Goal: Transaction & Acquisition: Book appointment/travel/reservation

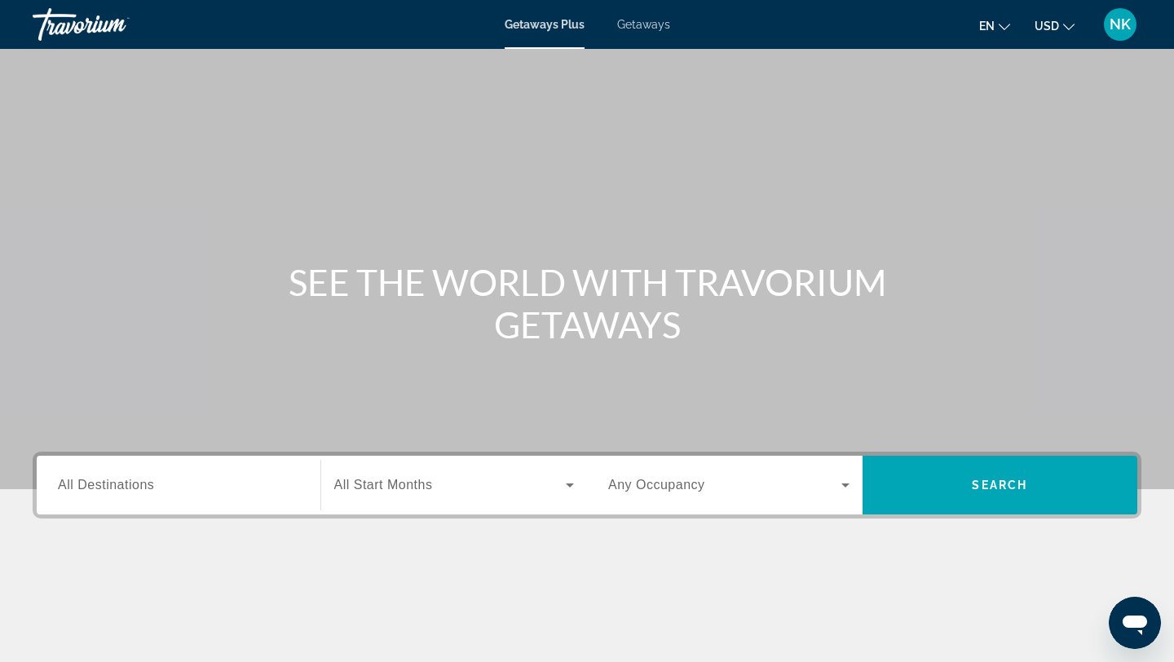
click at [648, 24] on span "Getaways" at bounding box center [643, 24] width 53 height 13
click at [143, 493] on input "Destination All Destinations" at bounding box center [178, 486] width 241 height 20
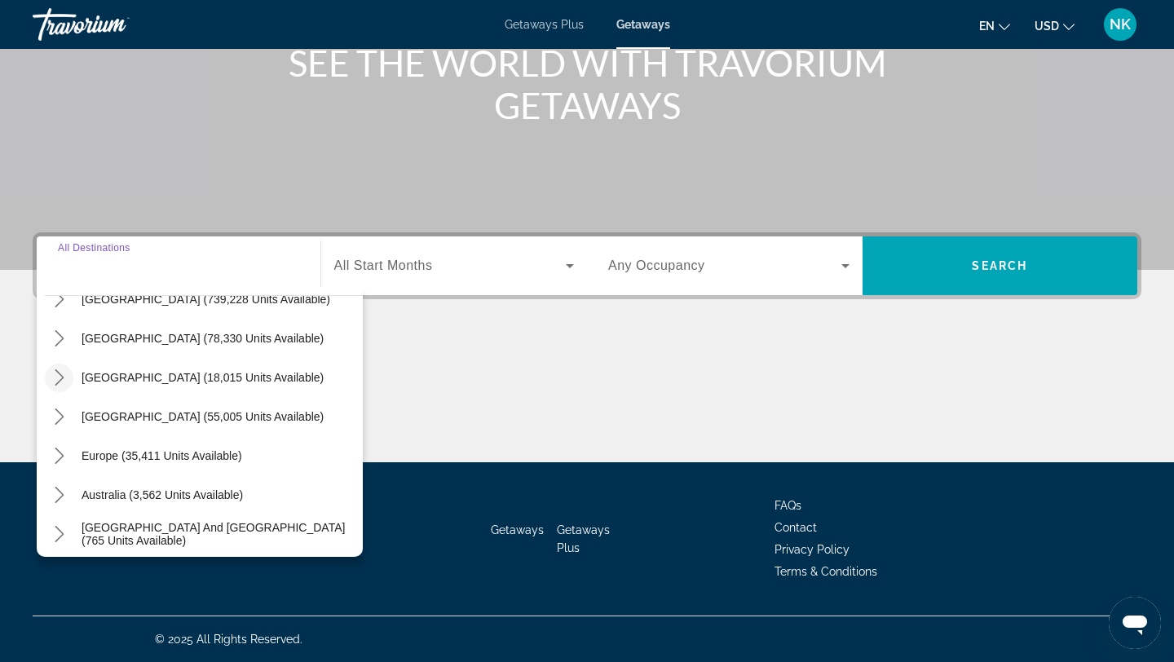
scroll to position [66, 0]
click at [60, 417] on icon "Toggle Caribbean & Atlantic Islands (55,005 units available) submenu" at bounding box center [59, 414] width 9 height 16
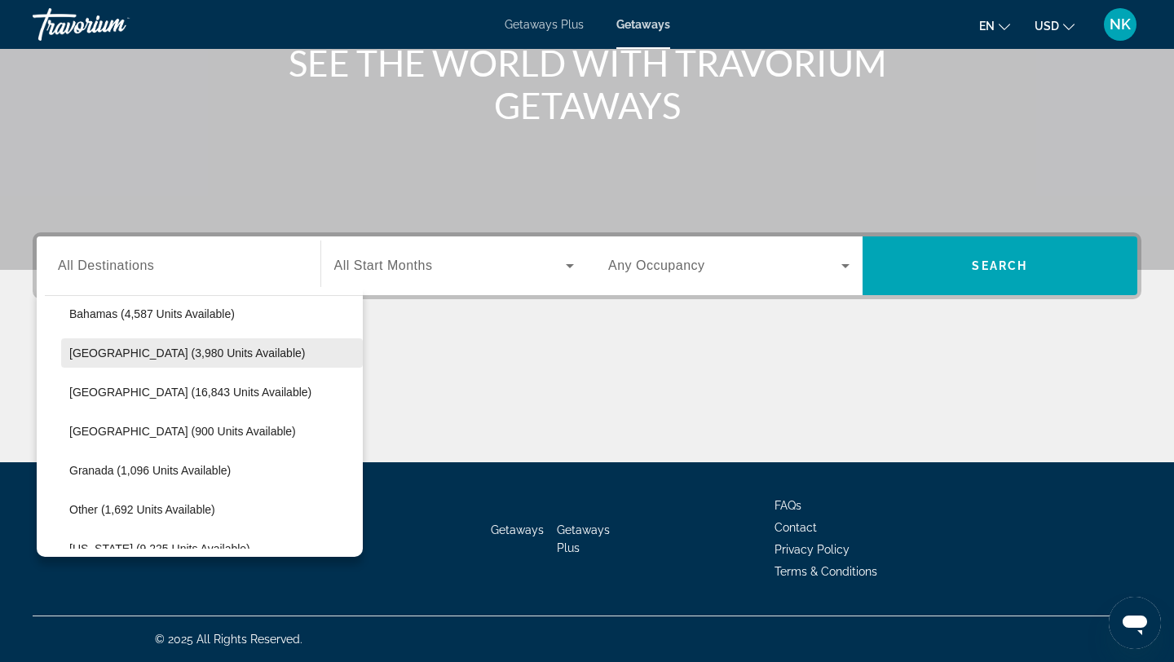
scroll to position [248, 0]
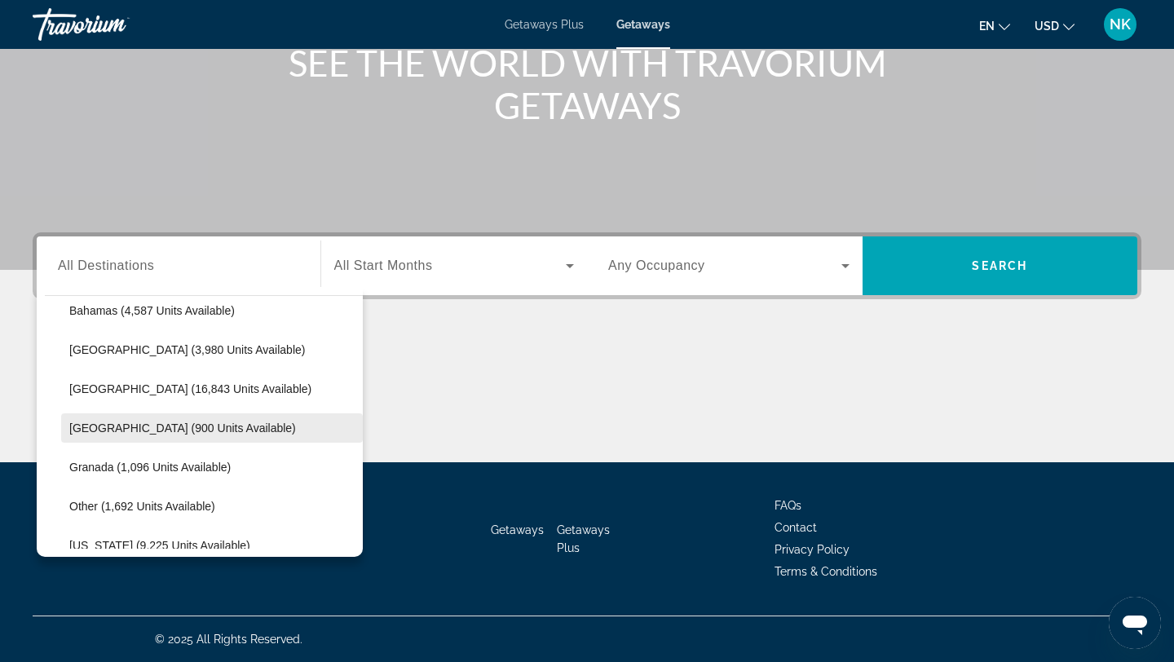
click at [126, 425] on span "Dominican Republic (900 units available)" at bounding box center [182, 427] width 227 height 13
type input "**********"
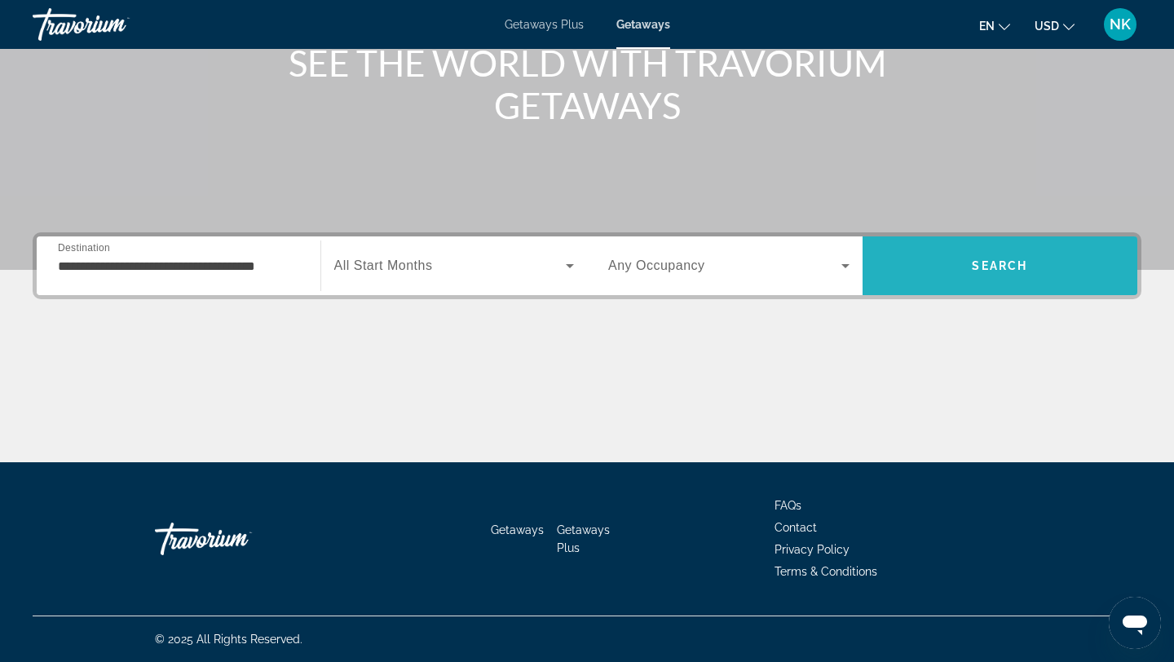
click at [953, 275] on span "Search" at bounding box center [1000, 265] width 276 height 39
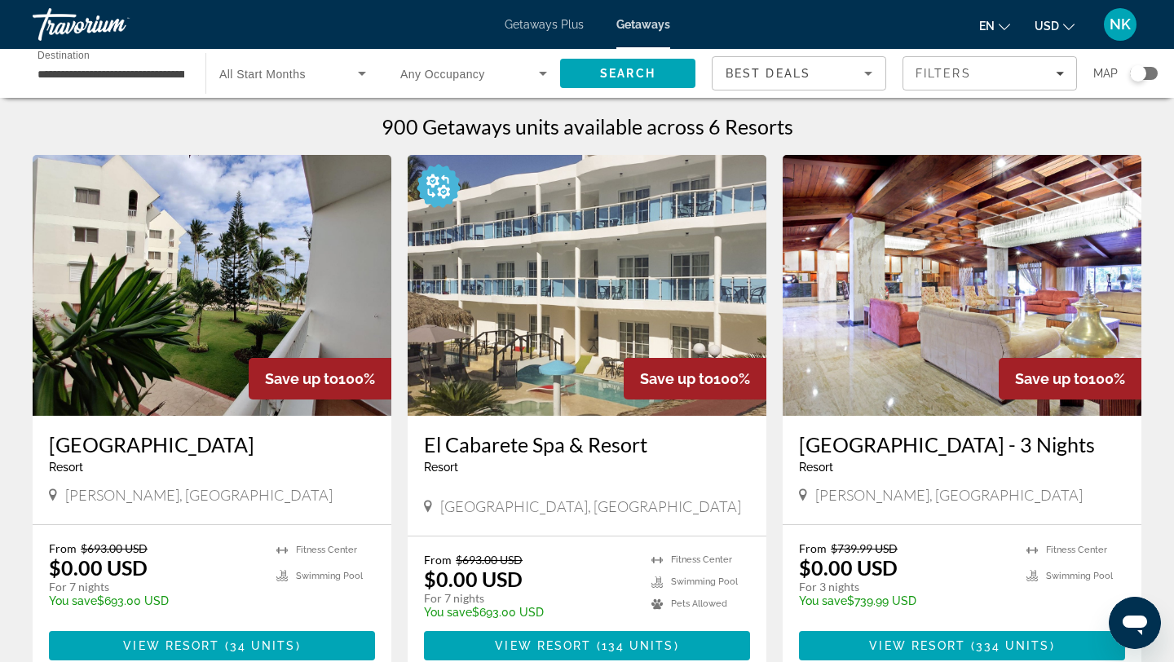
click at [1149, 70] on div "Search widget" at bounding box center [1144, 73] width 28 height 13
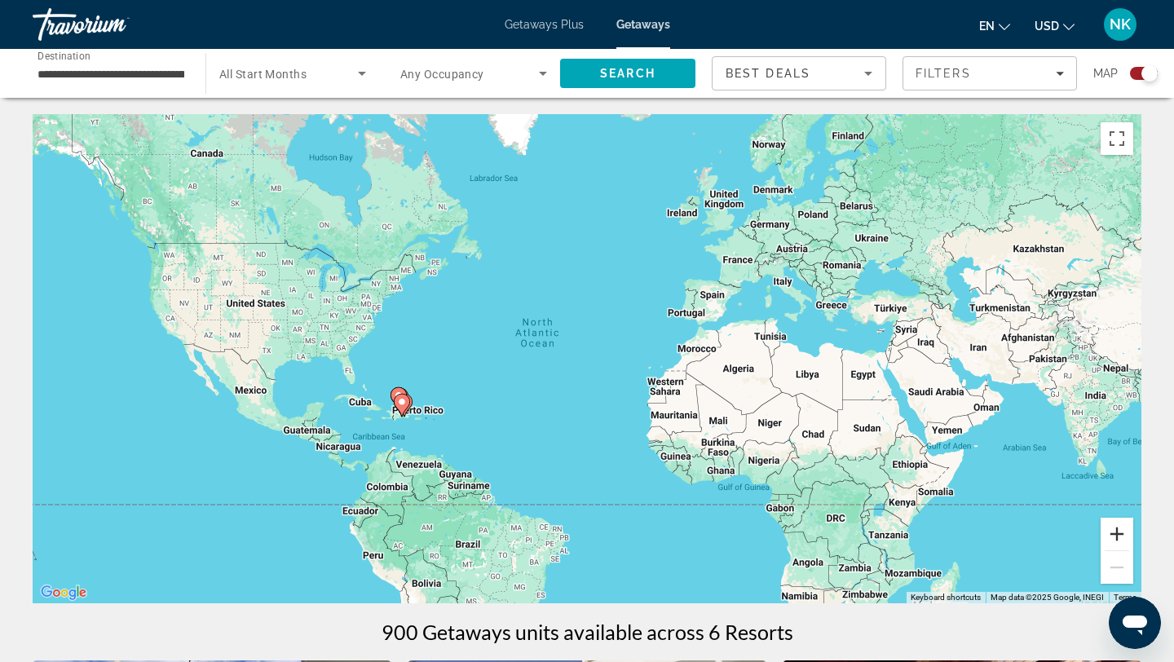
click at [1116, 536] on button "Zoom in" at bounding box center [1116, 534] width 33 height 33
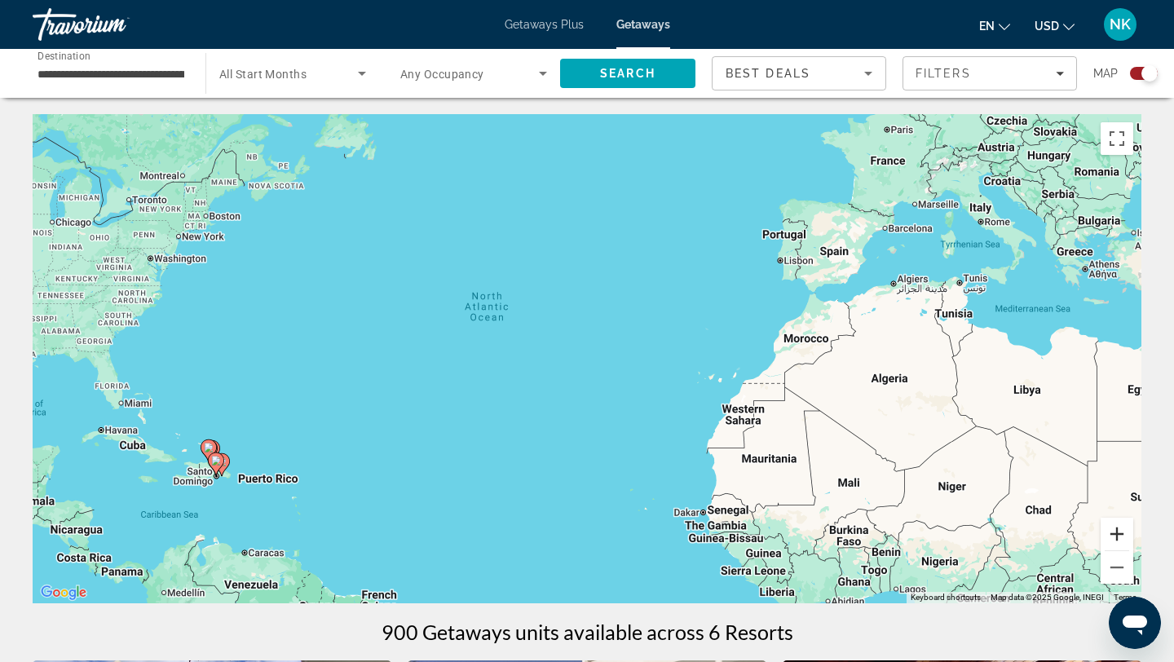
click at [1116, 536] on button "Zoom in" at bounding box center [1116, 534] width 33 height 33
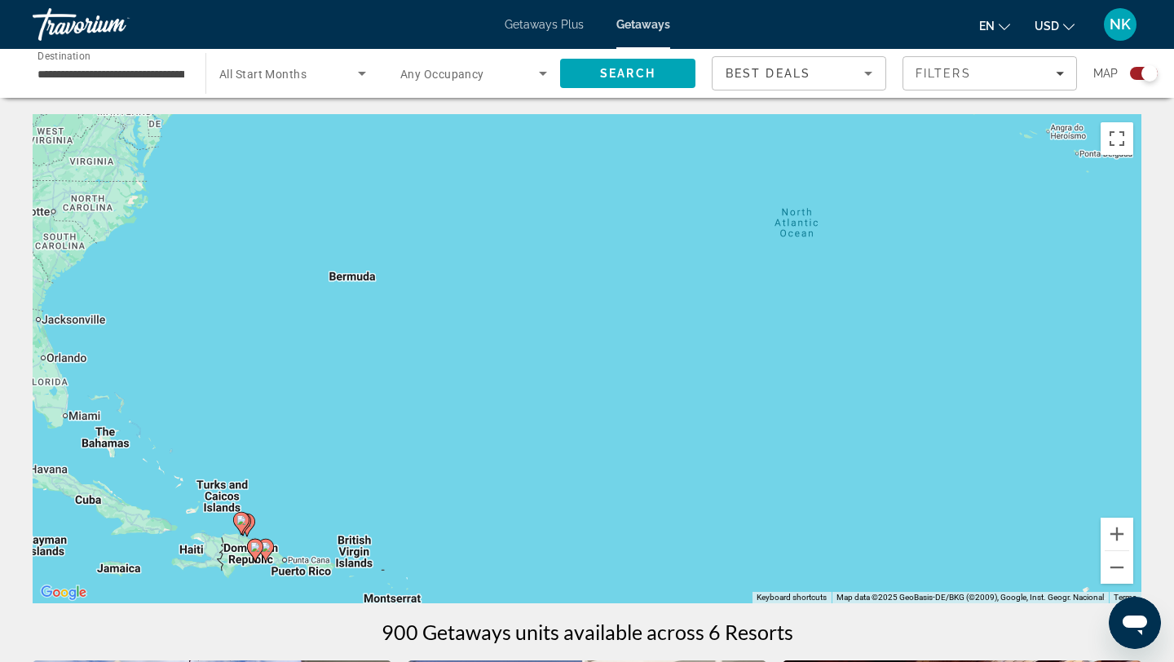
drag, startPoint x: 50, startPoint y: 479, endPoint x: 465, endPoint y: 440, distance: 416.7
click at [464, 443] on div "To activate drag with keyboard, press Alt + Enter. Once in keyboard drag state,…" at bounding box center [587, 358] width 1109 height 489
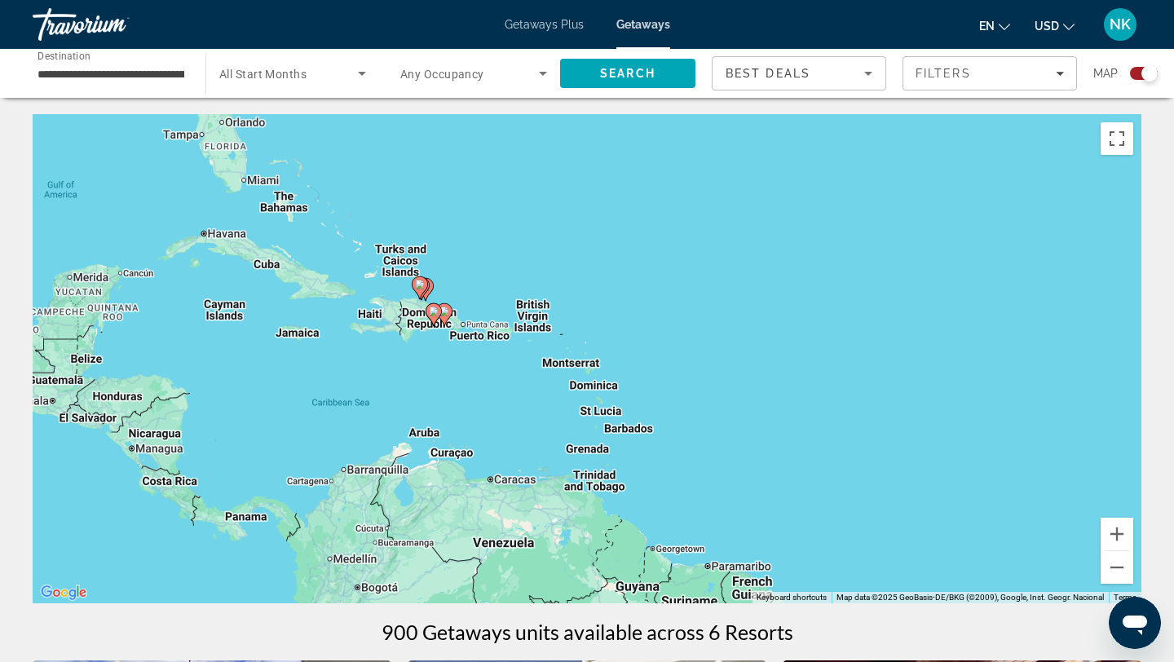
drag, startPoint x: 465, startPoint y: 453, endPoint x: 569, endPoint y: 238, distance: 238.8
click at [569, 238] on div "To activate drag with keyboard, press Alt + Enter. Once in keyboard drag state,…" at bounding box center [587, 358] width 1109 height 489
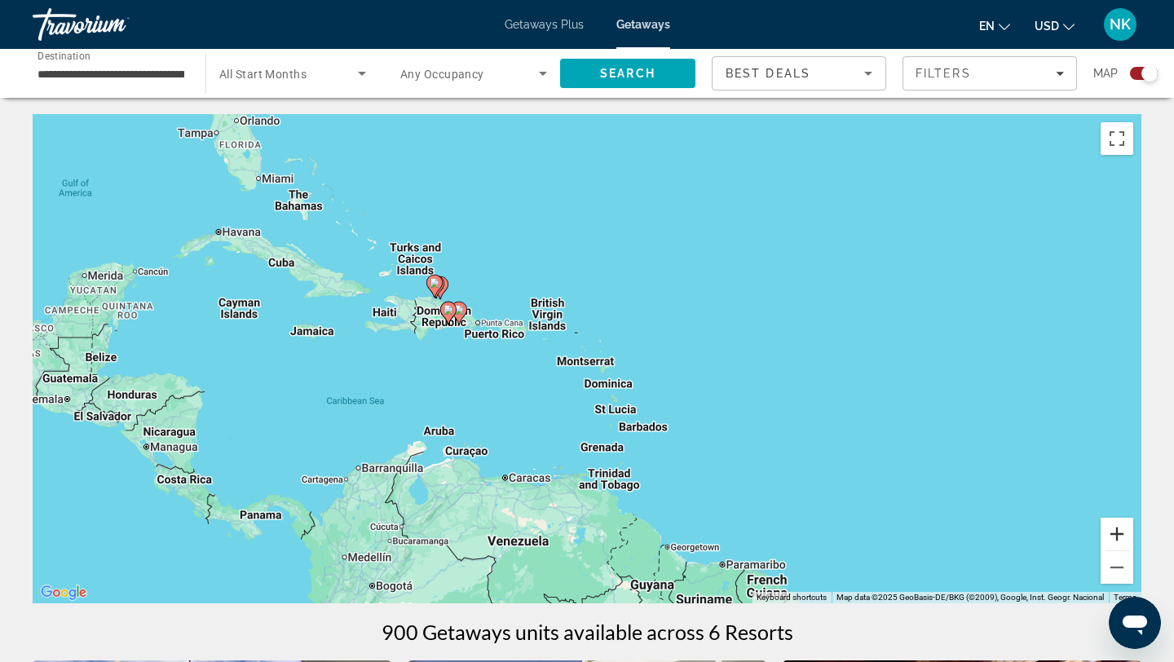
click at [1120, 532] on button "Zoom in" at bounding box center [1116, 534] width 33 height 33
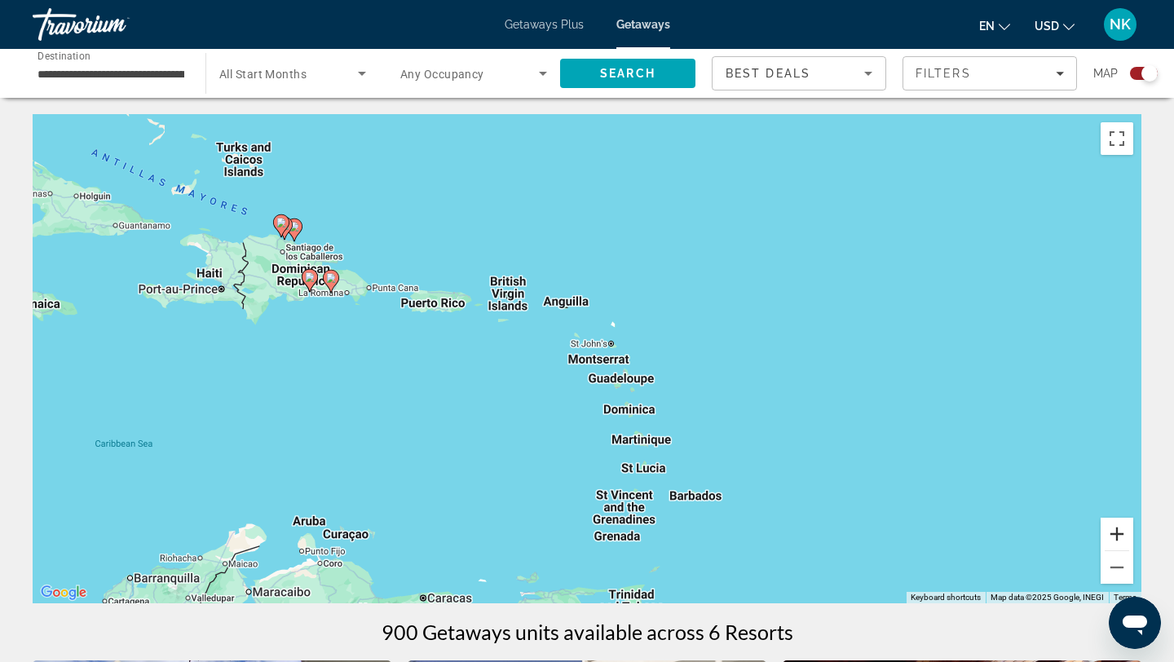
click at [1120, 533] on button "Zoom in" at bounding box center [1116, 534] width 33 height 33
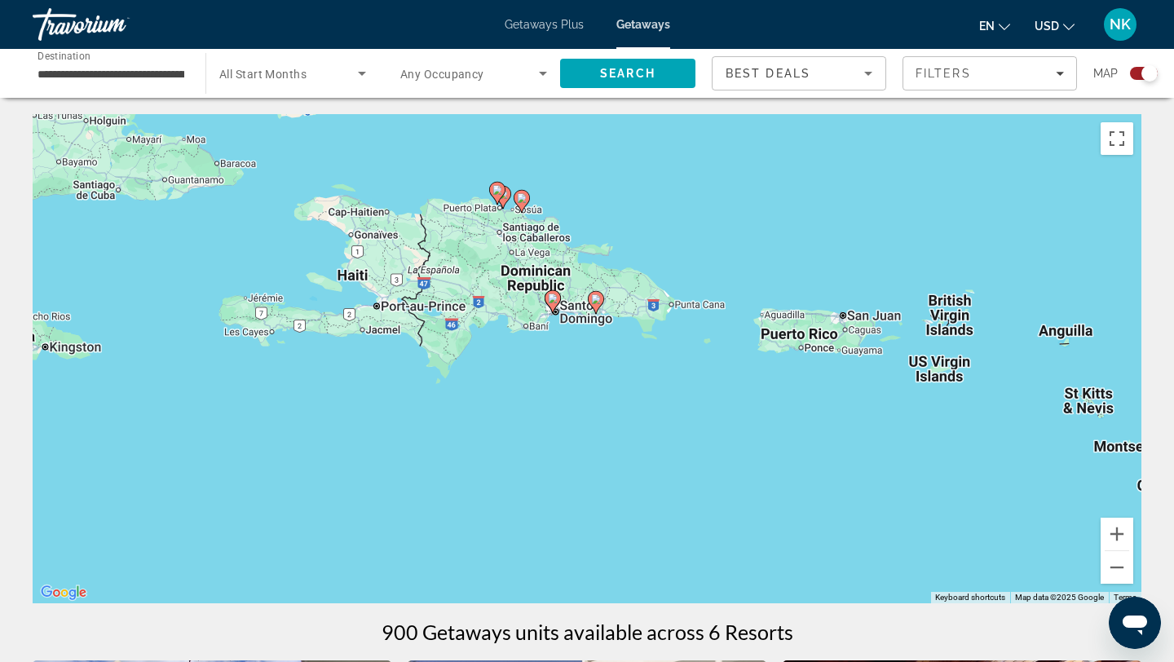
drag, startPoint x: 144, startPoint y: 276, endPoint x: 664, endPoint y: 360, distance: 527.0
click at [667, 361] on div "To activate drag with keyboard, press Alt + Enter. Once in keyboard drag state,…" at bounding box center [587, 358] width 1109 height 489
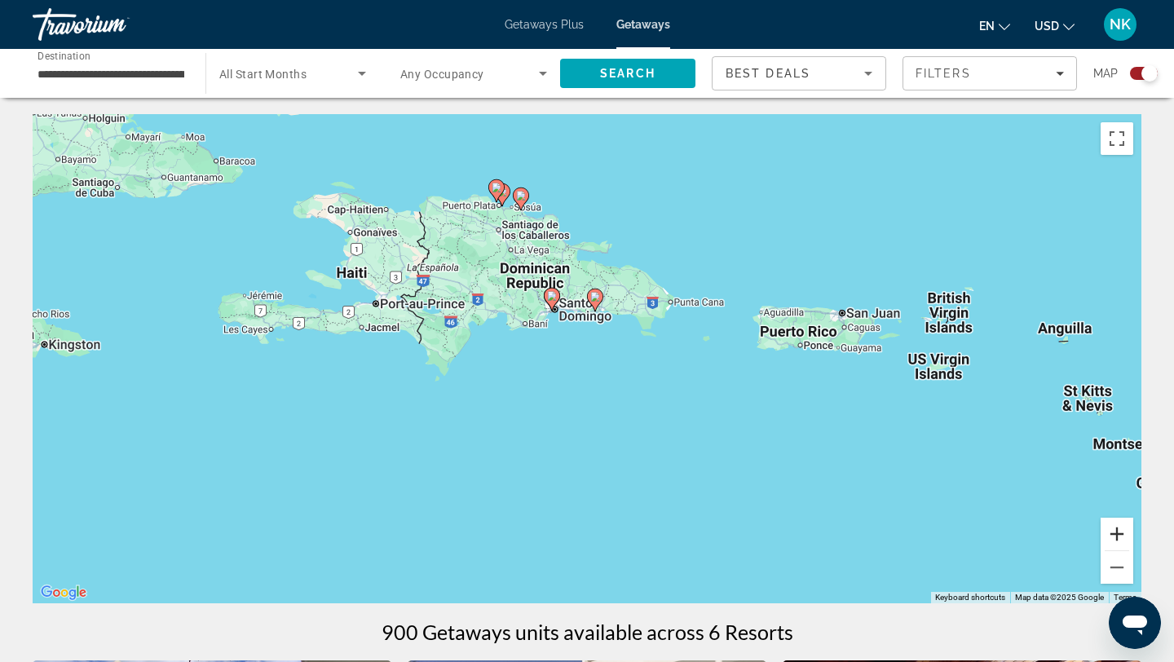
click at [1118, 534] on button "Zoom in" at bounding box center [1116, 534] width 33 height 33
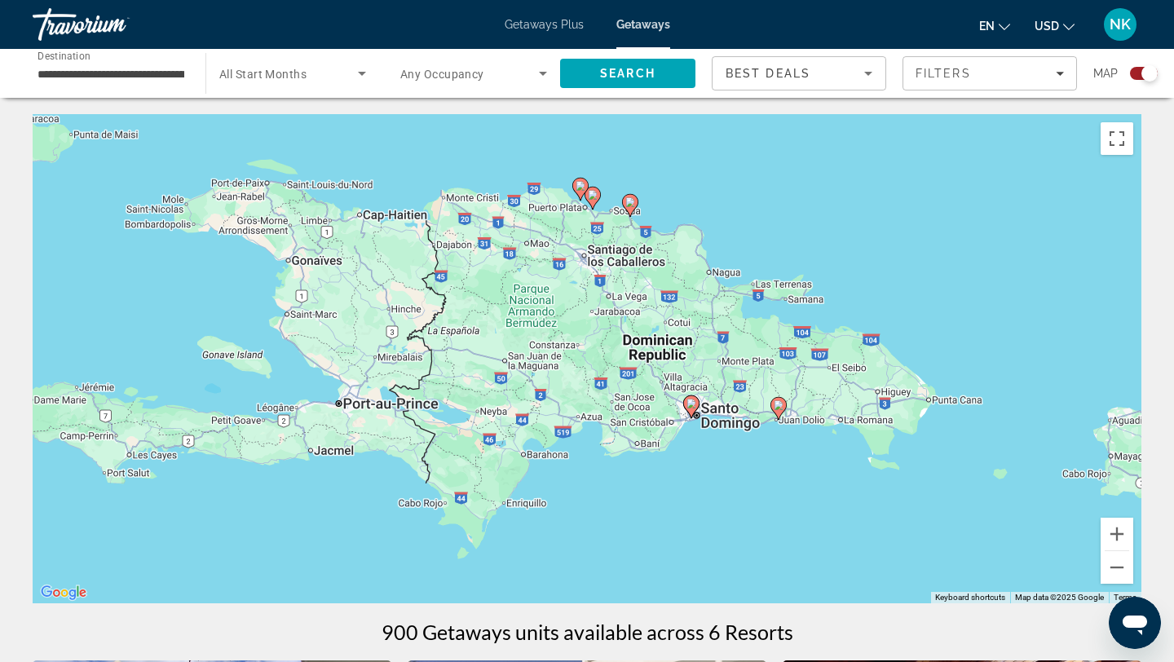
drag, startPoint x: 619, startPoint y: 395, endPoint x: 796, endPoint y: 549, distance: 235.1
click at [796, 549] on div "To activate drag with keyboard, press Alt + Enter. Once in keyboard drag state,…" at bounding box center [587, 358] width 1109 height 489
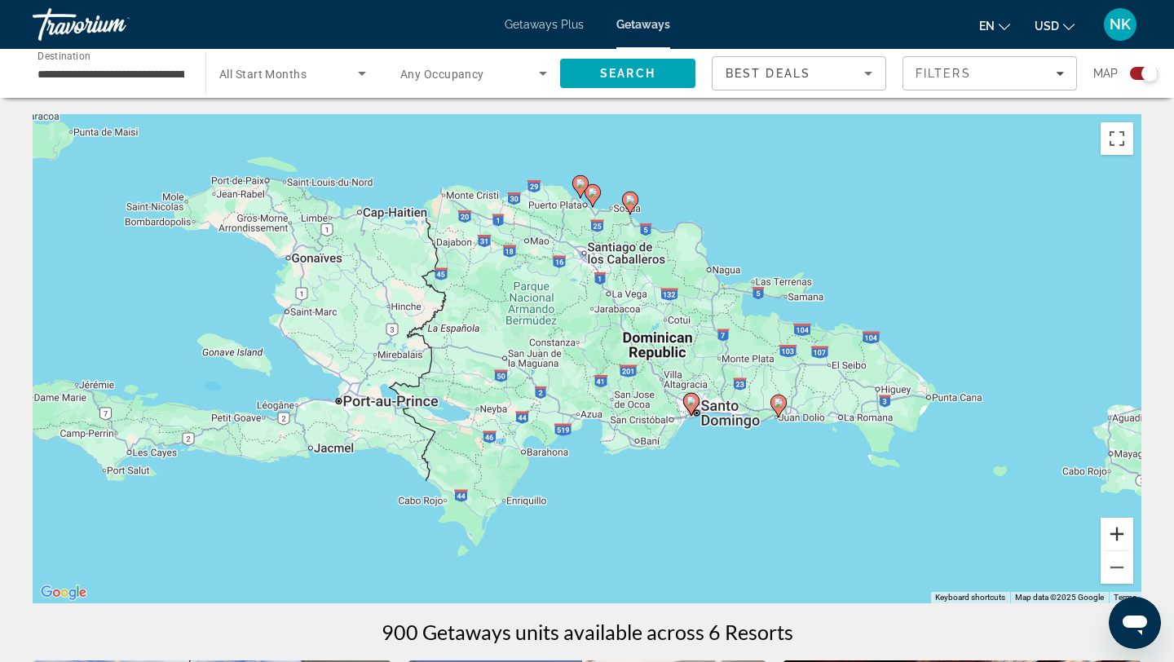
click at [1114, 536] on button "Zoom in" at bounding box center [1116, 534] width 33 height 33
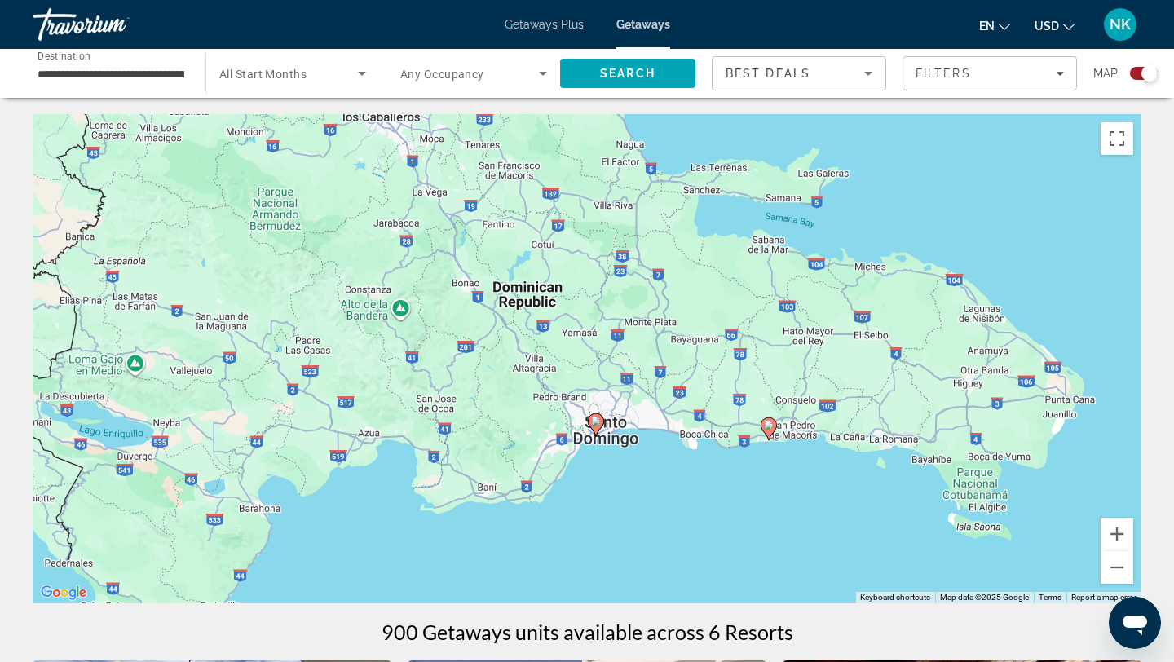
drag, startPoint x: 881, startPoint y: 510, endPoint x: 677, endPoint y: 474, distance: 207.9
click at [676, 474] on div "To activate drag with keyboard, press Alt + Enter. Once in keyboard drag state,…" at bounding box center [587, 358] width 1109 height 489
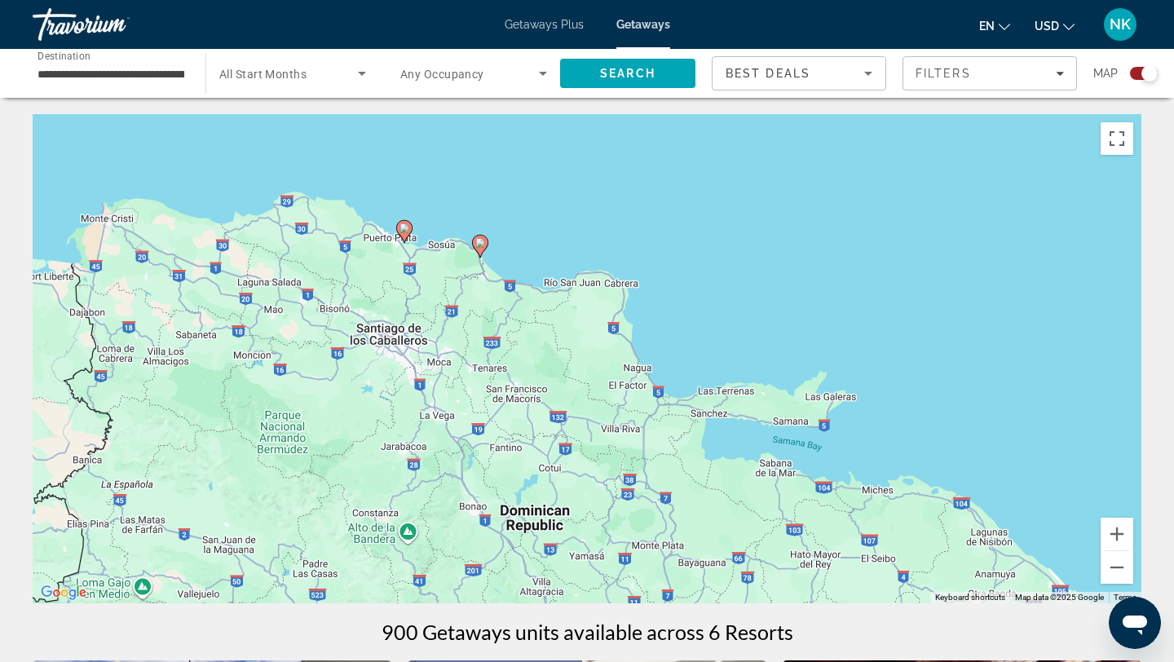
drag, startPoint x: 963, startPoint y: 201, endPoint x: 973, endPoint y: 425, distance: 224.4
click at [973, 426] on div "To activate drag with keyboard, press Alt + Enter. Once in keyboard drag state,…" at bounding box center [587, 358] width 1109 height 489
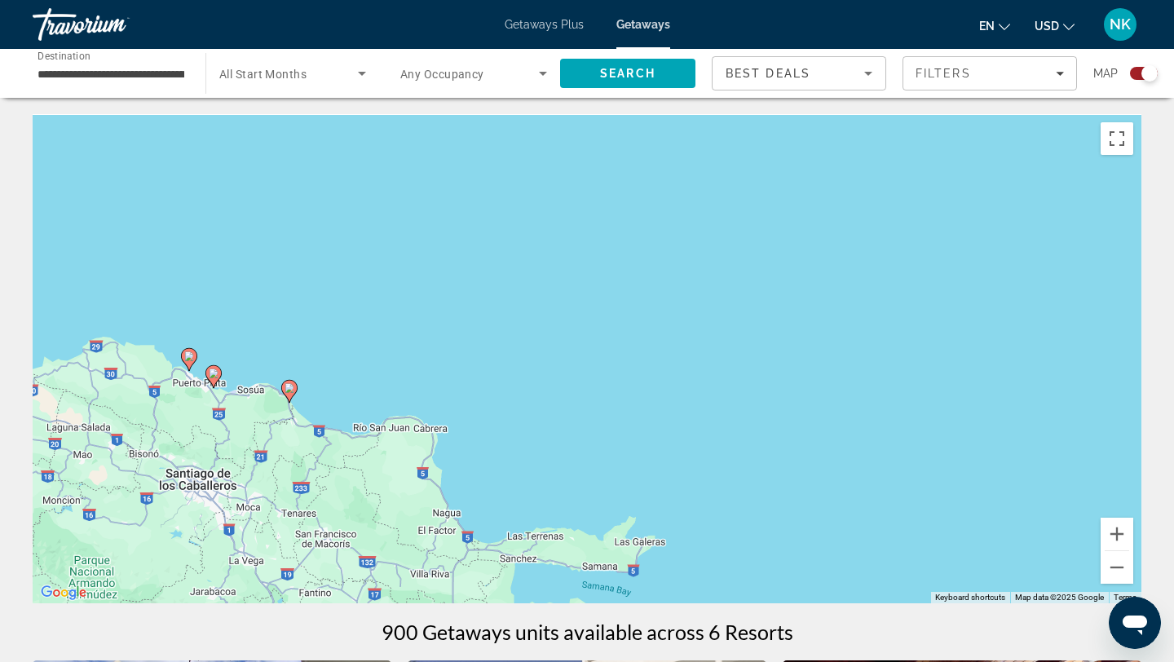
drag, startPoint x: 640, startPoint y: 253, endPoint x: 468, endPoint y: 395, distance: 222.9
click at [468, 395] on div "To activate drag with keyboard, press Alt + Enter. Once in keyboard drag state,…" at bounding box center [587, 358] width 1109 height 489
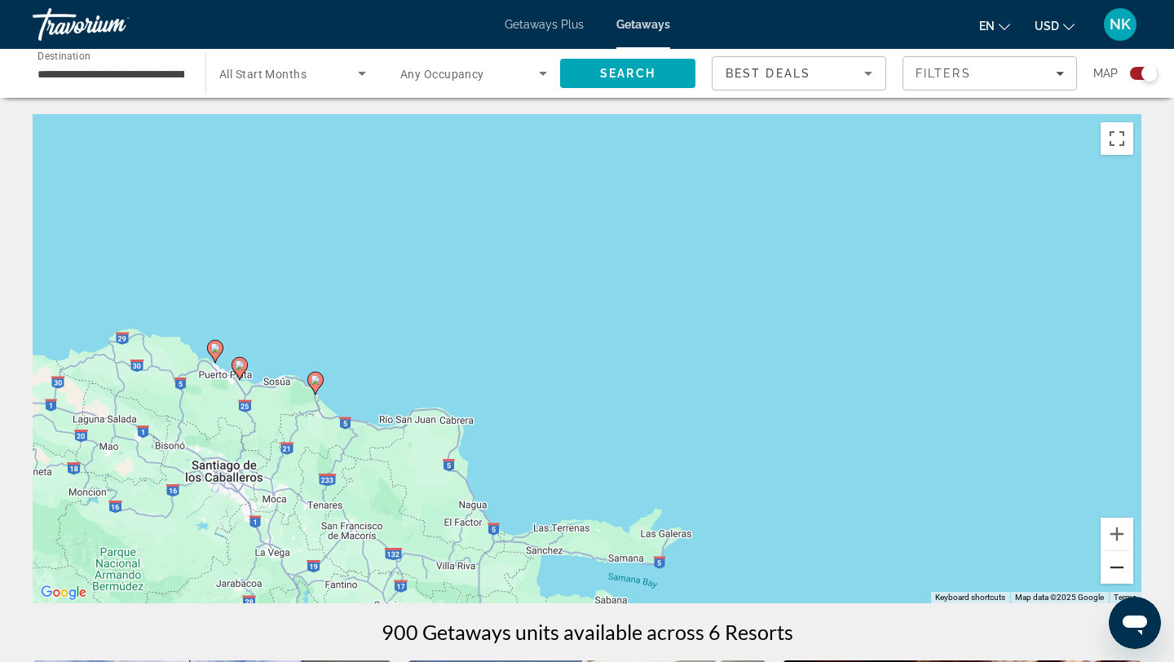
click at [1114, 564] on button "Zoom out" at bounding box center [1116, 567] width 33 height 33
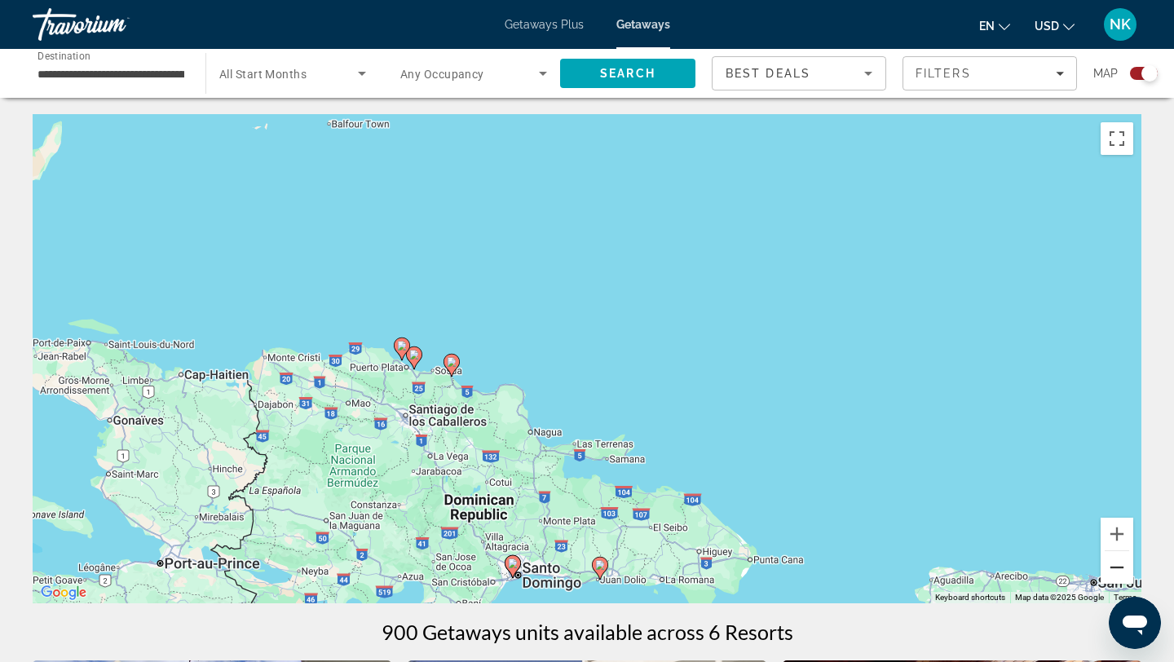
click at [1114, 564] on button "Zoom out" at bounding box center [1116, 567] width 33 height 33
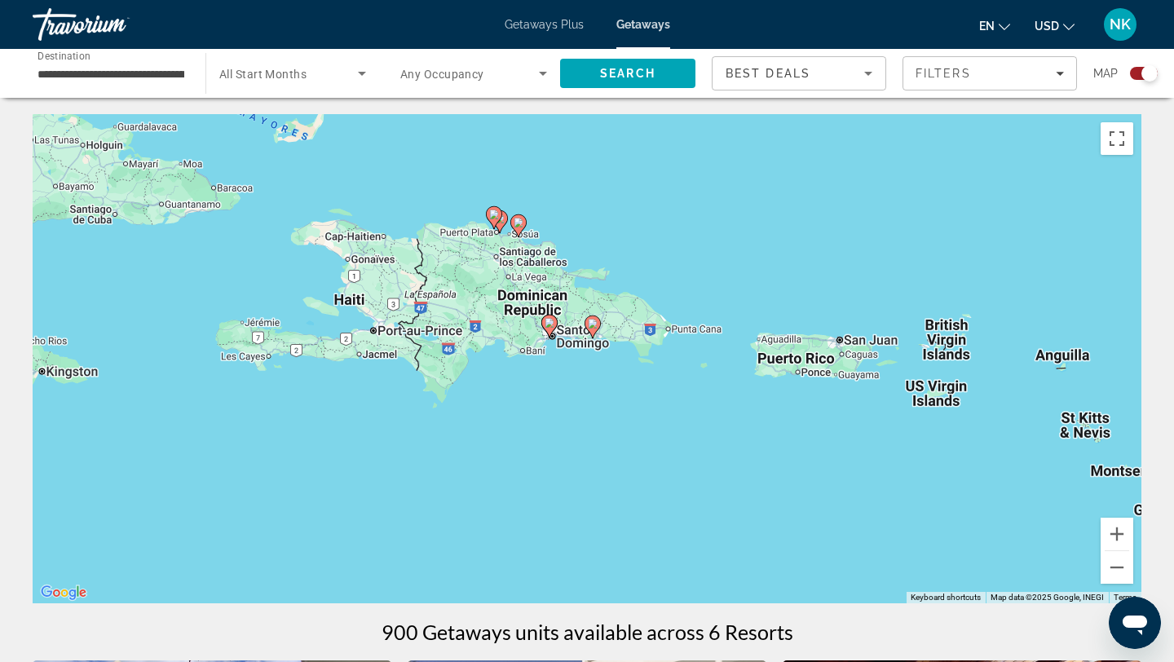
drag, startPoint x: 761, startPoint y: 416, endPoint x: 761, endPoint y: 282, distance: 133.7
click at [761, 282] on div "To activate drag with keyboard, press Alt + Enter. Once in keyboard drag state,…" at bounding box center [587, 358] width 1109 height 489
click at [1115, 563] on button "Zoom out" at bounding box center [1116, 567] width 33 height 33
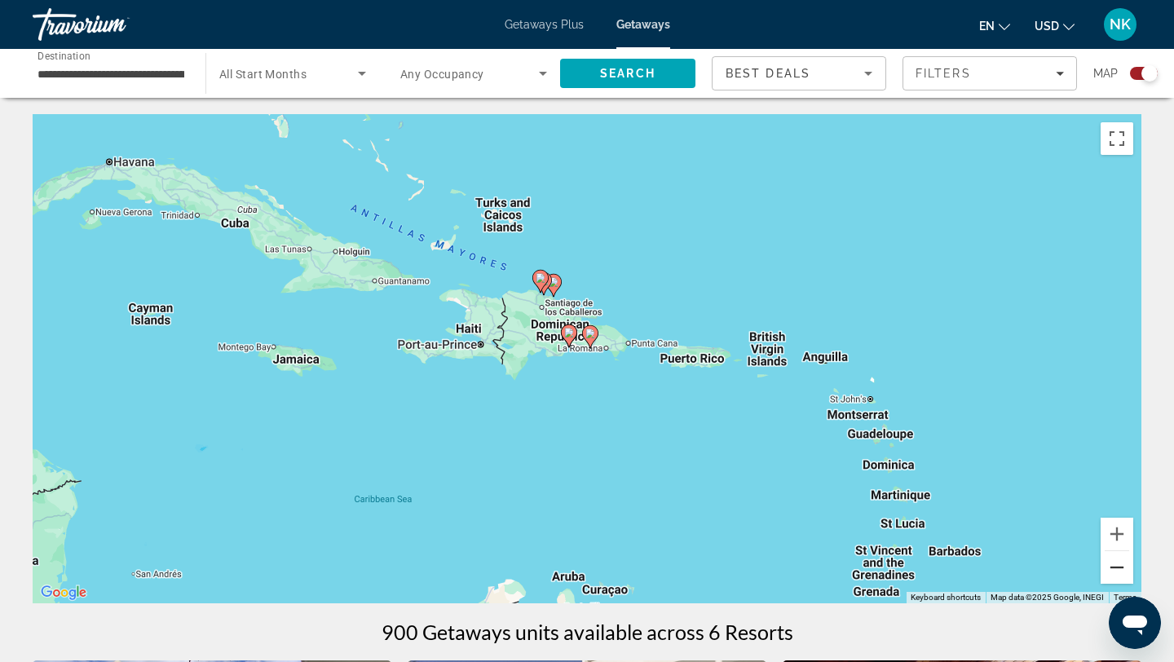
click at [1115, 565] on button "Zoom out" at bounding box center [1116, 567] width 33 height 33
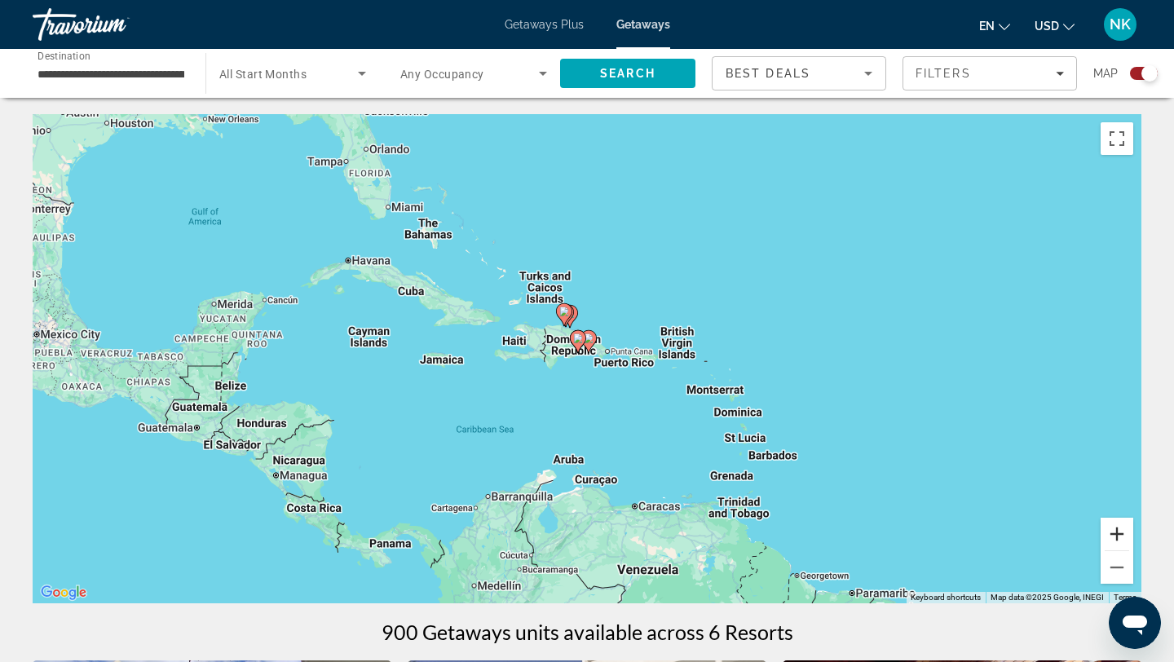
click at [1118, 533] on button "Zoom in" at bounding box center [1116, 534] width 33 height 33
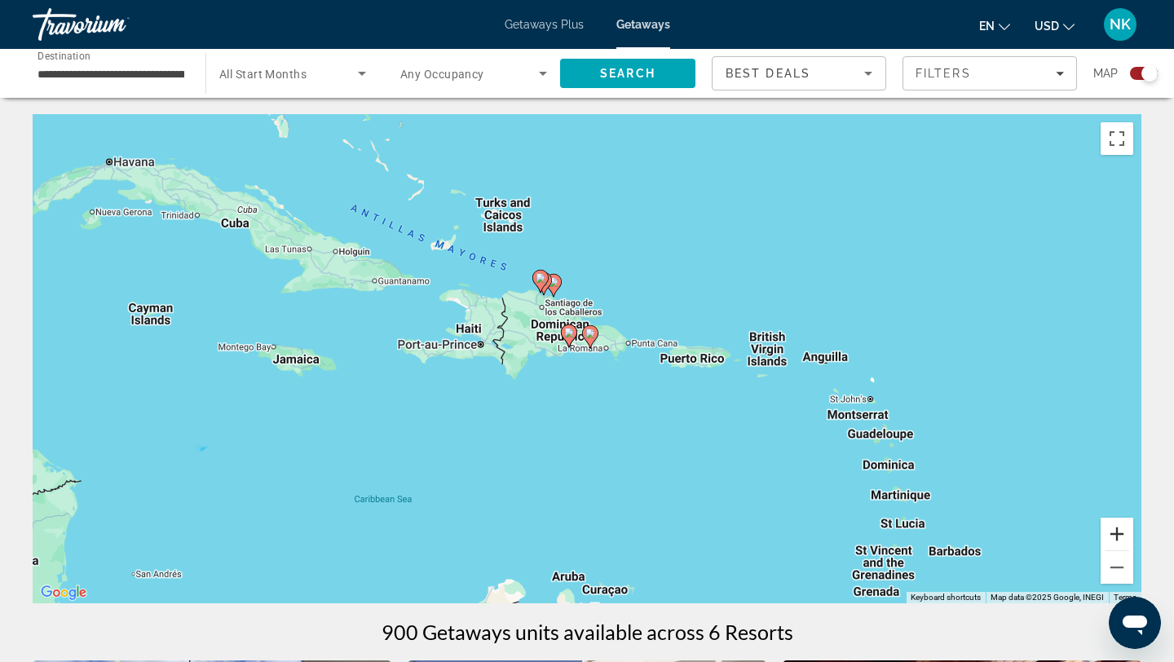
click at [1114, 531] on button "Zoom in" at bounding box center [1116, 534] width 33 height 33
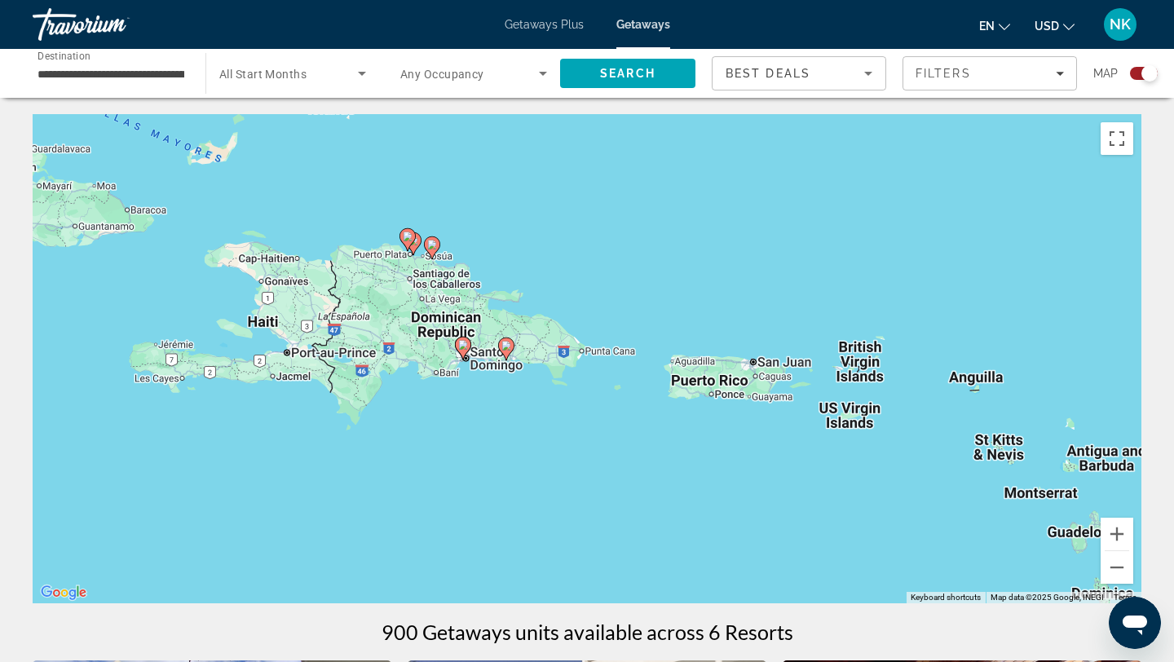
drag, startPoint x: 628, startPoint y: 393, endPoint x: 540, endPoint y: 416, distance: 91.0
click at [540, 416] on div "To activate drag with keyboard, press Alt + Enter. Once in keyboard drag state,…" at bounding box center [587, 358] width 1109 height 489
click at [133, 74] on input "**********" at bounding box center [110, 74] width 147 height 20
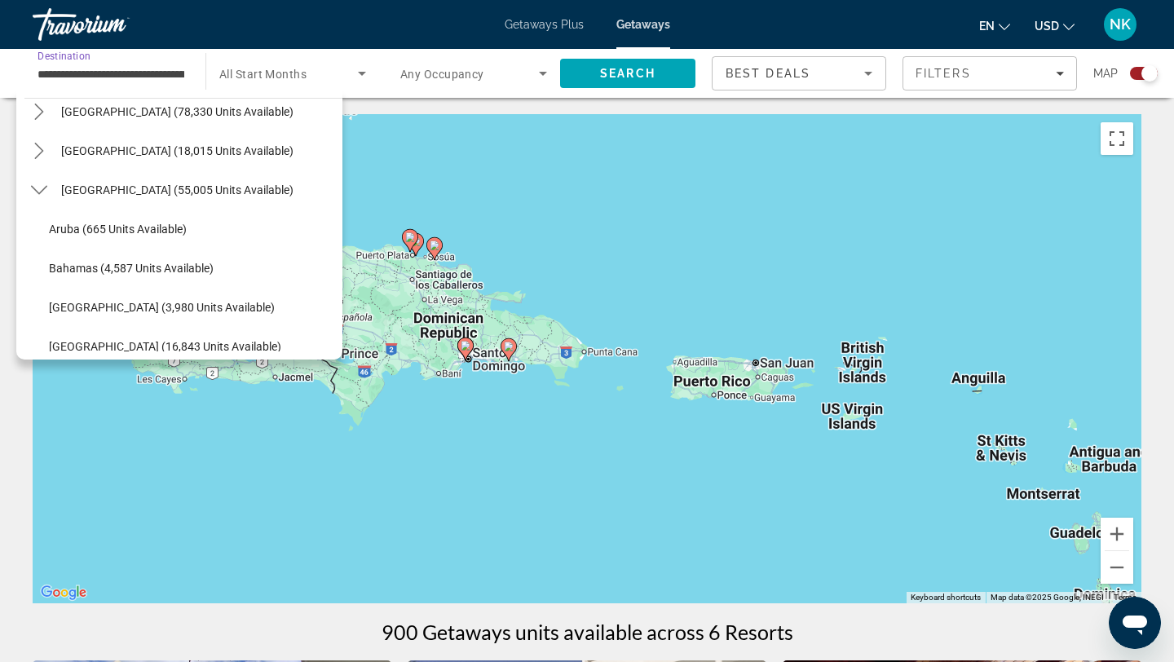
scroll to position [82, 0]
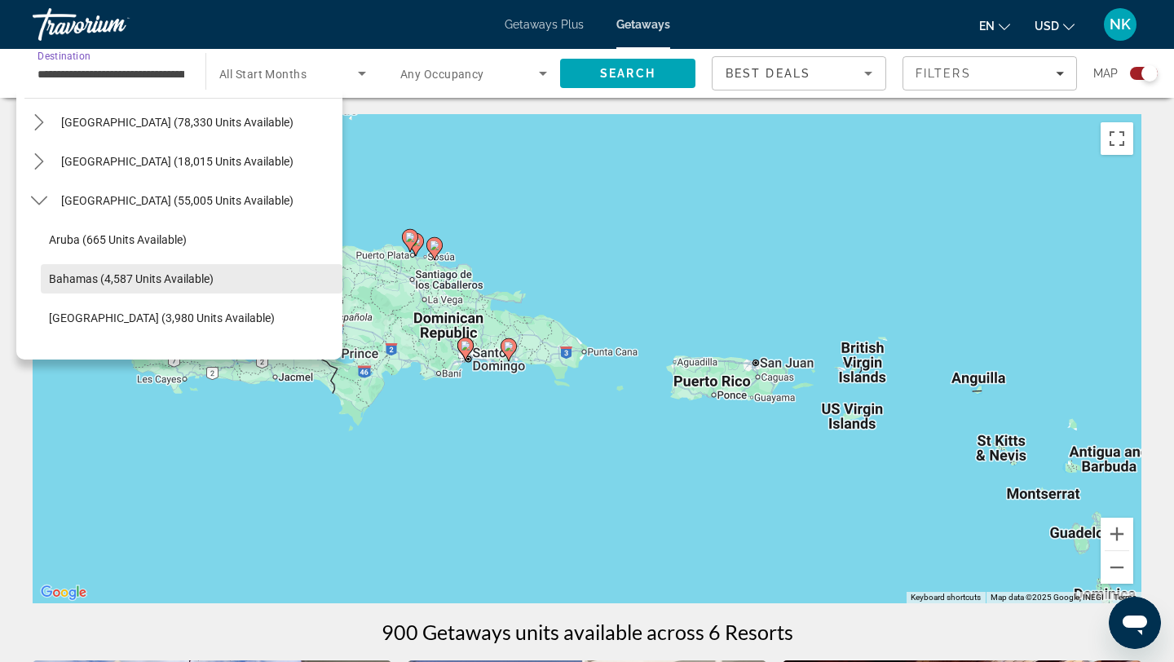
click at [96, 280] on span "Bahamas (4,587 units available)" at bounding box center [131, 278] width 165 height 13
type input "**********"
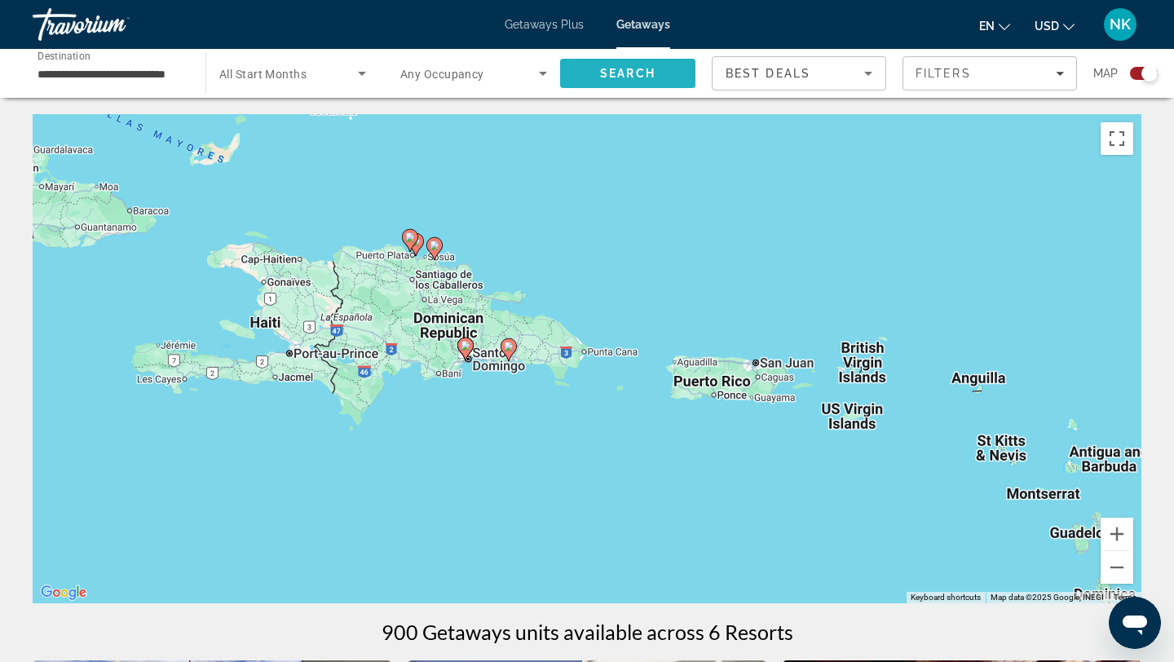
click at [607, 68] on span "Search" at bounding box center [627, 73] width 55 height 13
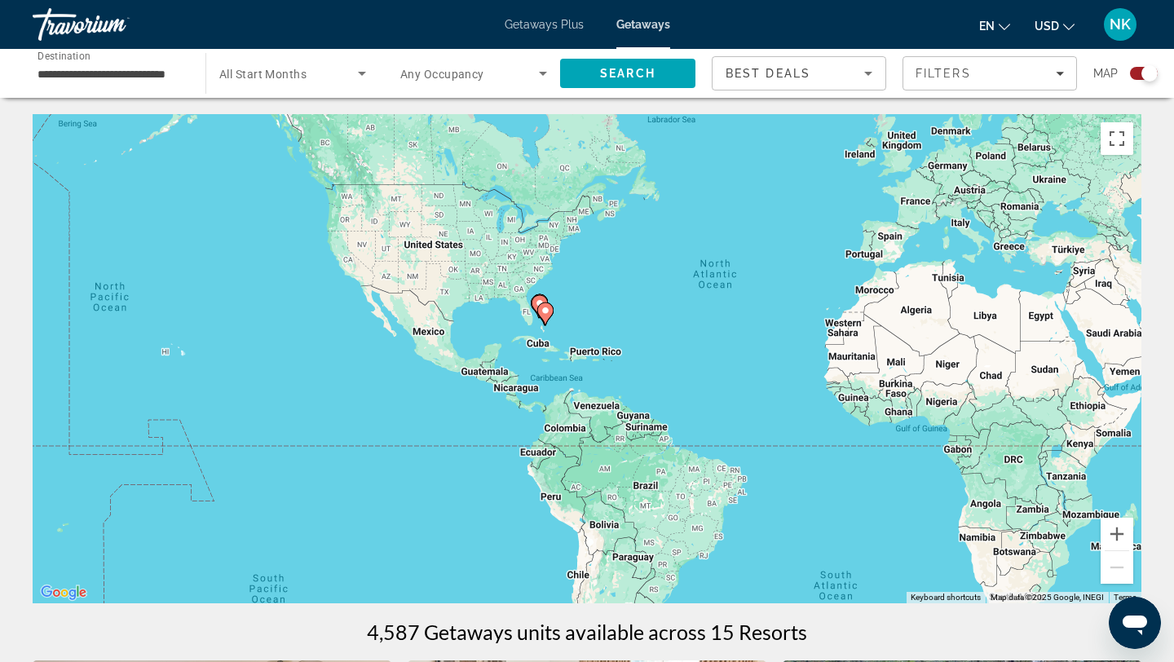
click at [549, 312] on image "Main content" at bounding box center [545, 311] width 10 height 10
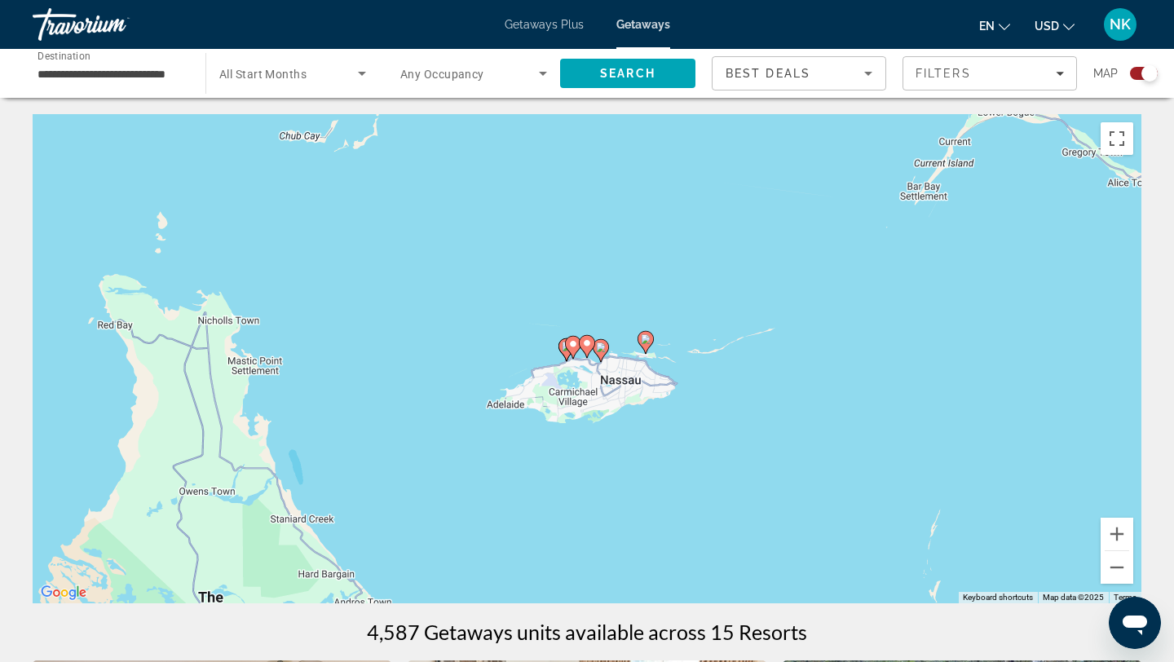
click at [1135, 74] on div "Search widget" at bounding box center [1144, 73] width 28 height 13
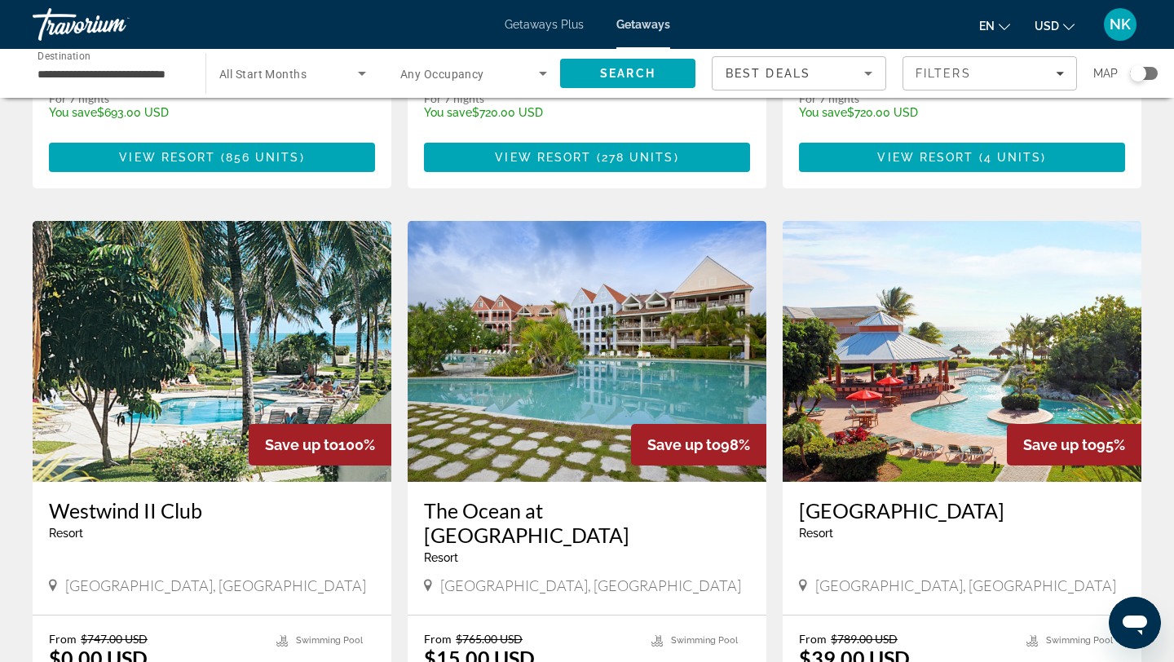
scroll to position [579, 0]
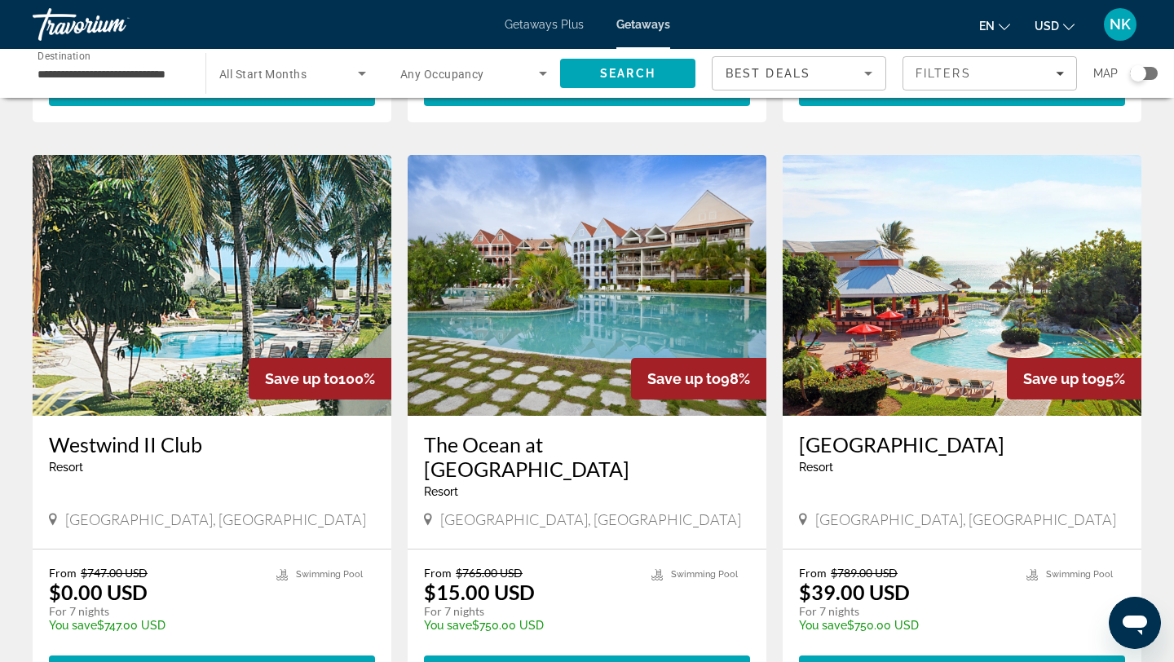
click at [876, 350] on img "Main content" at bounding box center [962, 285] width 359 height 261
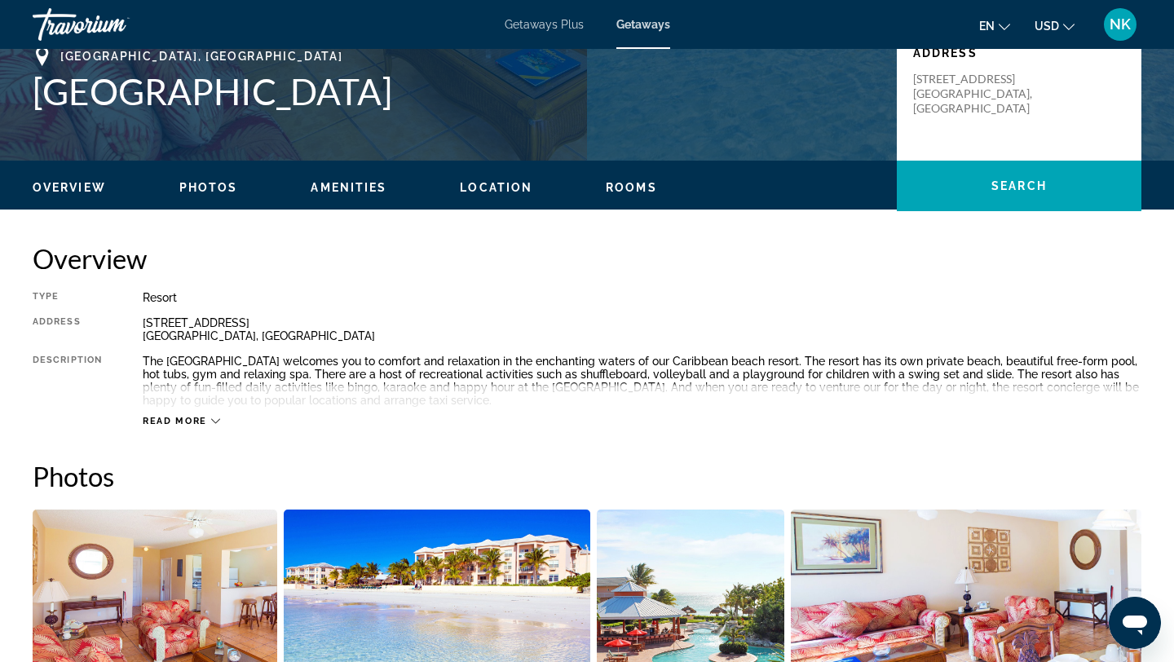
scroll to position [495, 0]
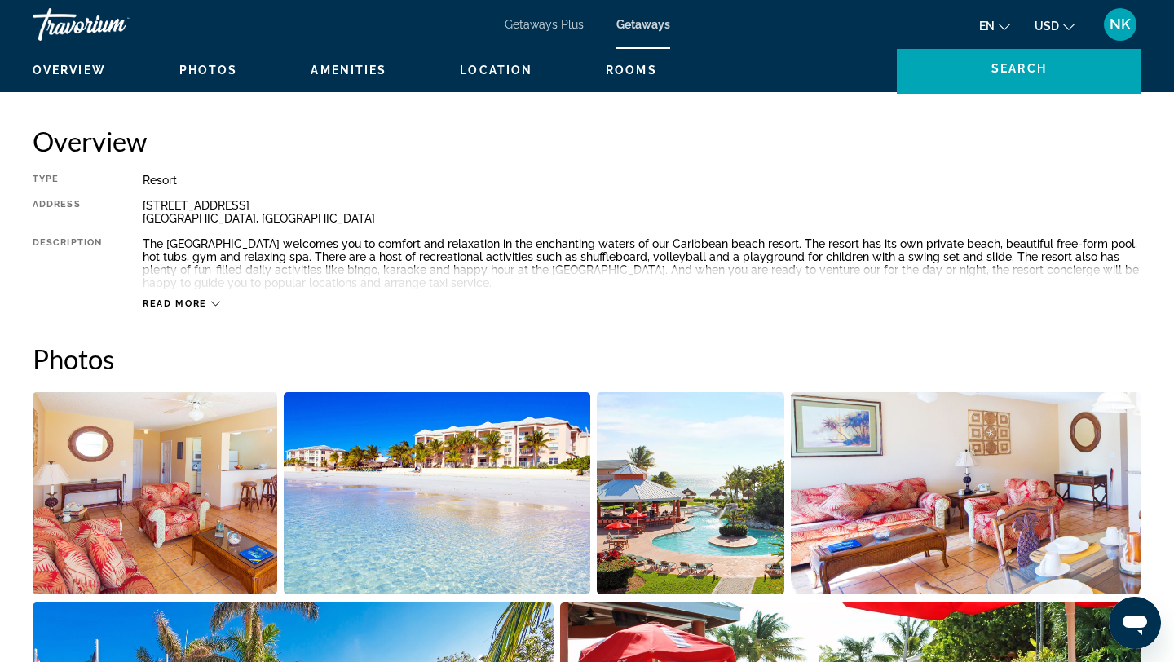
click at [180, 496] on img "Open full-screen image slider" at bounding box center [155, 493] width 245 height 202
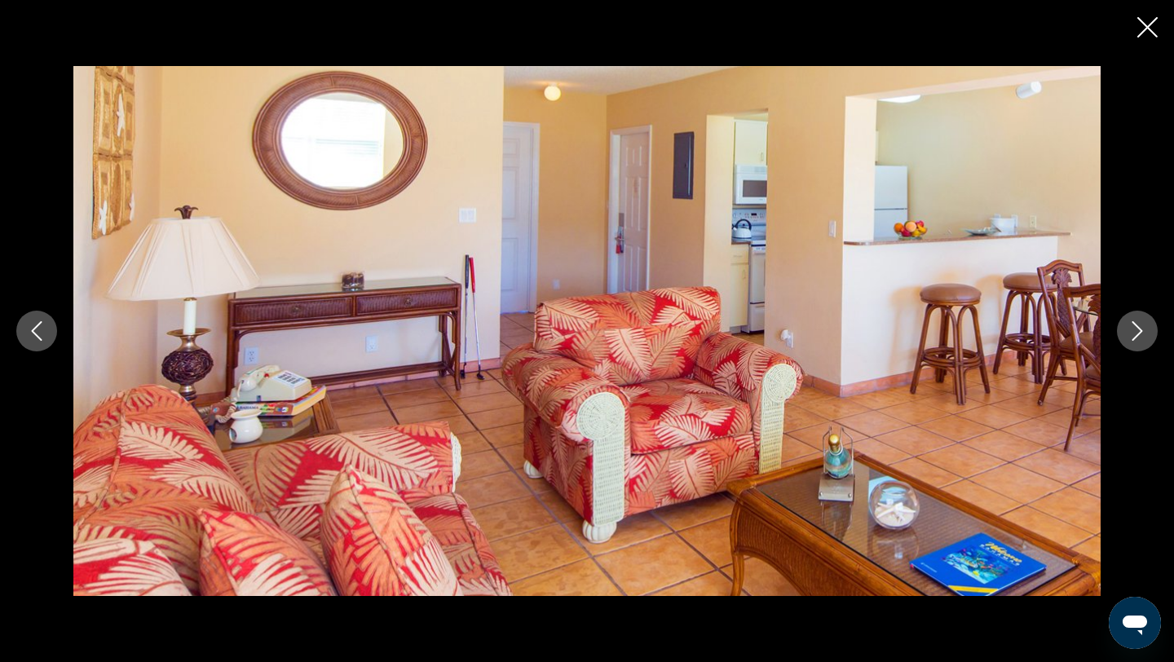
click at [1131, 332] on icon "Next image" at bounding box center [1137, 331] width 20 height 20
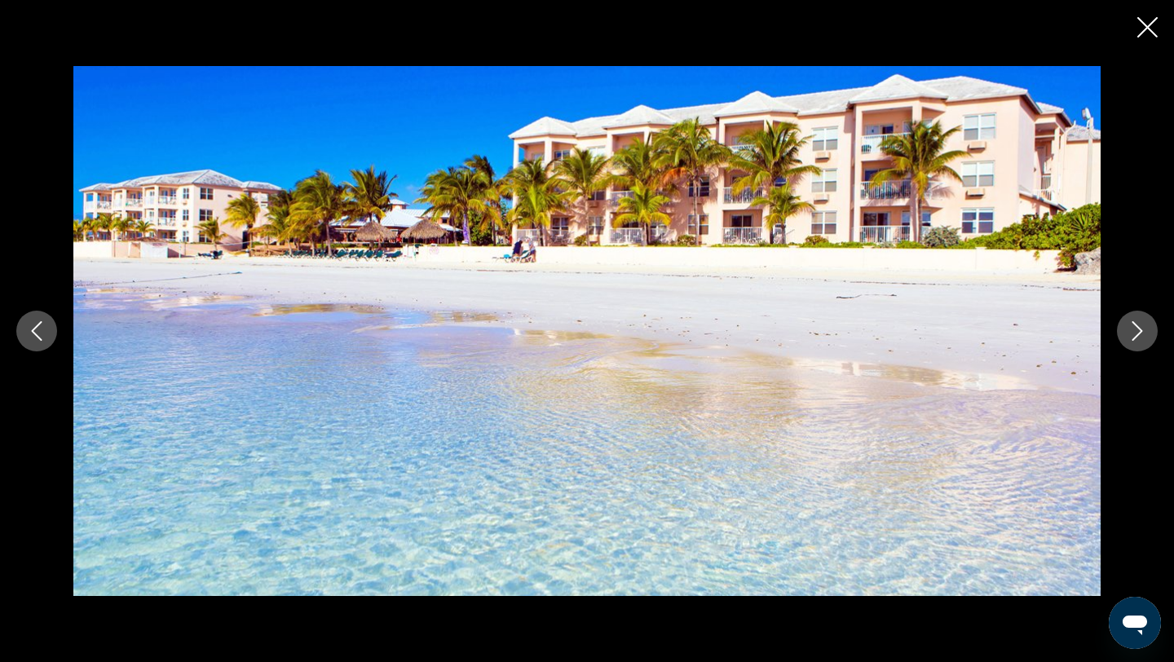
click at [1131, 332] on icon "Next image" at bounding box center [1137, 331] width 20 height 20
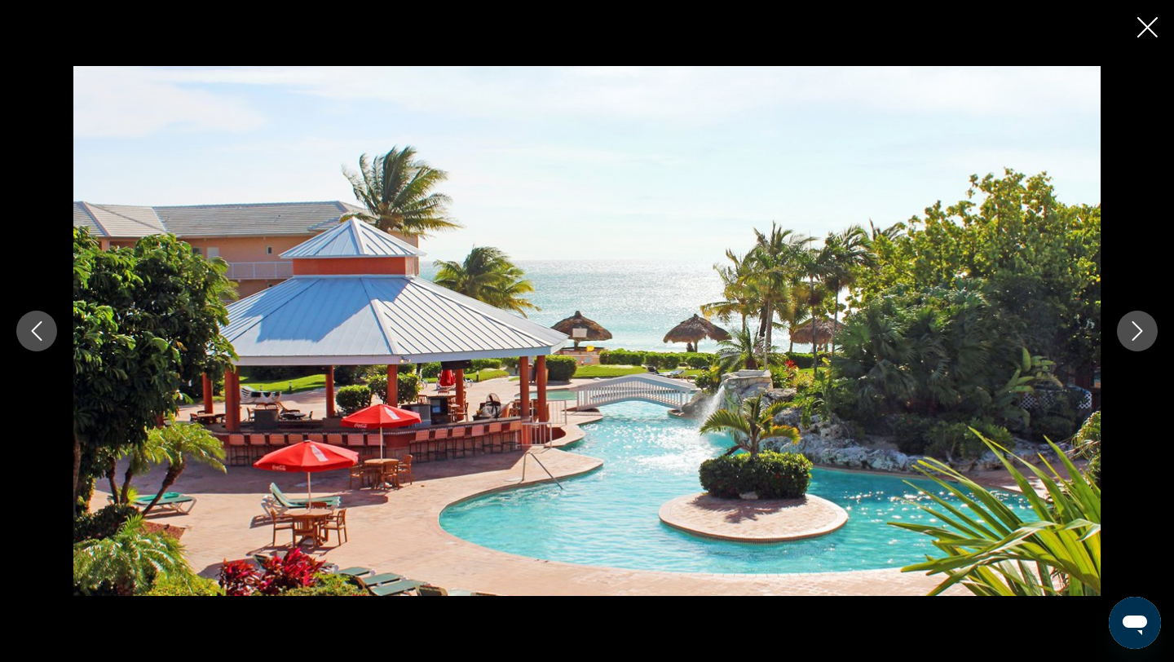
click at [1131, 332] on icon "Next image" at bounding box center [1137, 331] width 20 height 20
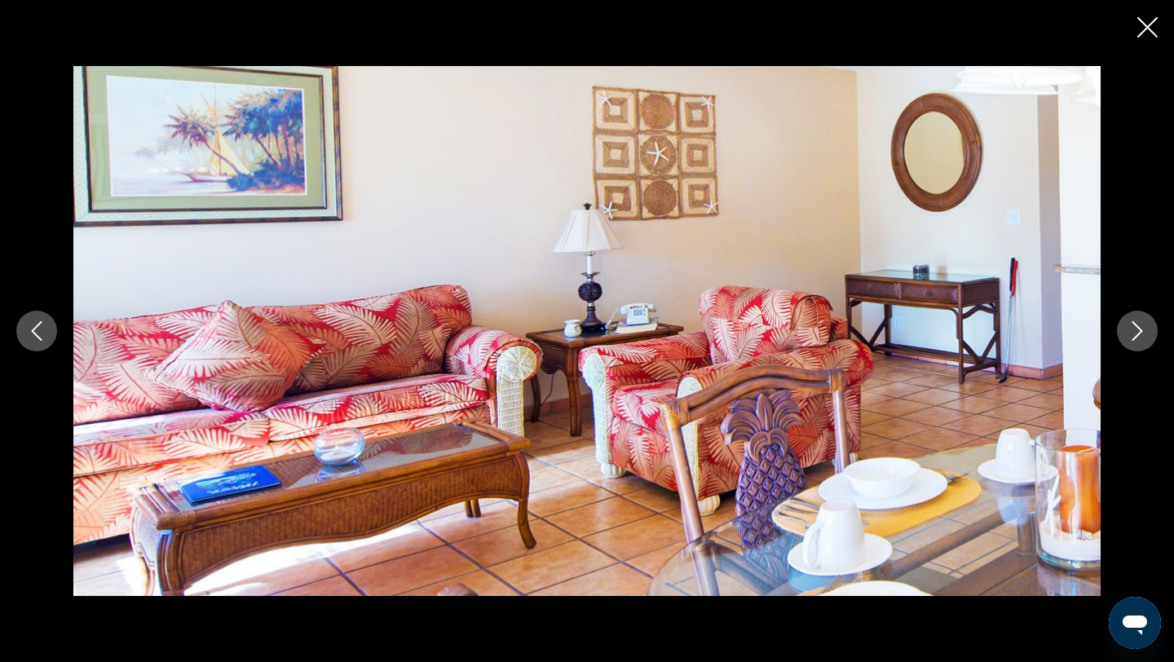
click at [1140, 333] on icon "Next image" at bounding box center [1137, 331] width 20 height 20
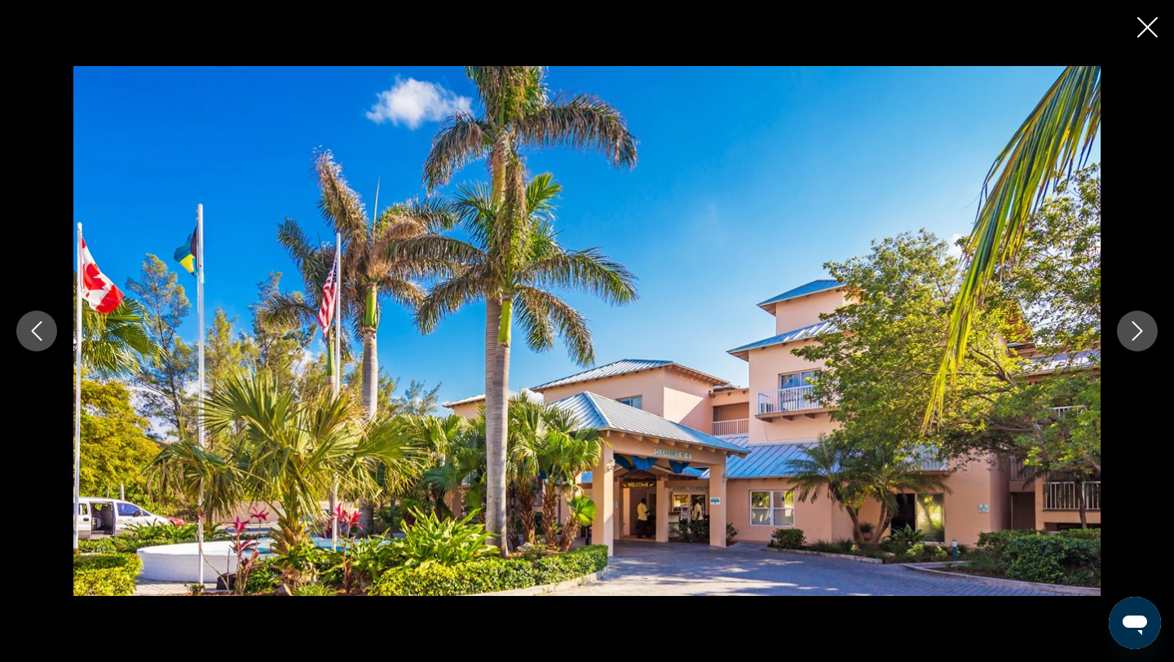
click at [1140, 333] on icon "Next image" at bounding box center [1137, 331] width 20 height 20
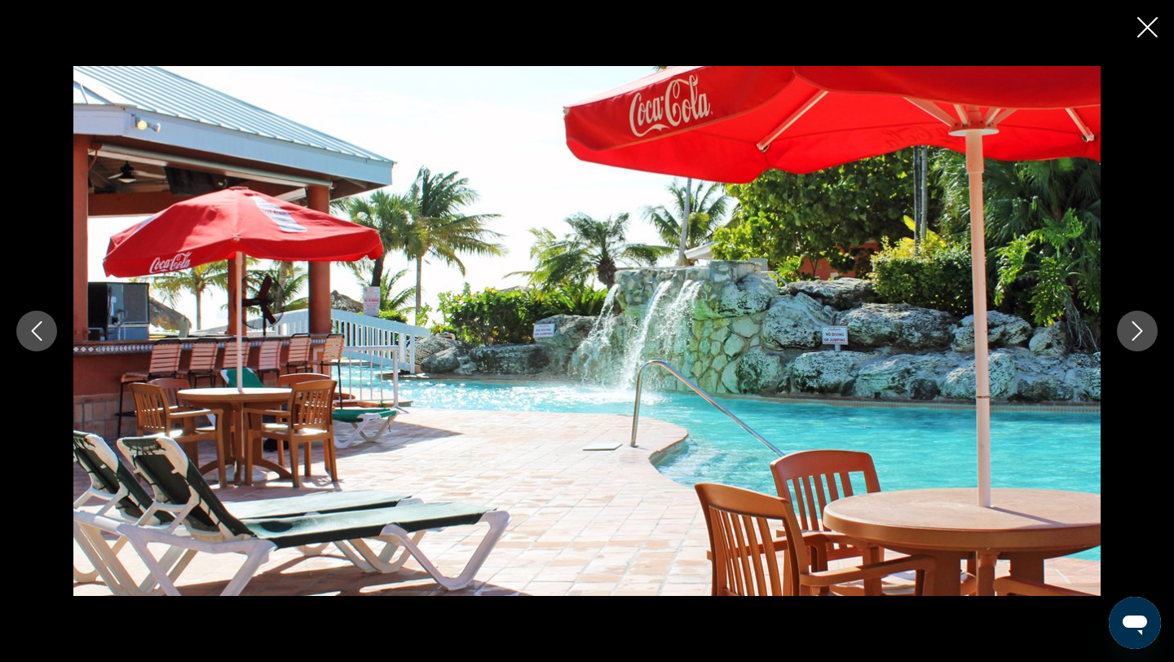
click at [1140, 333] on icon "Next image" at bounding box center [1137, 331] width 20 height 20
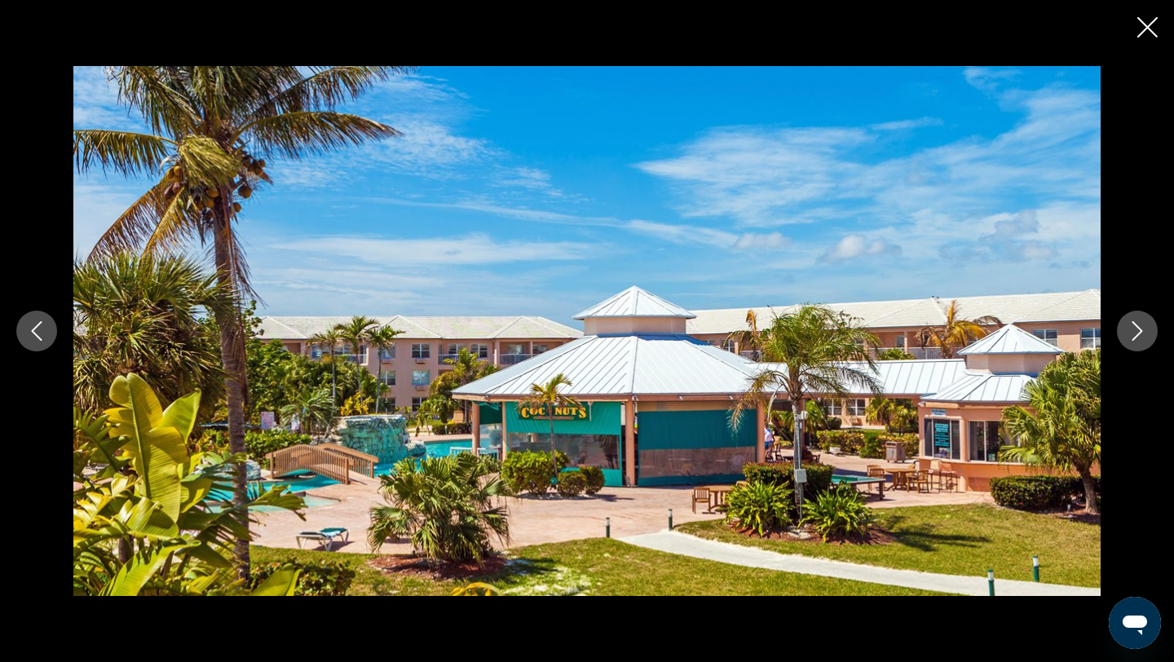
click at [1140, 333] on icon "Next image" at bounding box center [1137, 331] width 20 height 20
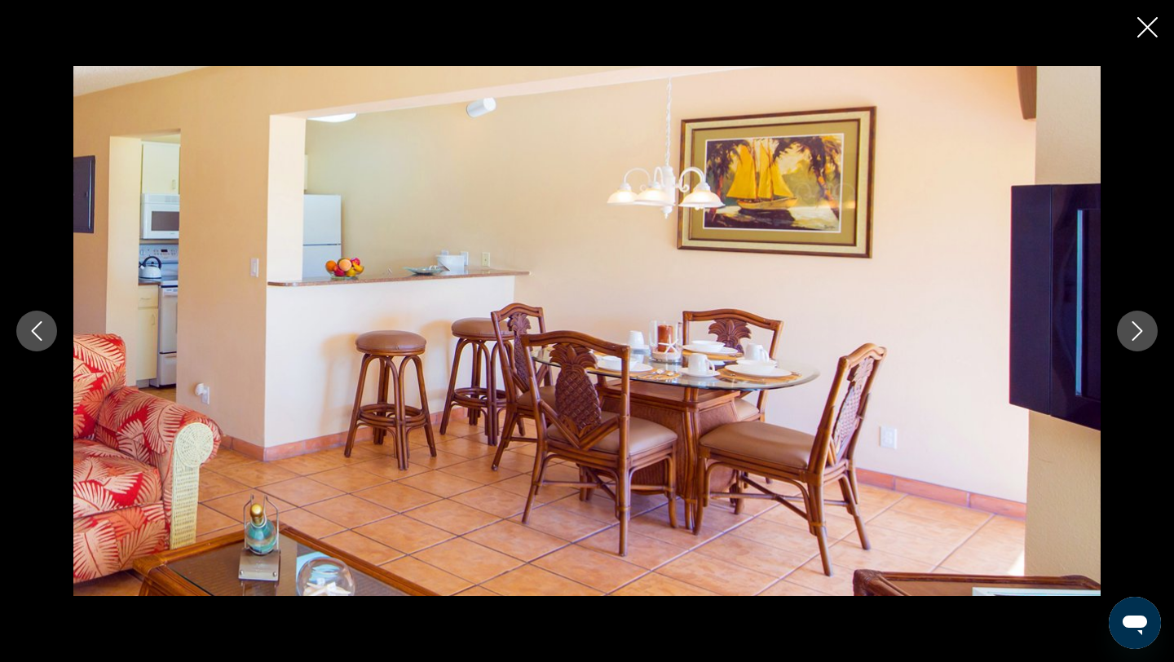
click at [1140, 333] on icon "Next image" at bounding box center [1137, 331] width 20 height 20
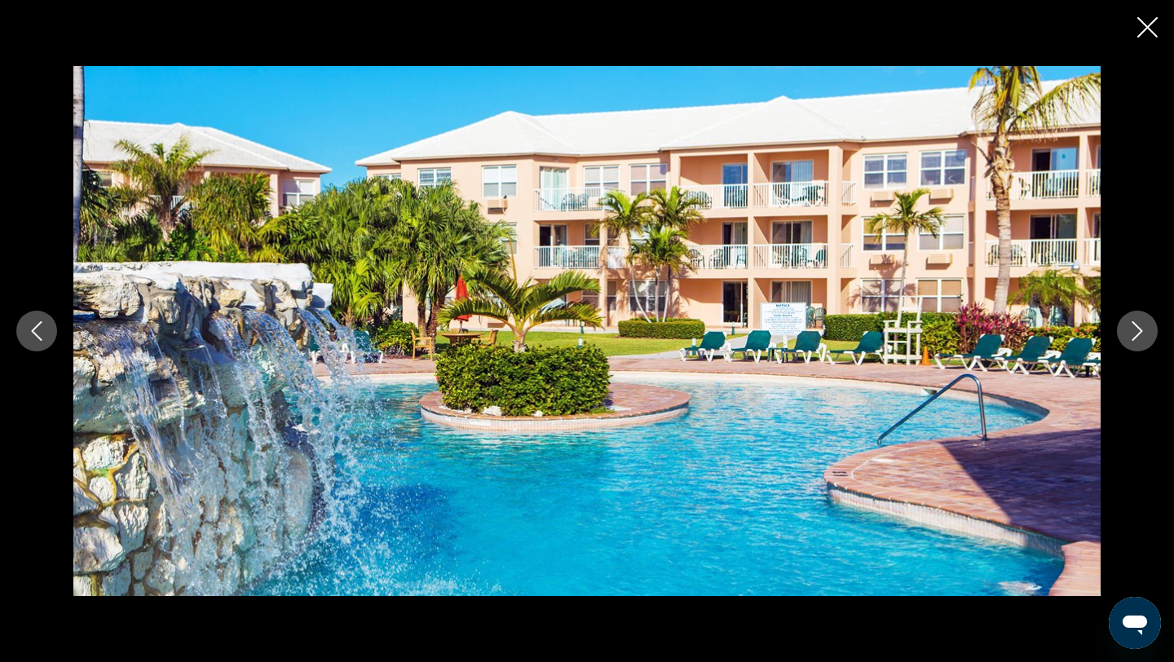
click at [1140, 333] on icon "Next image" at bounding box center [1137, 331] width 20 height 20
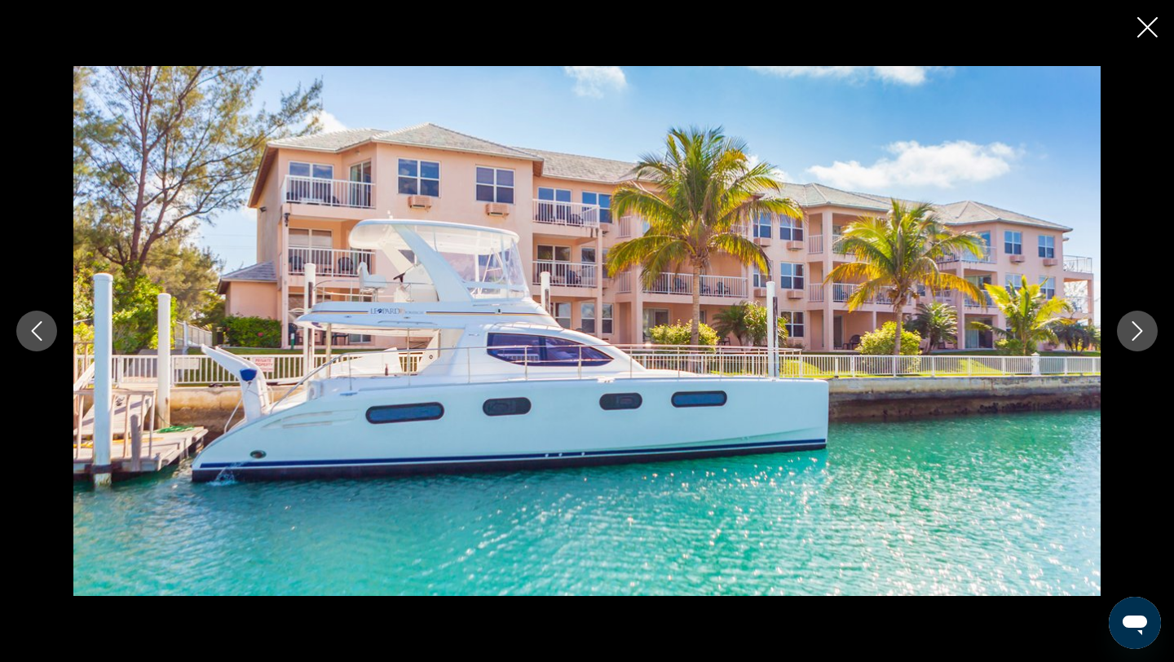
click at [1140, 333] on icon "Next image" at bounding box center [1137, 331] width 20 height 20
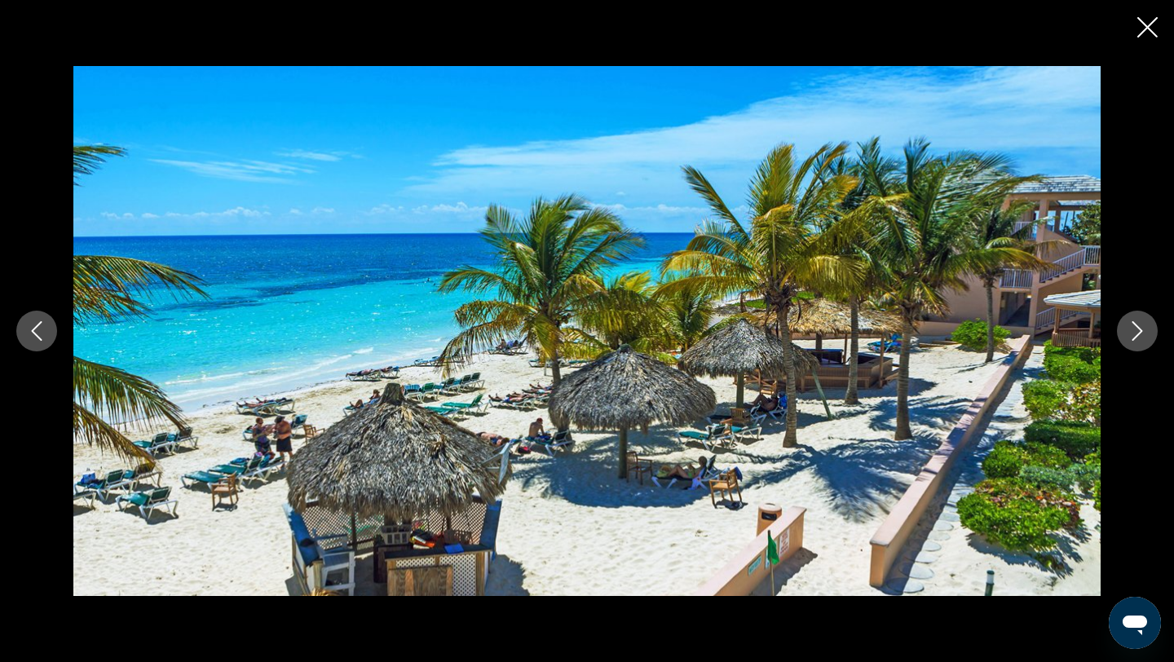
click at [1140, 333] on icon "Next image" at bounding box center [1137, 331] width 20 height 20
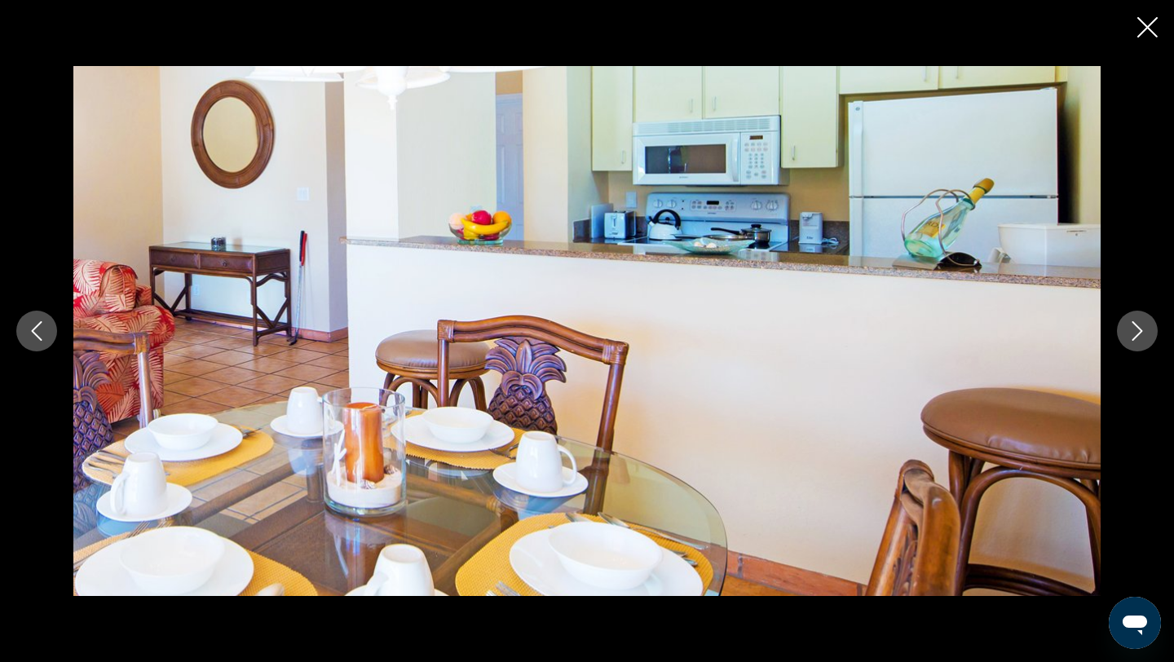
click at [1140, 333] on icon "Next image" at bounding box center [1137, 331] width 20 height 20
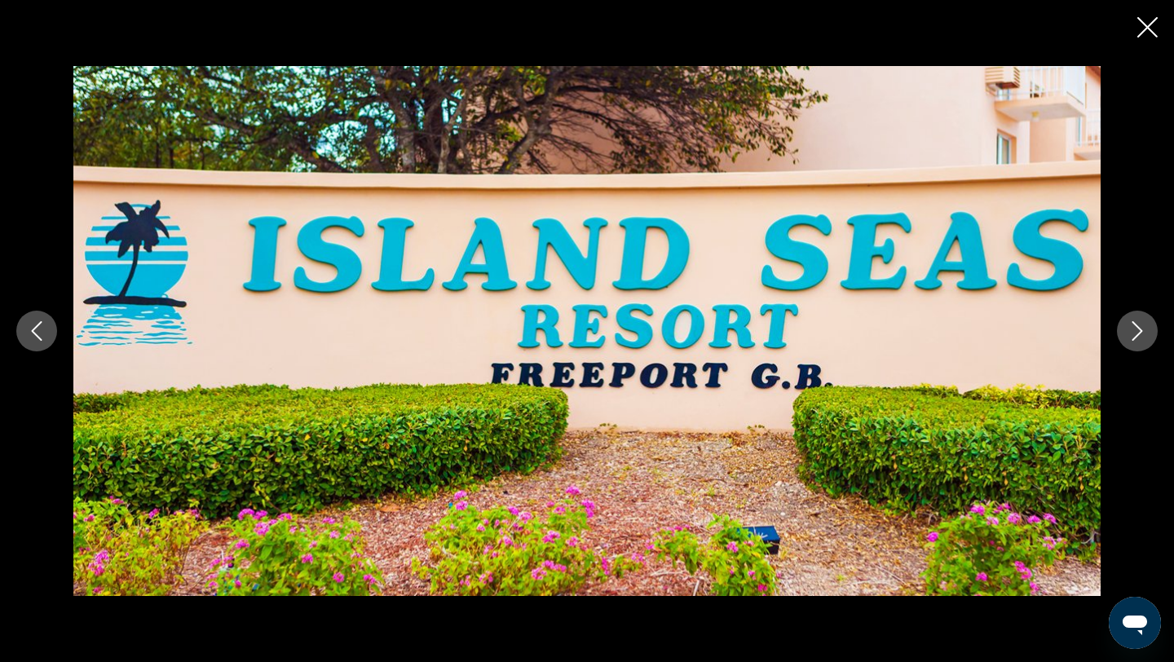
click at [1140, 333] on icon "Next image" at bounding box center [1137, 331] width 20 height 20
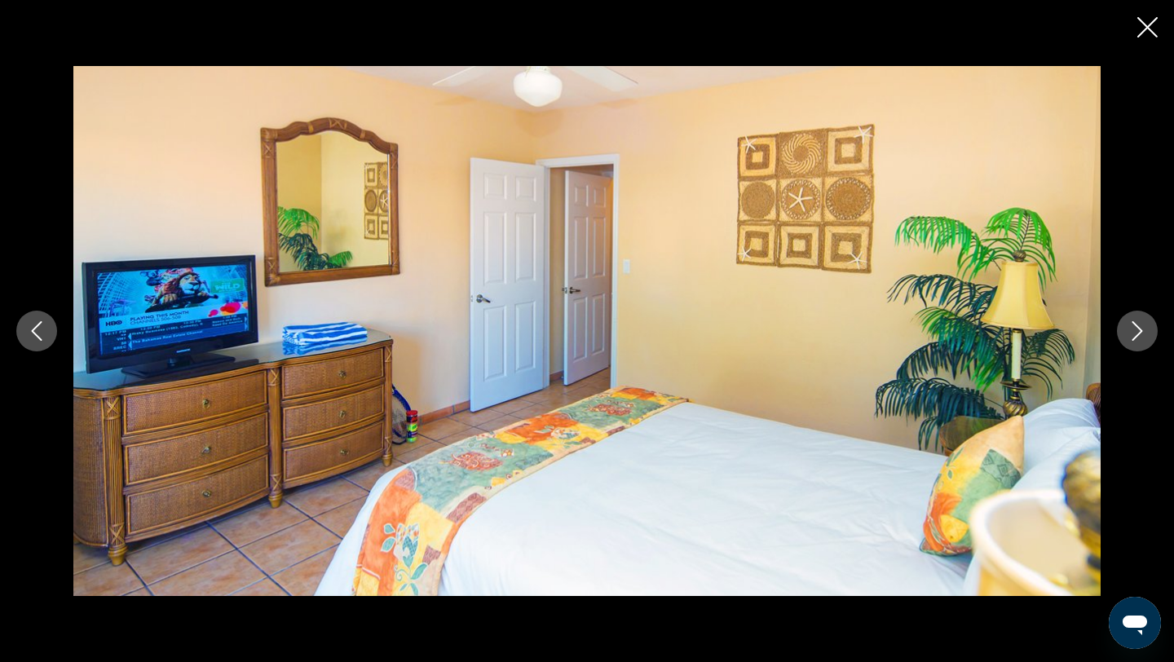
click at [1140, 333] on icon "Next image" at bounding box center [1137, 331] width 20 height 20
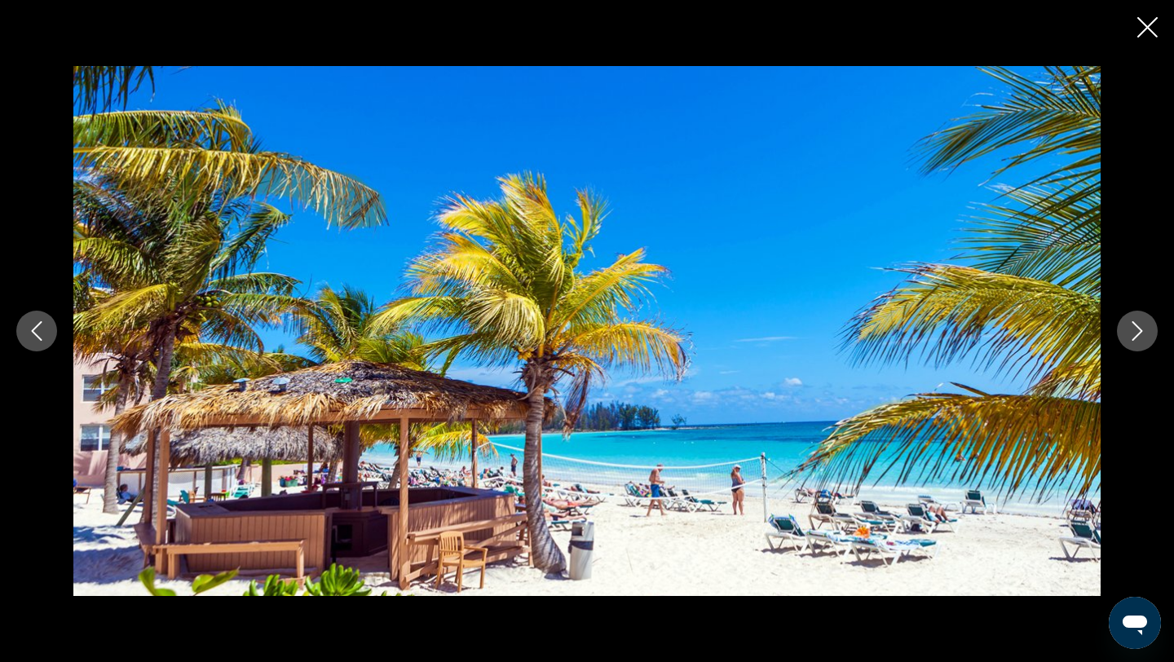
click at [1144, 29] on icon "Close slideshow" at bounding box center [1147, 27] width 20 height 20
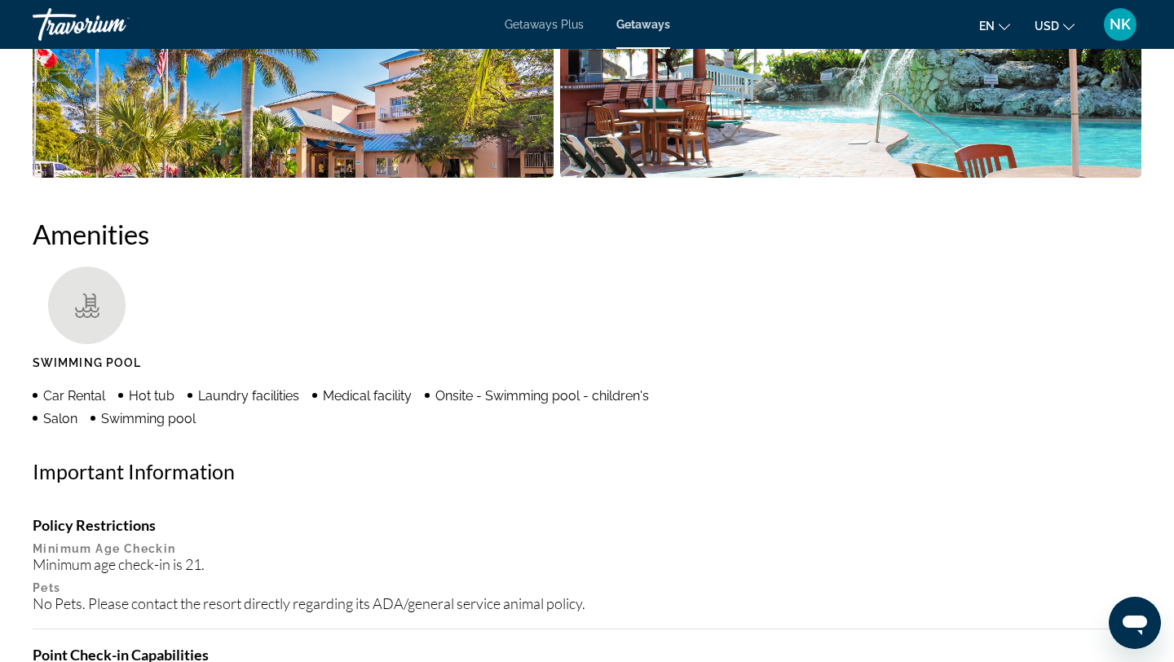
scroll to position [1092, 0]
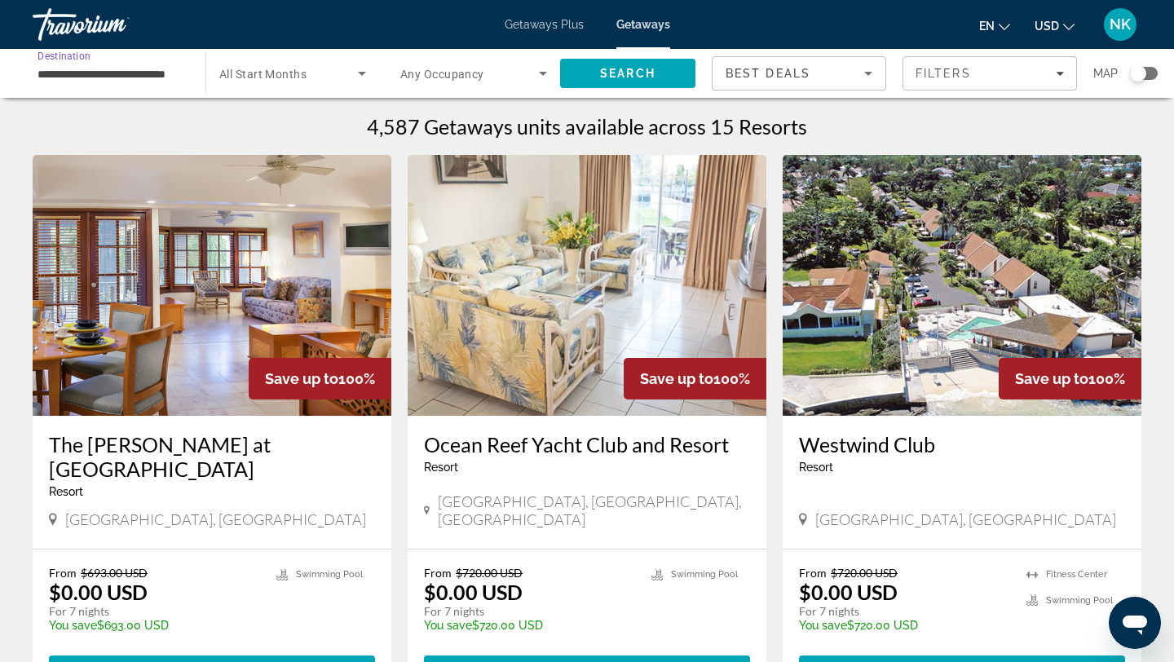
click at [142, 82] on input "**********" at bounding box center [110, 74] width 147 height 20
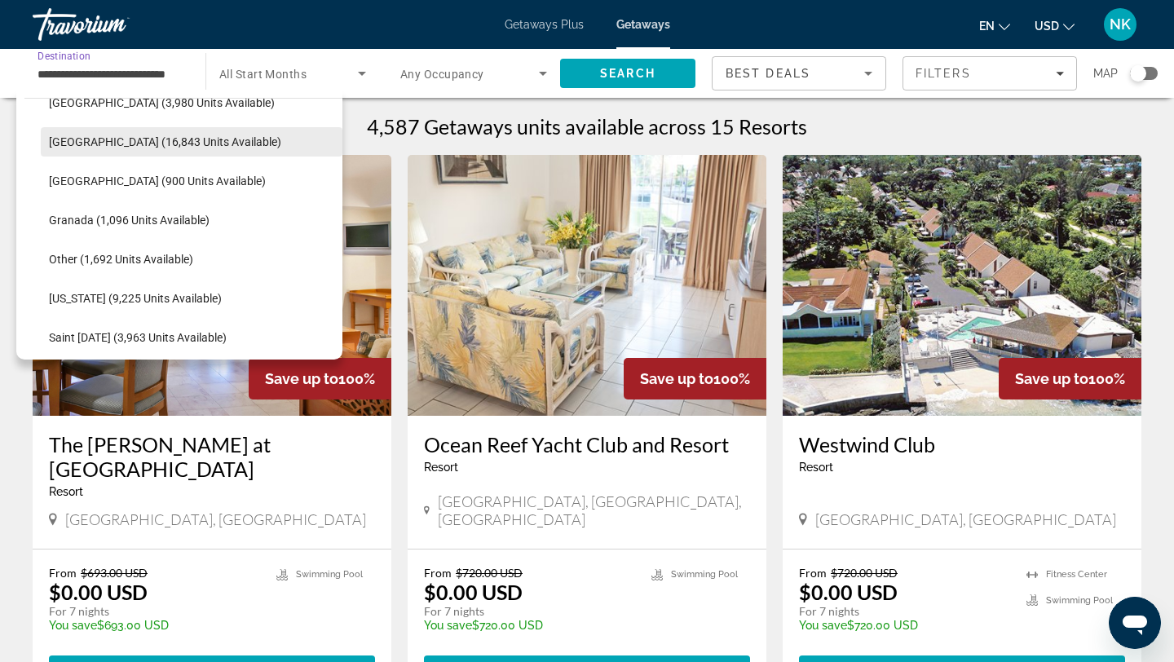
scroll to position [308, 0]
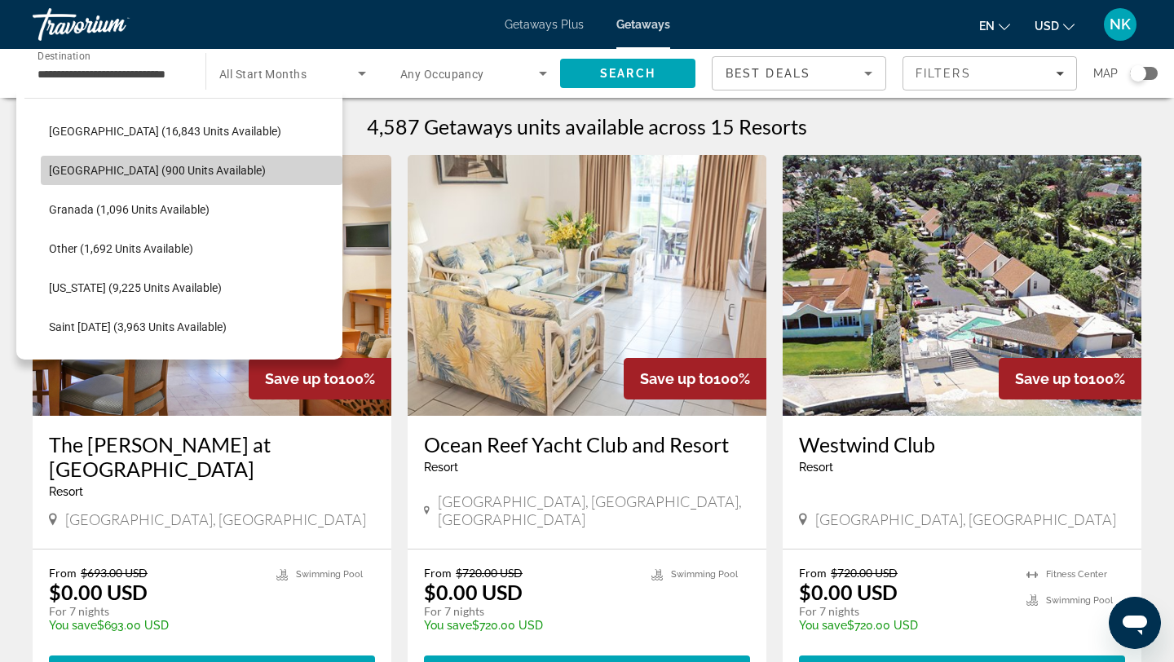
click at [110, 170] on span "Dominican Republic (900 units available)" at bounding box center [157, 170] width 217 height 13
type input "**********"
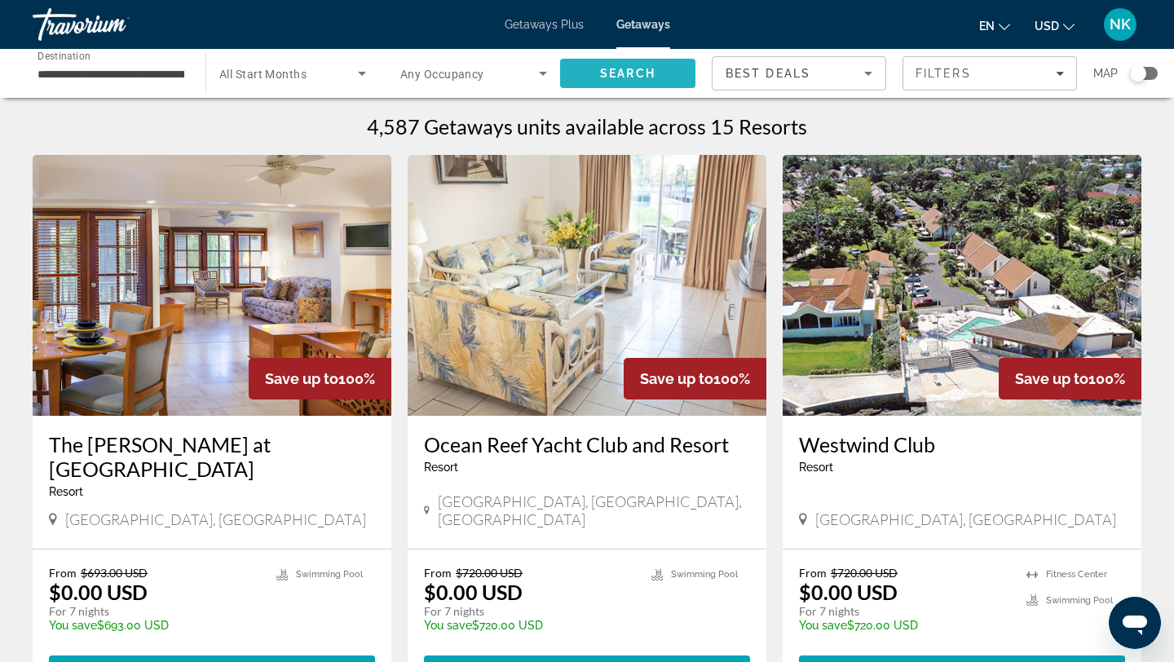
click at [640, 65] on span "Search" at bounding box center [627, 73] width 135 height 39
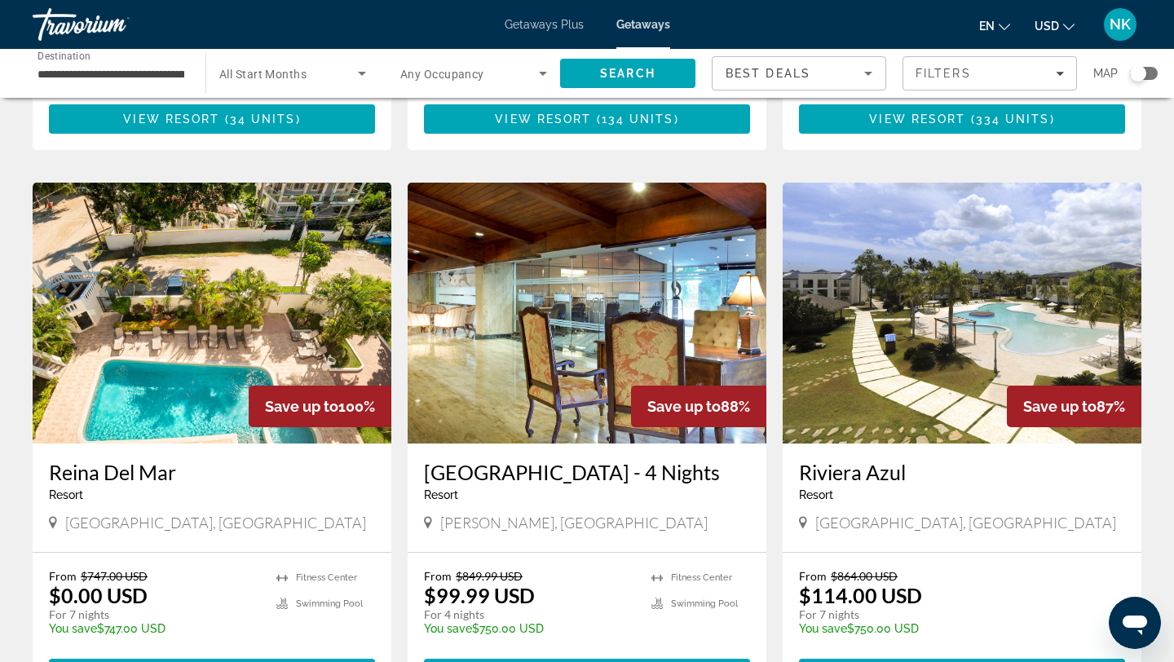
scroll to position [594, 0]
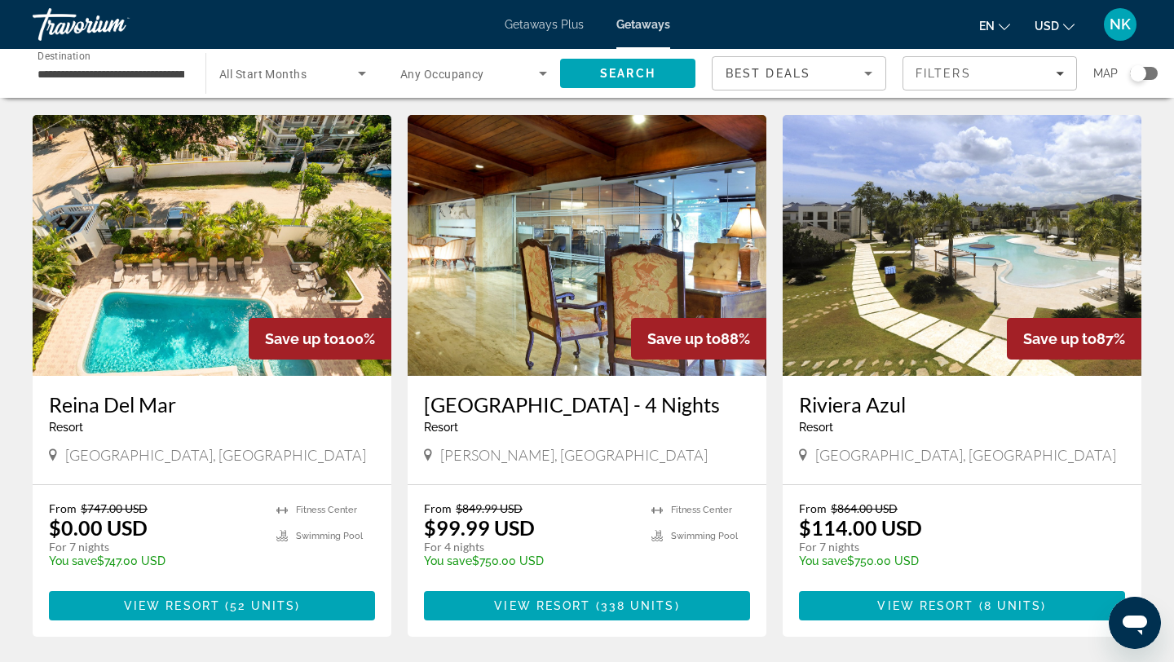
click at [238, 278] on img "Main content" at bounding box center [212, 245] width 359 height 261
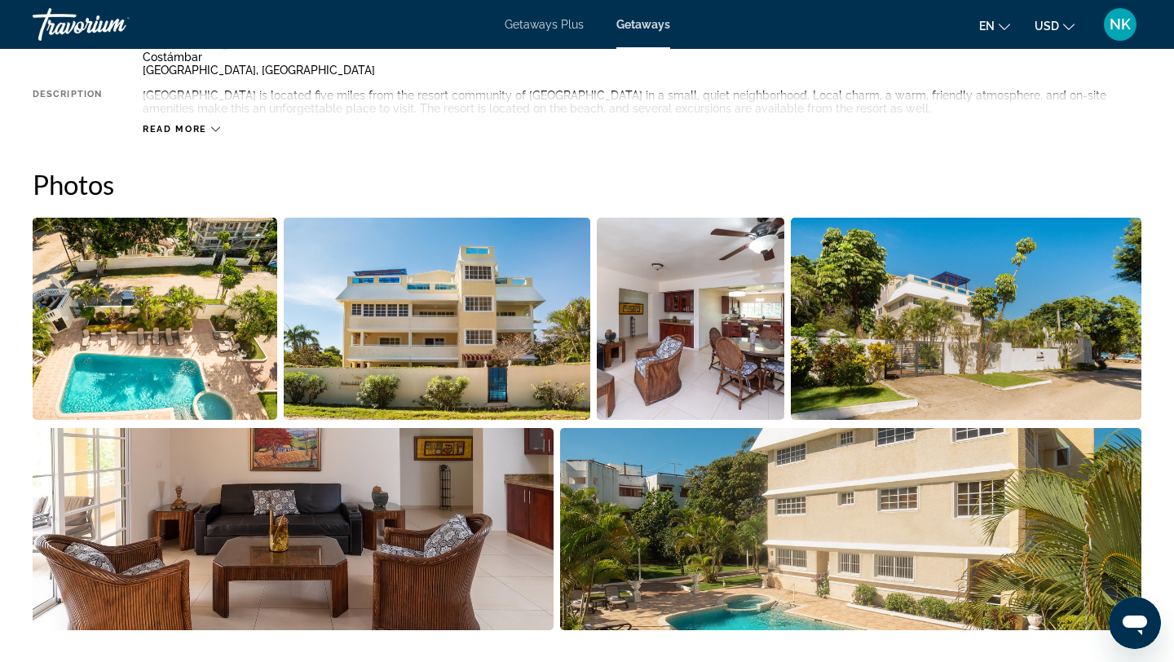
scroll to position [714, 0]
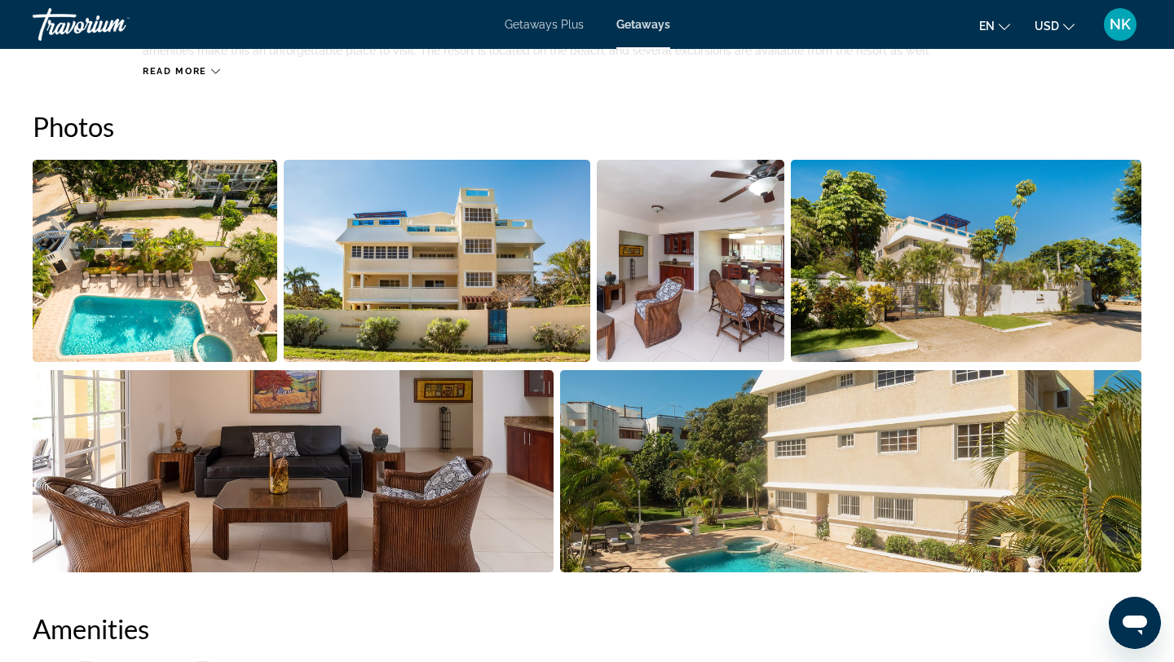
click at [165, 309] on img "Open full-screen image slider" at bounding box center [155, 261] width 245 height 202
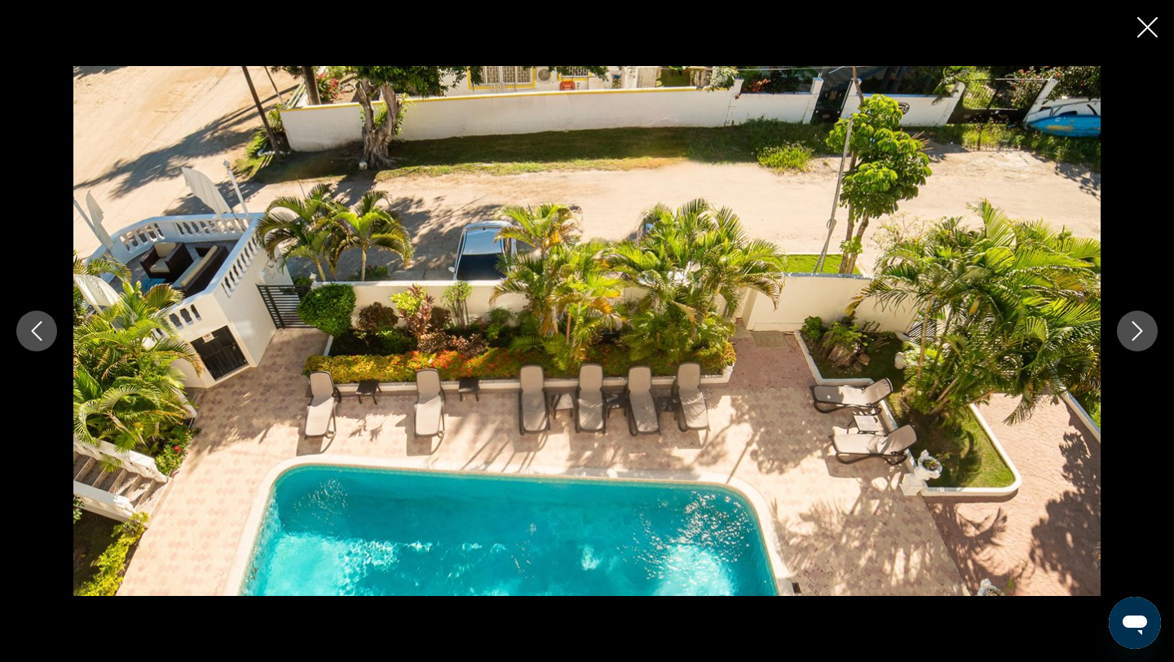
click at [1136, 329] on icon "Next image" at bounding box center [1137, 331] width 20 height 20
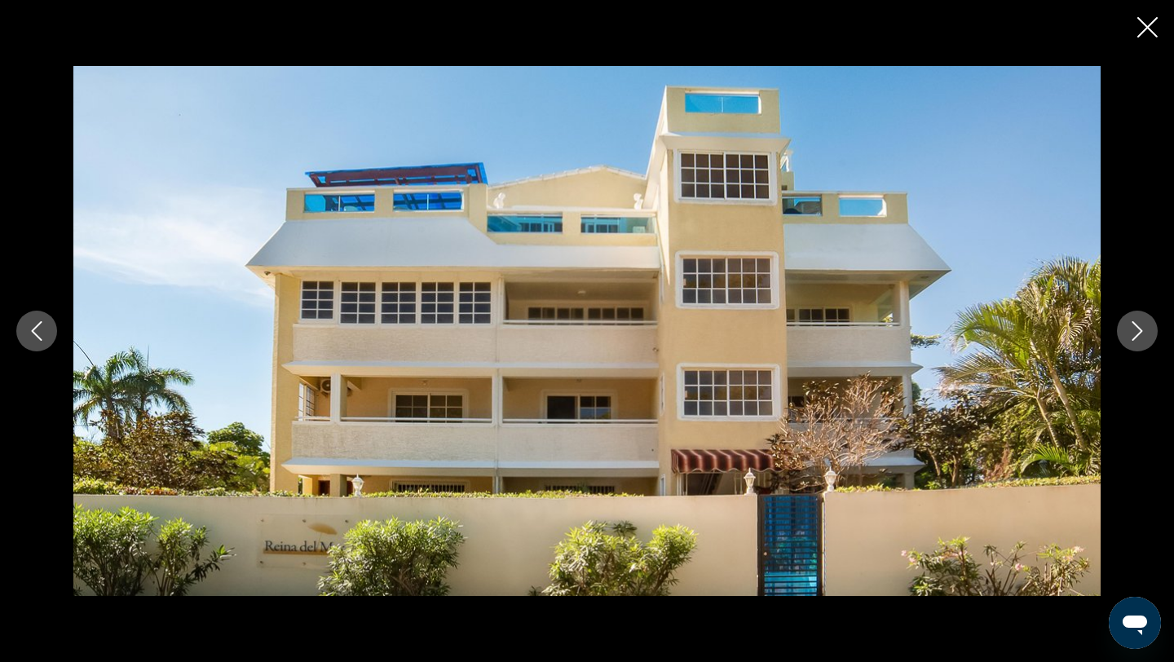
click at [1136, 329] on icon "Next image" at bounding box center [1137, 331] width 20 height 20
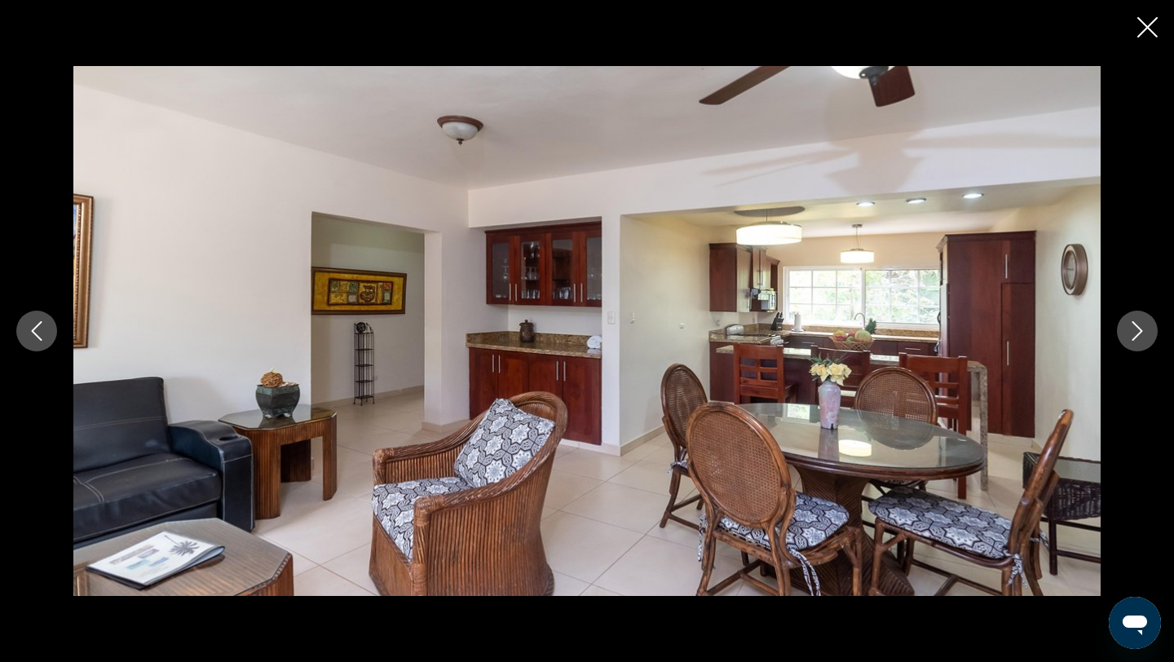
click at [1136, 331] on icon "Next image" at bounding box center [1137, 331] width 20 height 20
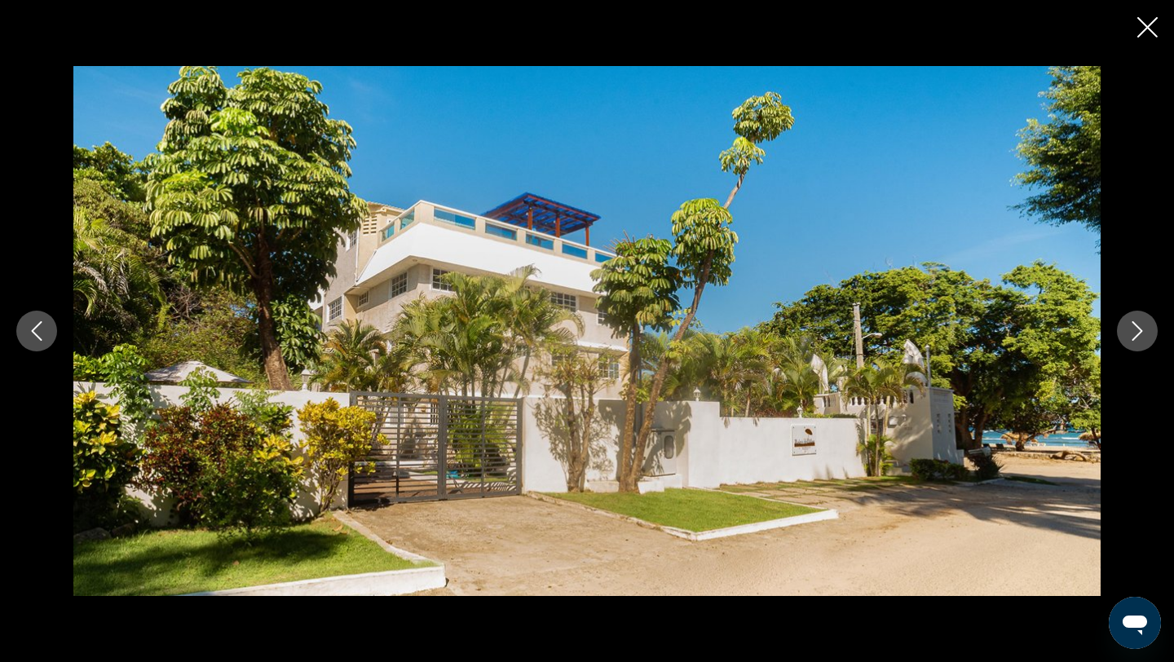
click at [1136, 331] on icon "Next image" at bounding box center [1137, 331] width 20 height 20
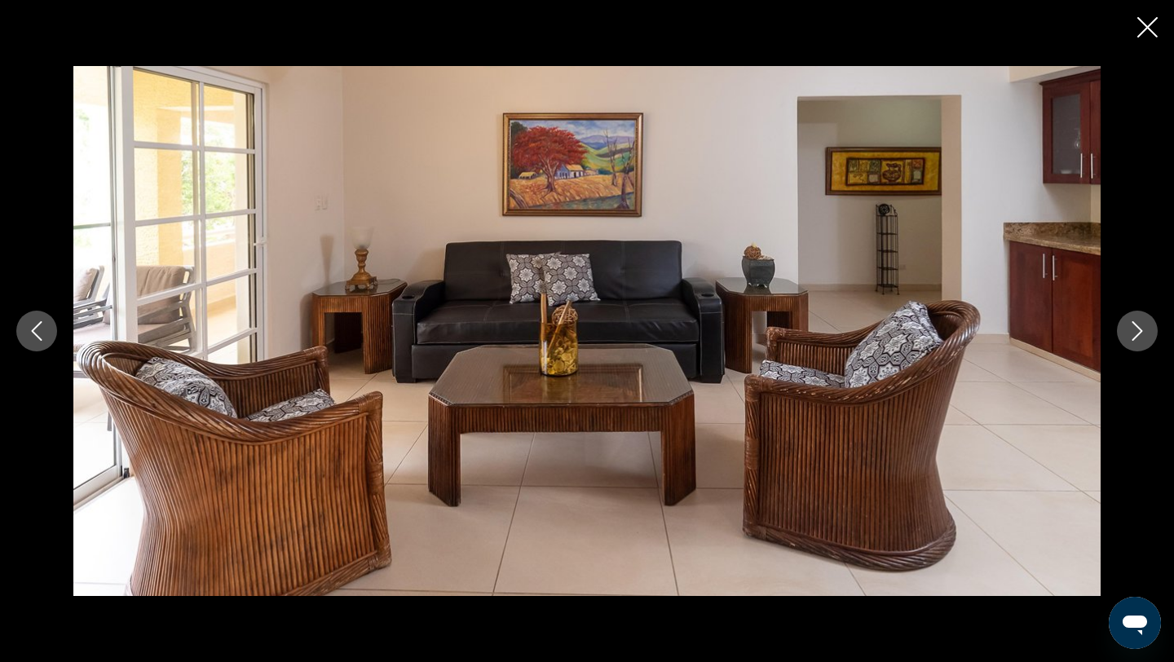
click at [1136, 333] on icon "Next image" at bounding box center [1137, 331] width 20 height 20
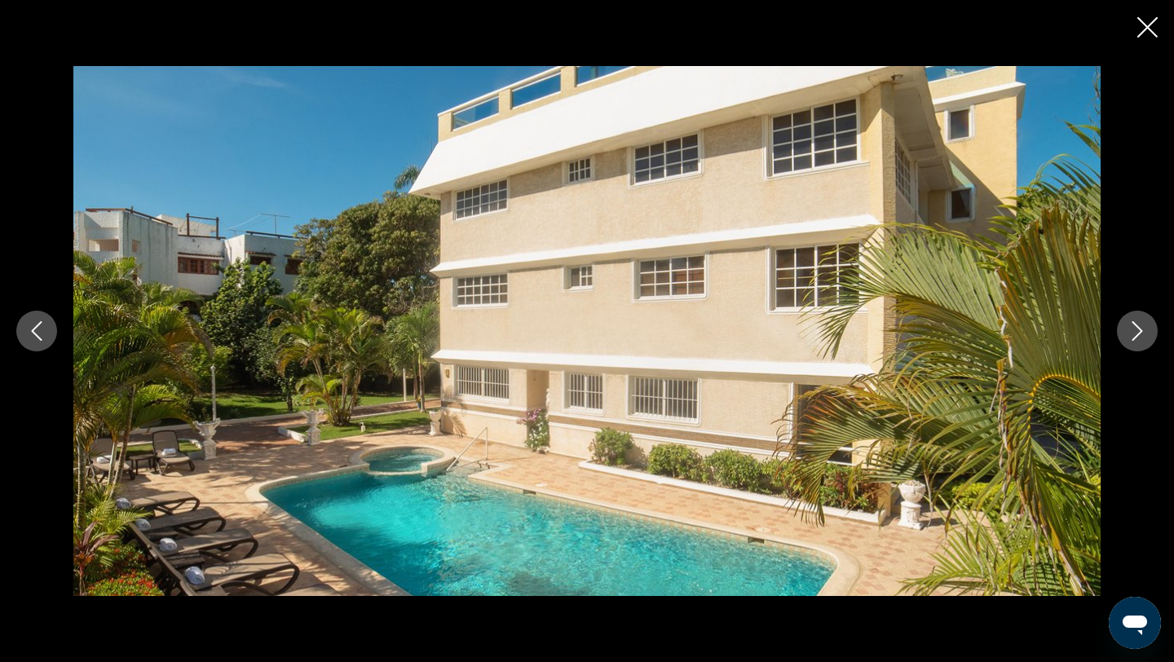
click at [1136, 333] on icon "Next image" at bounding box center [1137, 331] width 20 height 20
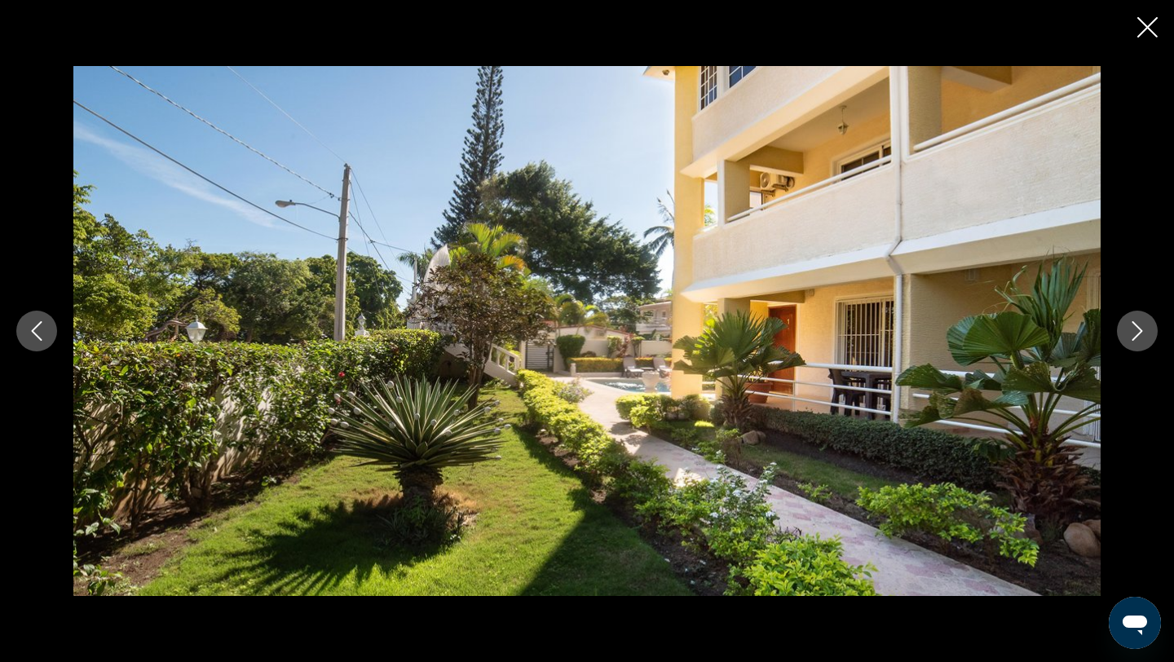
click at [1136, 333] on icon "Next image" at bounding box center [1137, 331] width 20 height 20
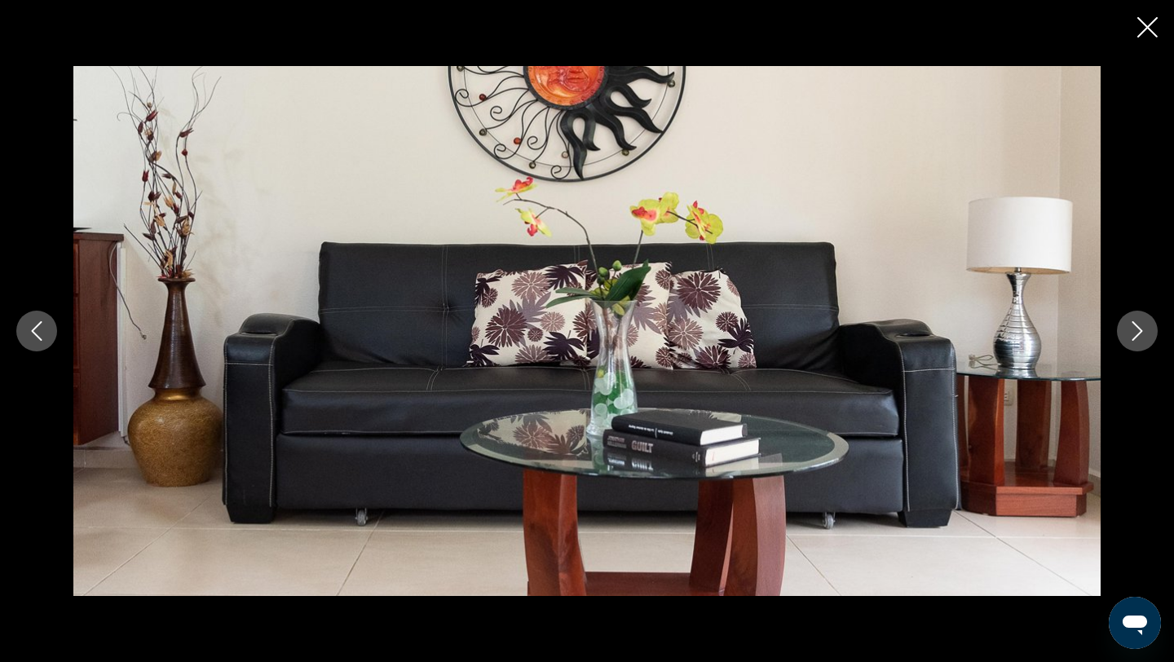
click at [1136, 334] on icon "Next image" at bounding box center [1137, 331] width 20 height 20
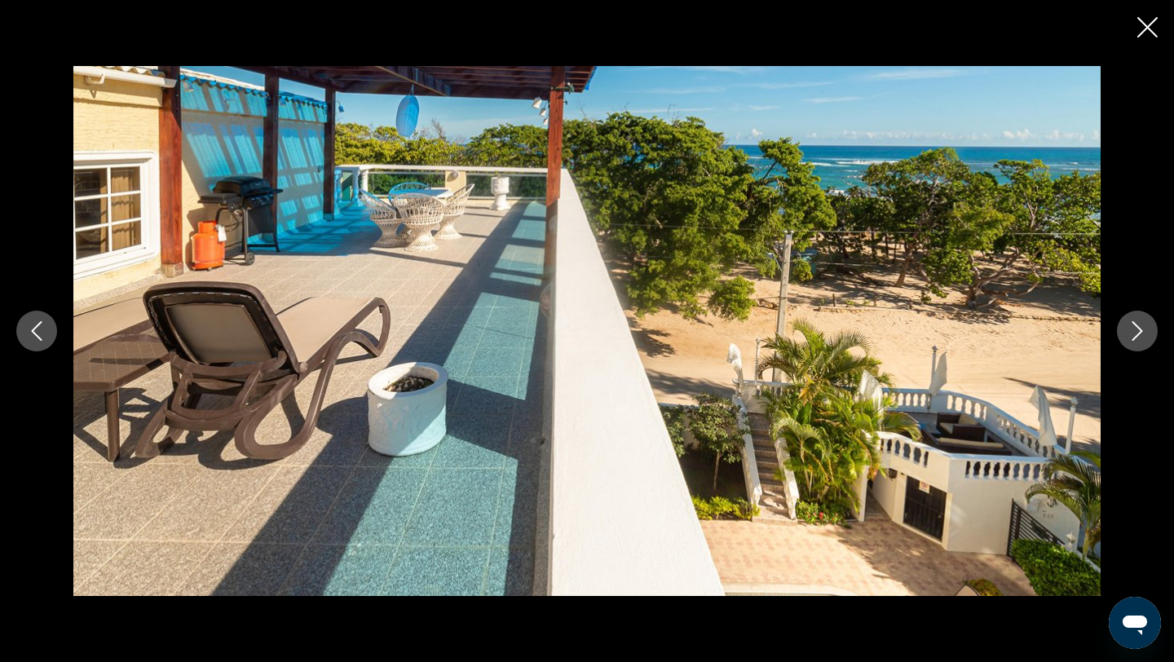
click at [1136, 334] on icon "Next image" at bounding box center [1137, 331] width 20 height 20
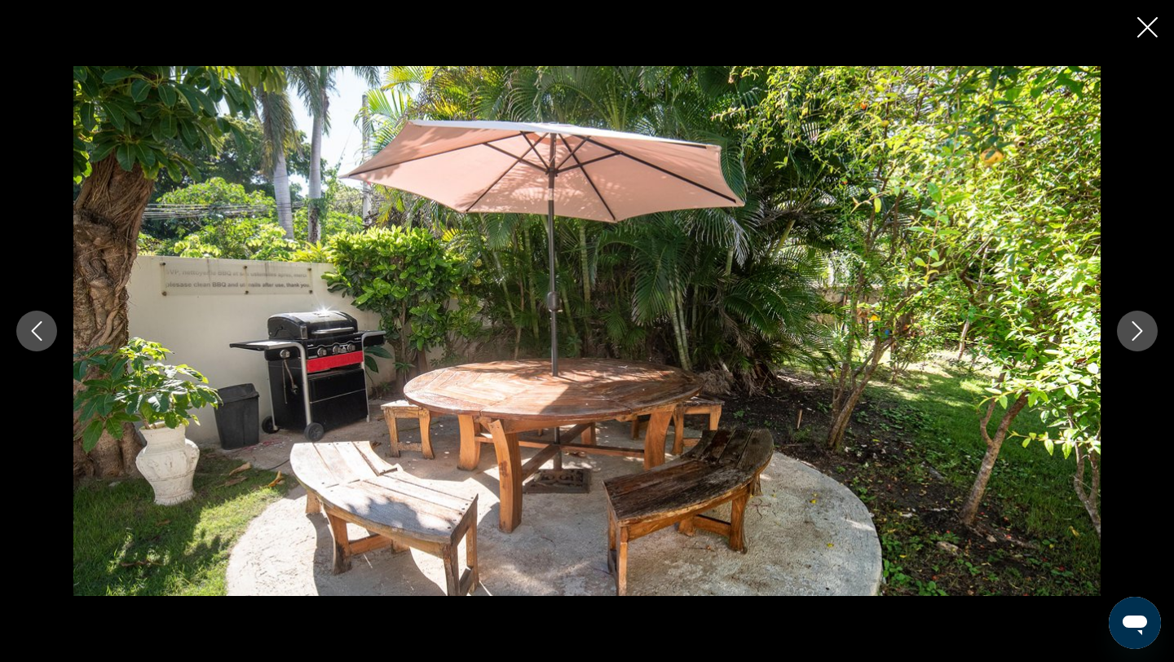
click at [1136, 335] on icon "Next image" at bounding box center [1137, 331] width 20 height 20
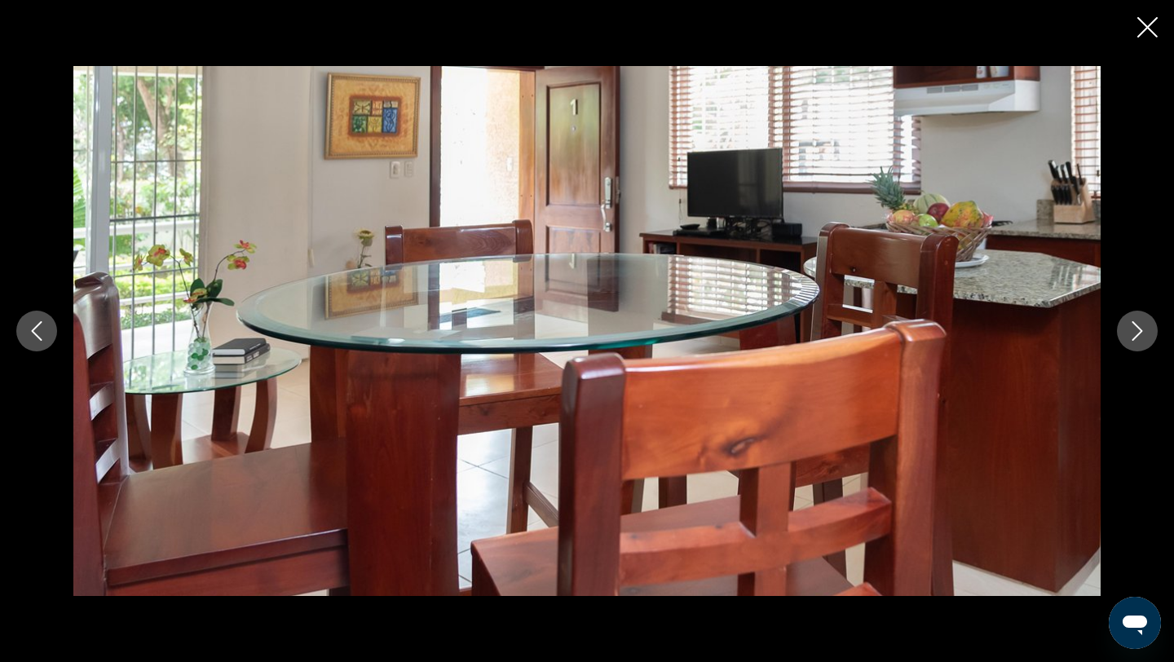
click at [1136, 336] on icon "Next image" at bounding box center [1137, 331] width 11 height 20
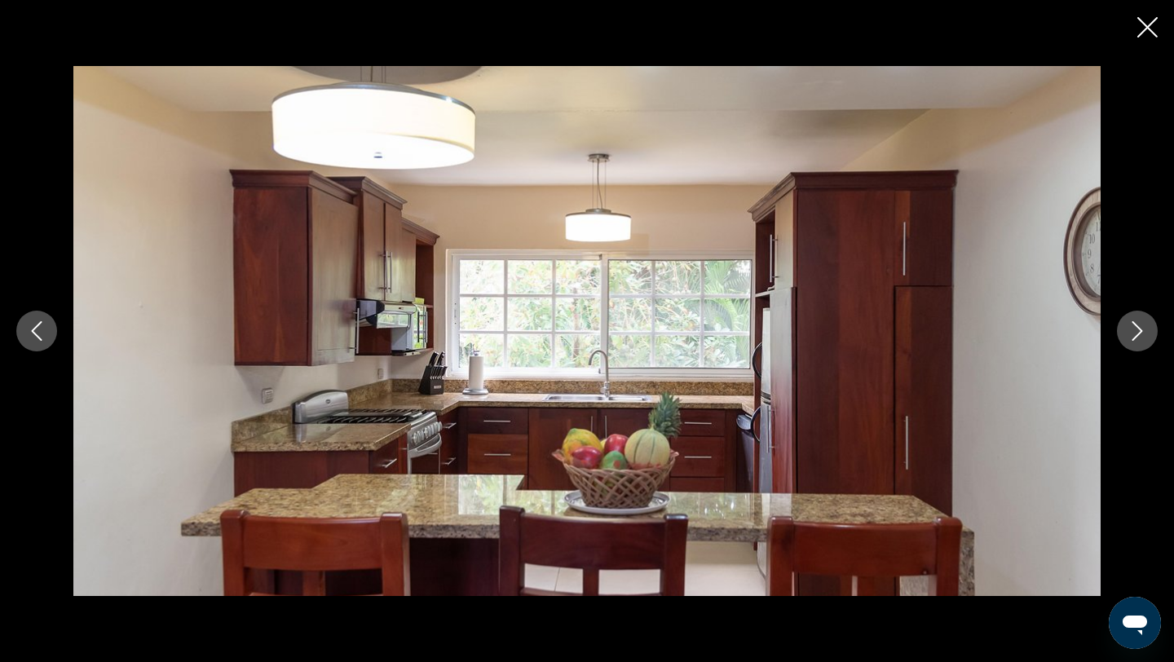
click at [1148, 28] on icon "Close slideshow" at bounding box center [1147, 27] width 20 height 20
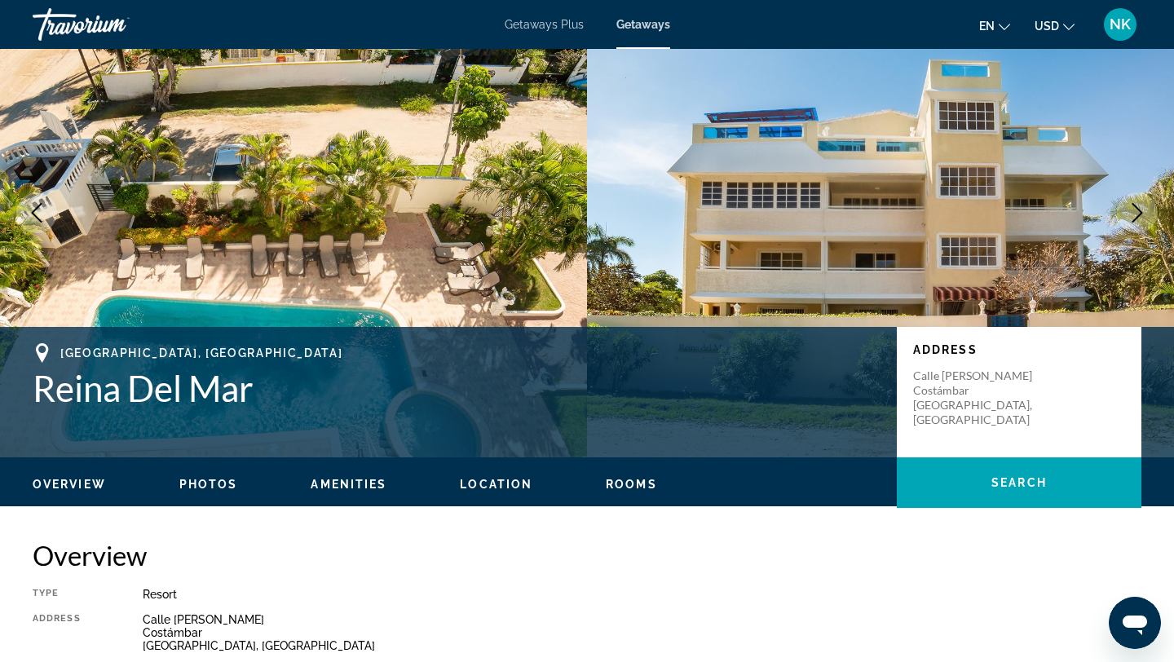
scroll to position [0, 0]
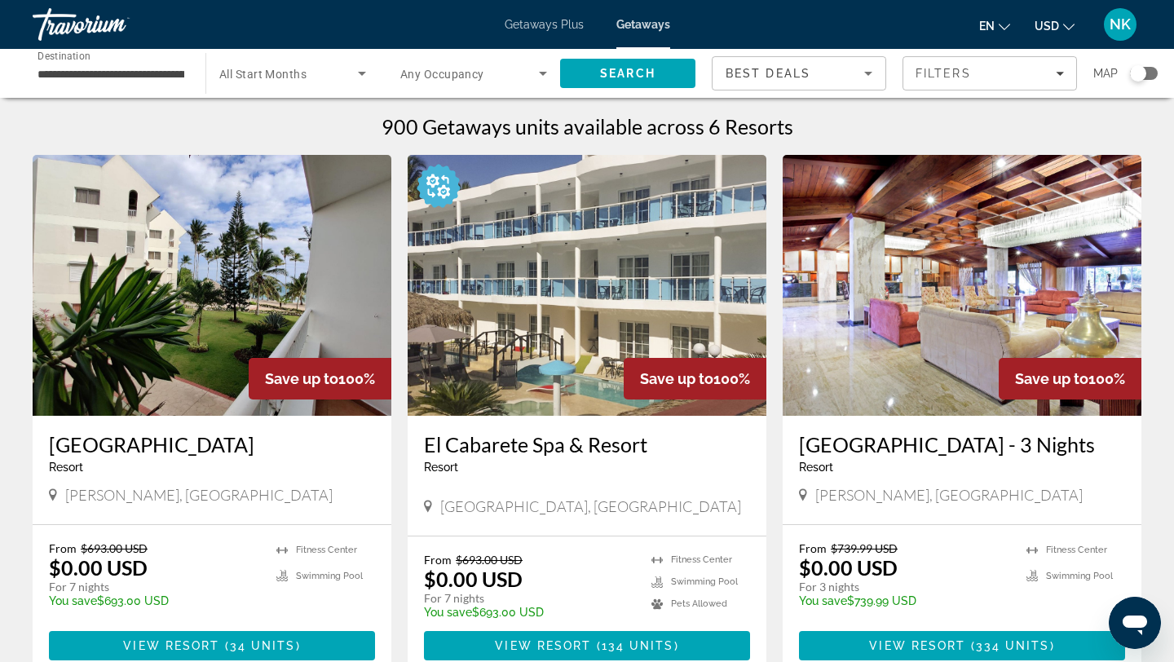
click at [73, 74] on input "**********" at bounding box center [110, 74] width 147 height 20
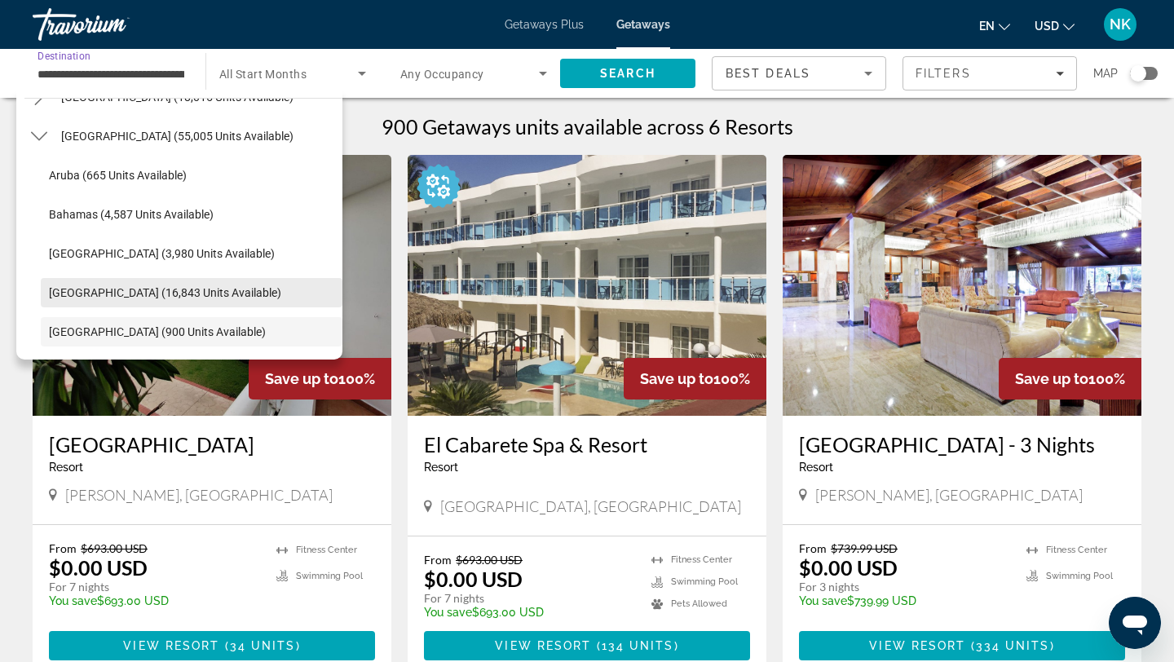
scroll to position [114, 0]
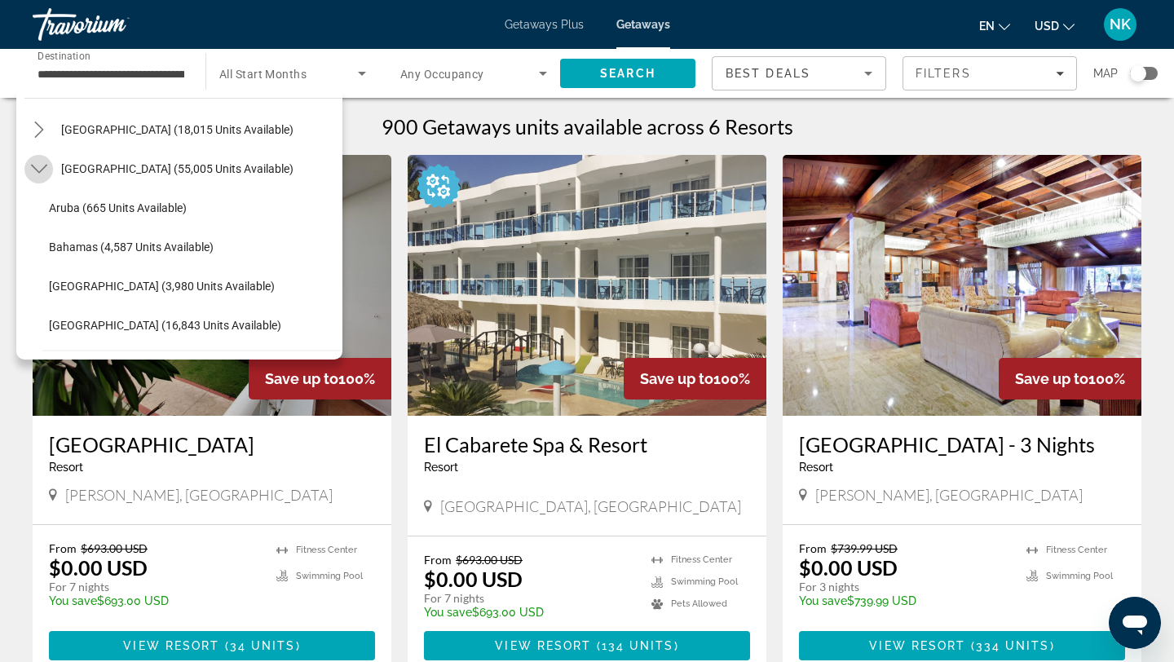
click at [38, 165] on icon "Toggle Caribbean & Atlantic Islands (55,005 units available) submenu" at bounding box center [39, 169] width 16 height 16
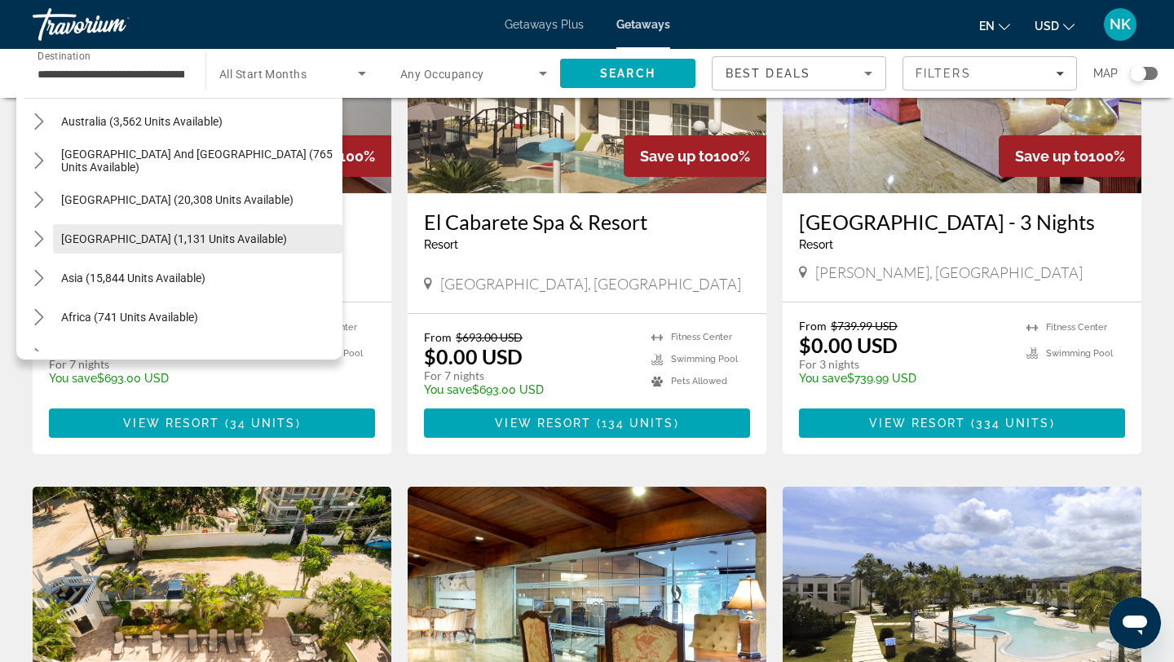
scroll to position [242, 0]
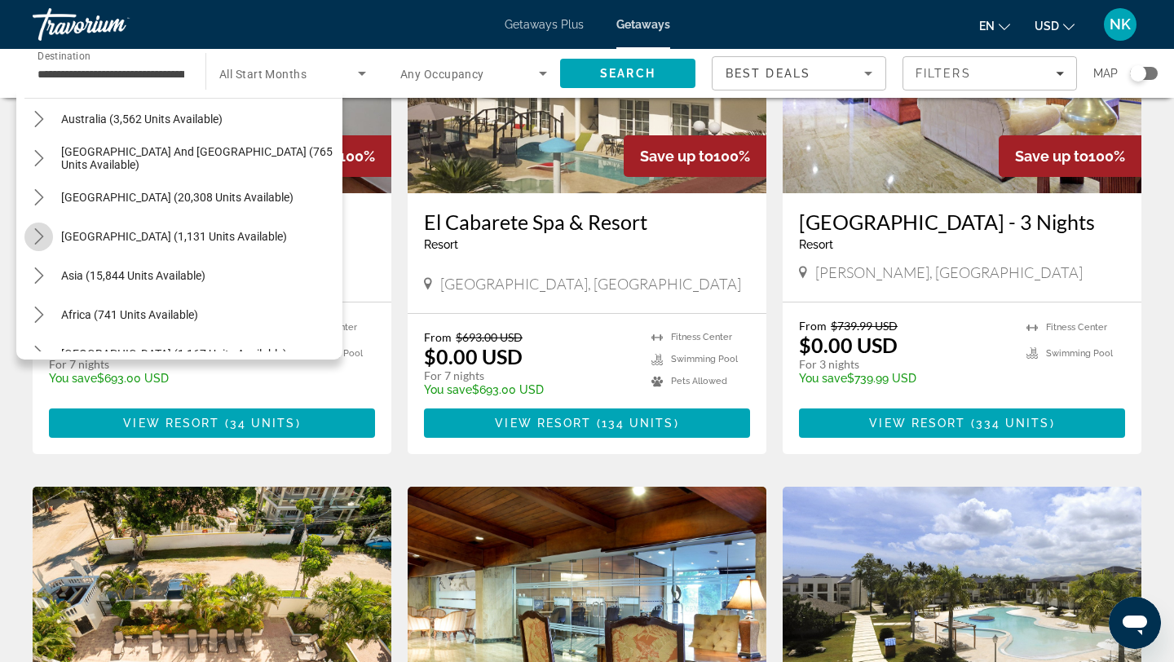
click at [40, 233] on icon "Toggle Central America (1,131 units available) submenu" at bounding box center [38, 236] width 9 height 16
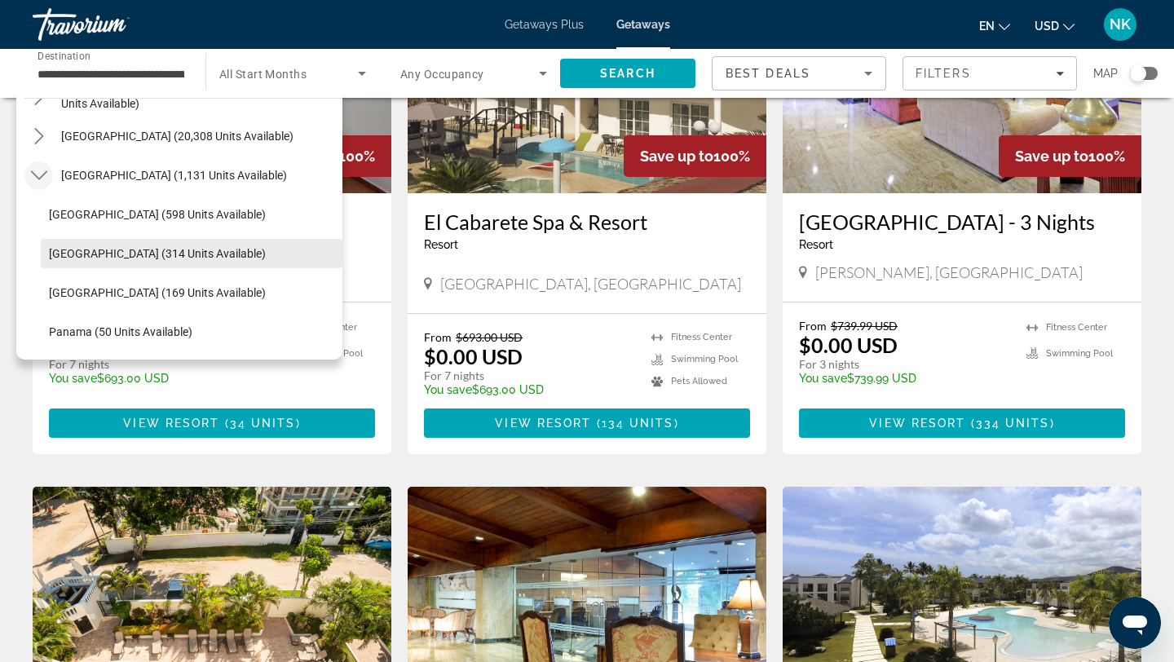
click at [71, 256] on span "Costa Rica (314 units available)" at bounding box center [157, 253] width 217 height 13
type input "**********"
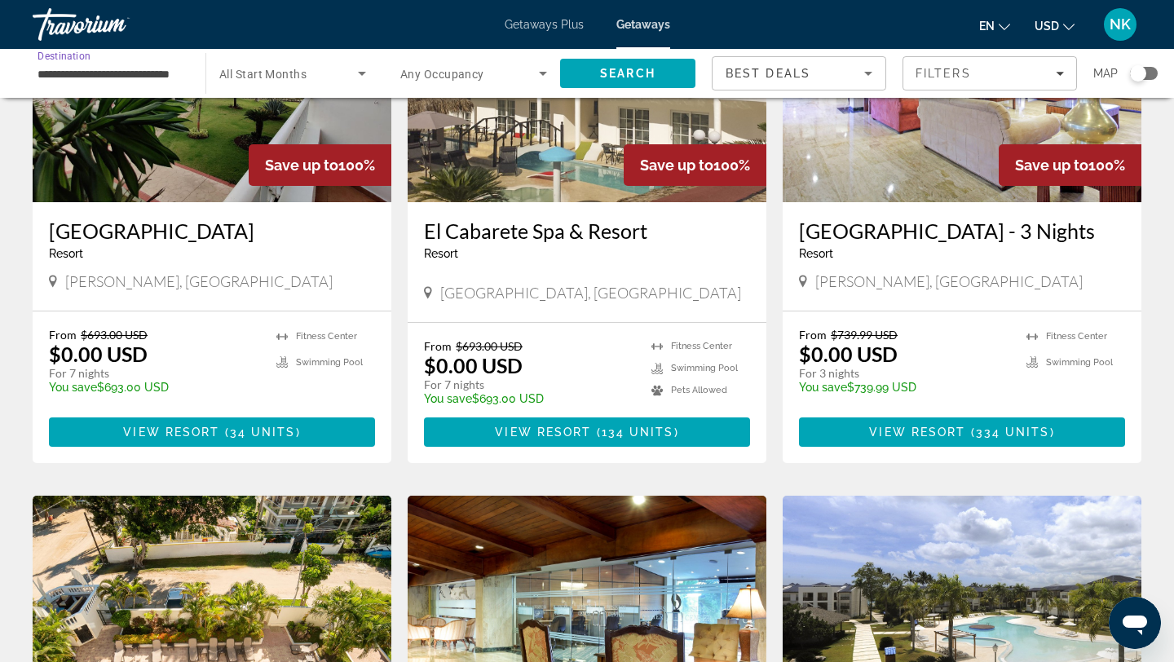
scroll to position [202, 0]
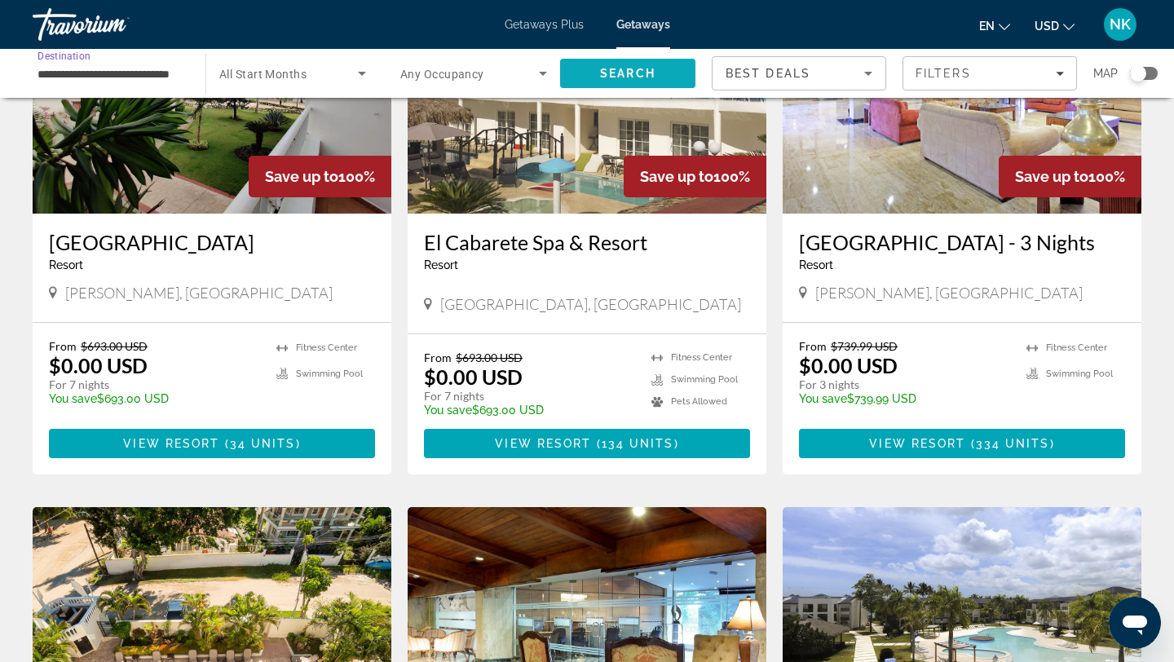
click at [637, 75] on span "Search" at bounding box center [627, 73] width 55 height 13
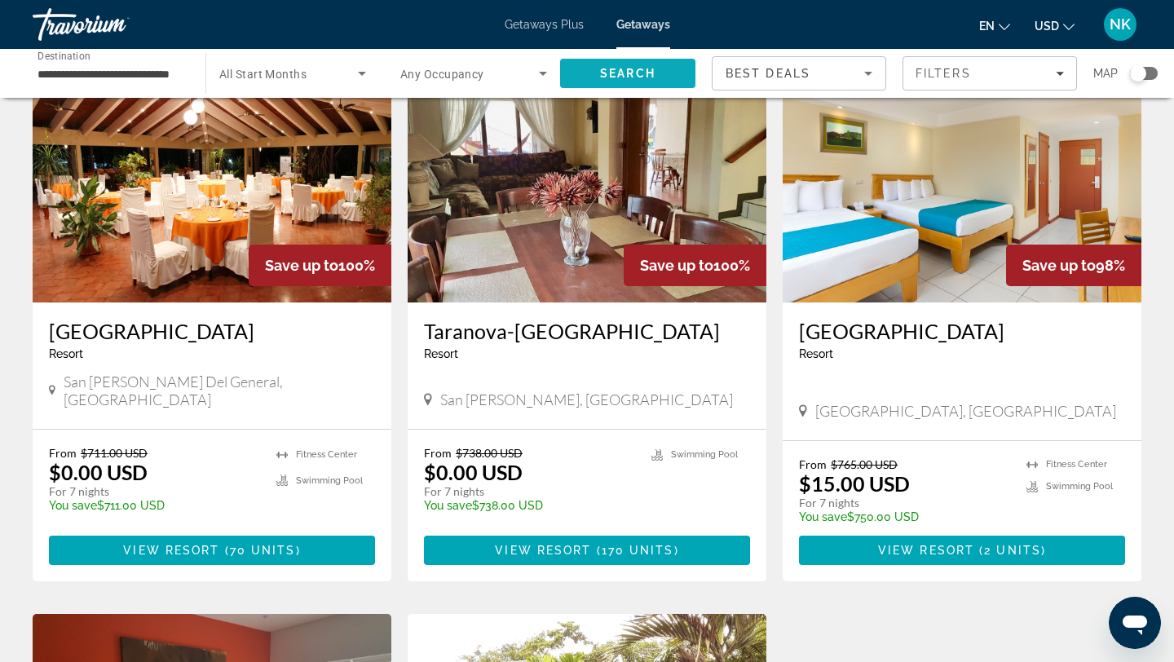
scroll to position [114, 0]
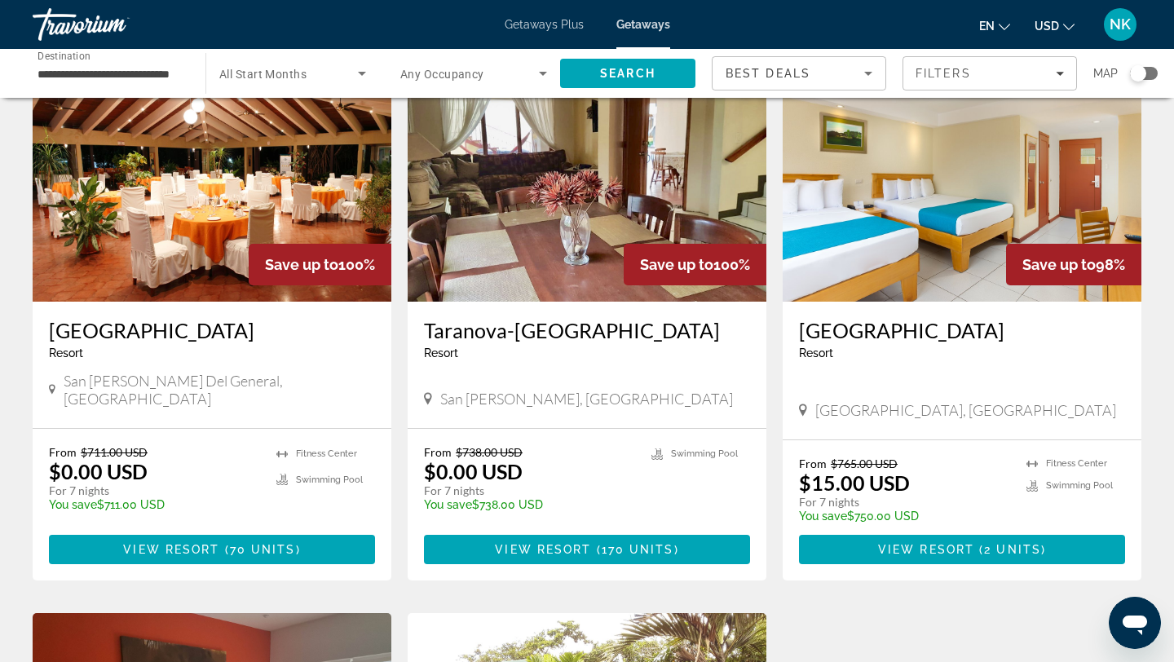
click at [234, 223] on img "Main content" at bounding box center [212, 171] width 359 height 261
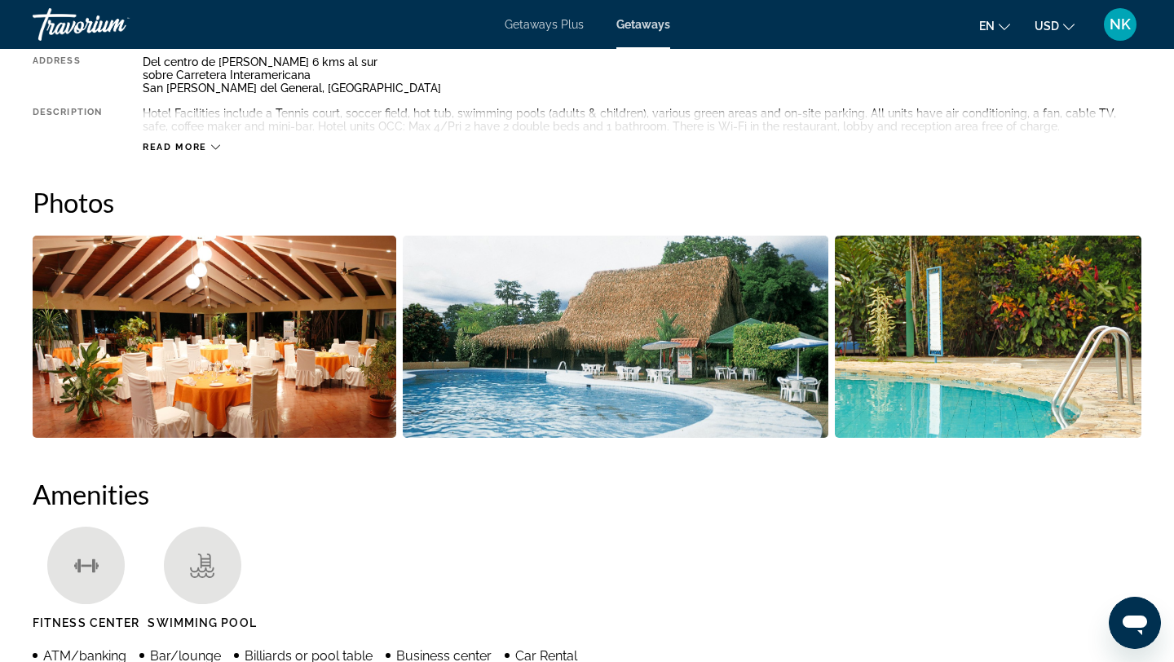
scroll to position [658, 0]
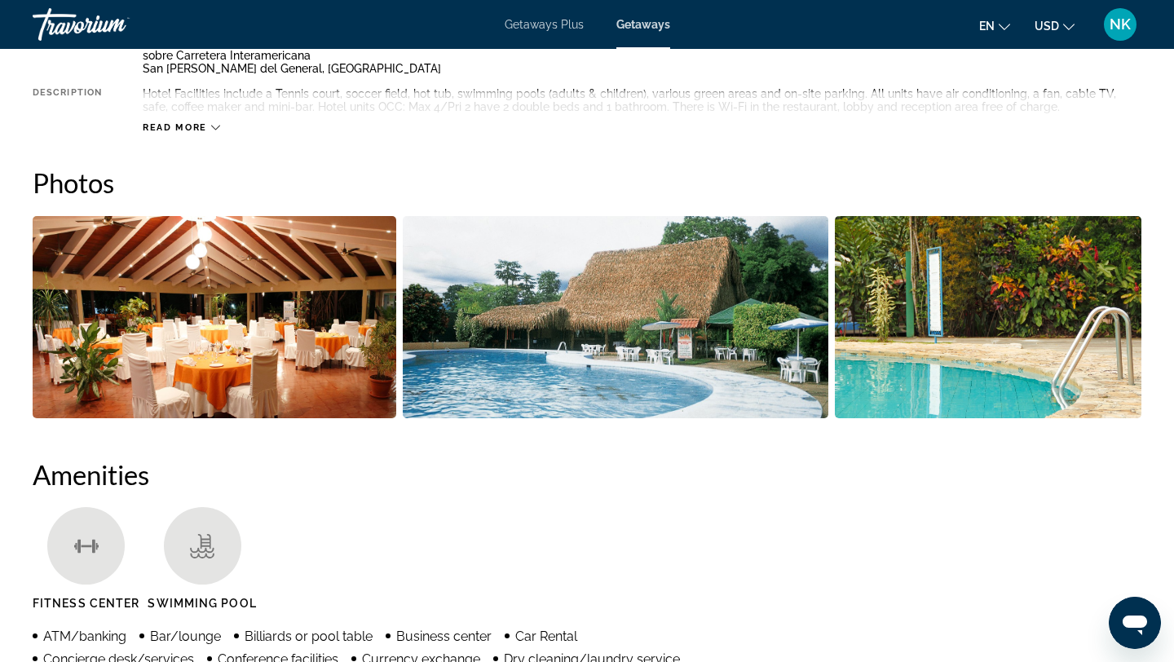
click at [262, 315] on img "Open full-screen image slider" at bounding box center [215, 317] width 364 height 202
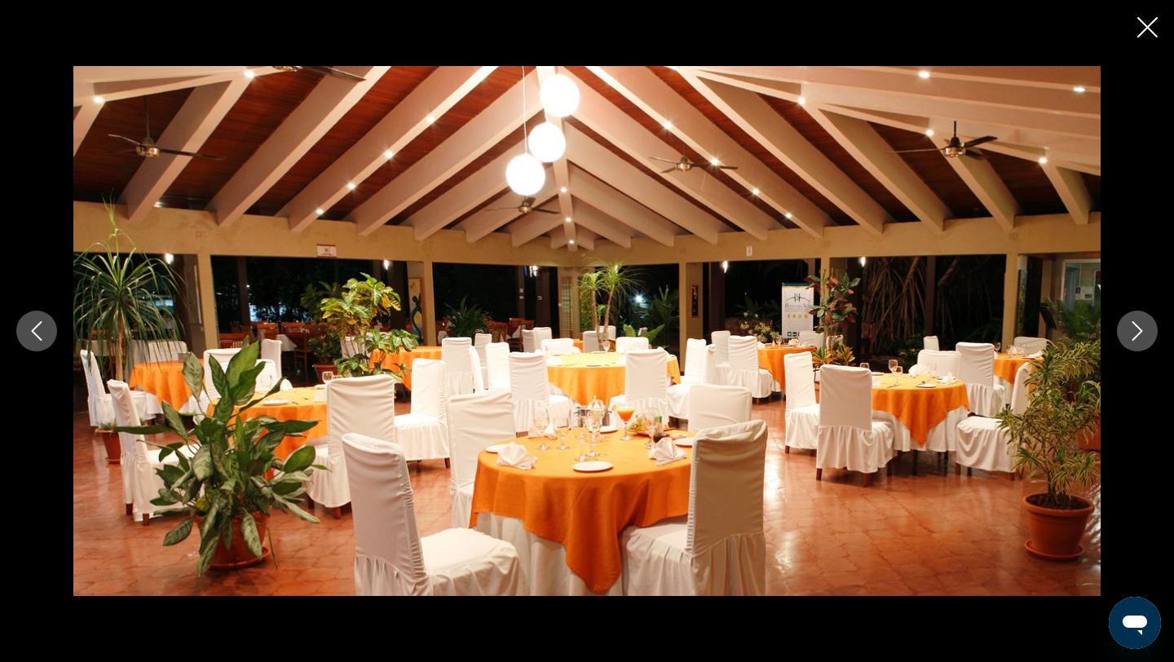
click at [1142, 326] on icon "Next image" at bounding box center [1137, 331] width 20 height 20
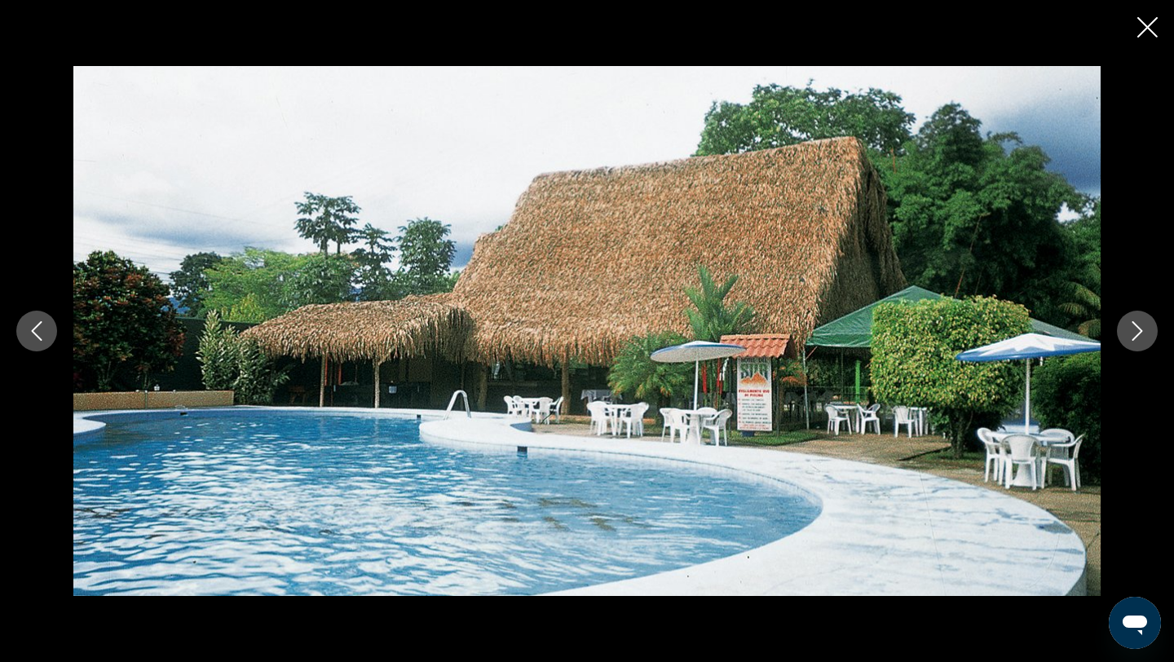
click at [1142, 327] on icon "Next image" at bounding box center [1137, 331] width 20 height 20
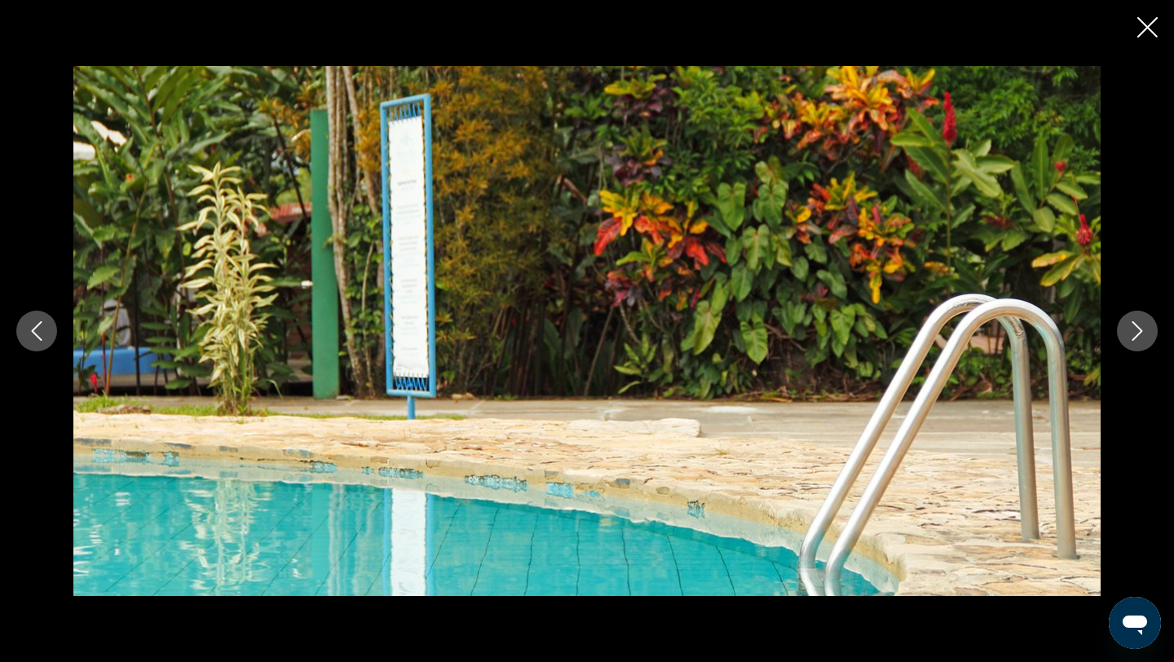
click at [1142, 328] on icon "Next image" at bounding box center [1137, 331] width 20 height 20
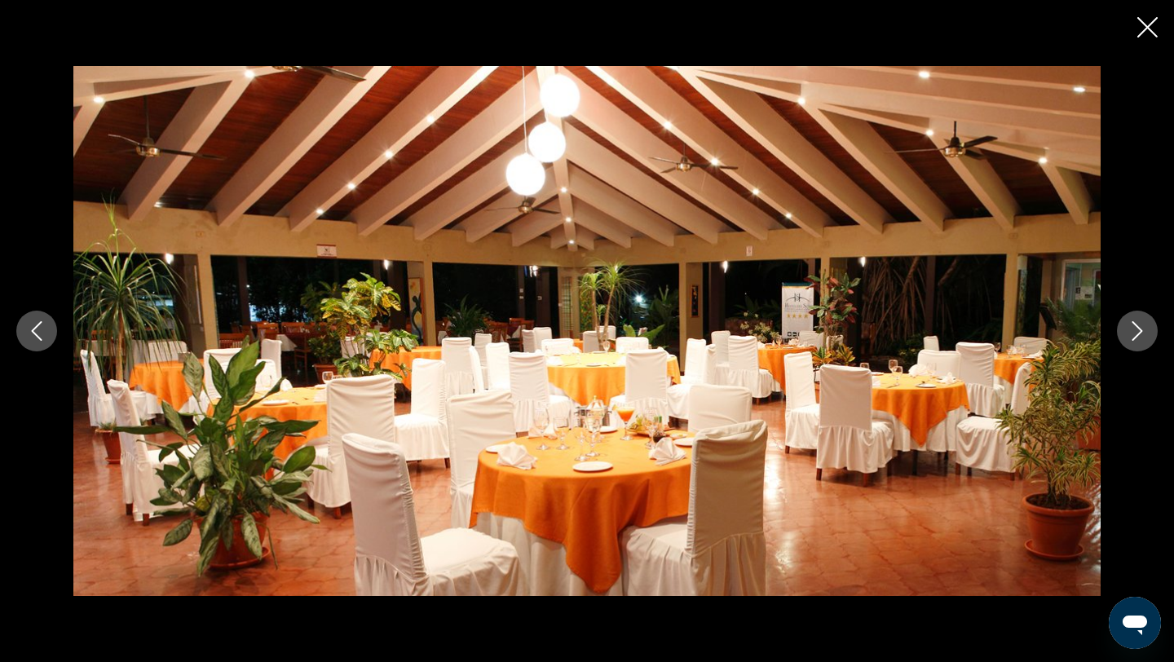
click at [1142, 328] on icon "Next image" at bounding box center [1137, 331] width 20 height 20
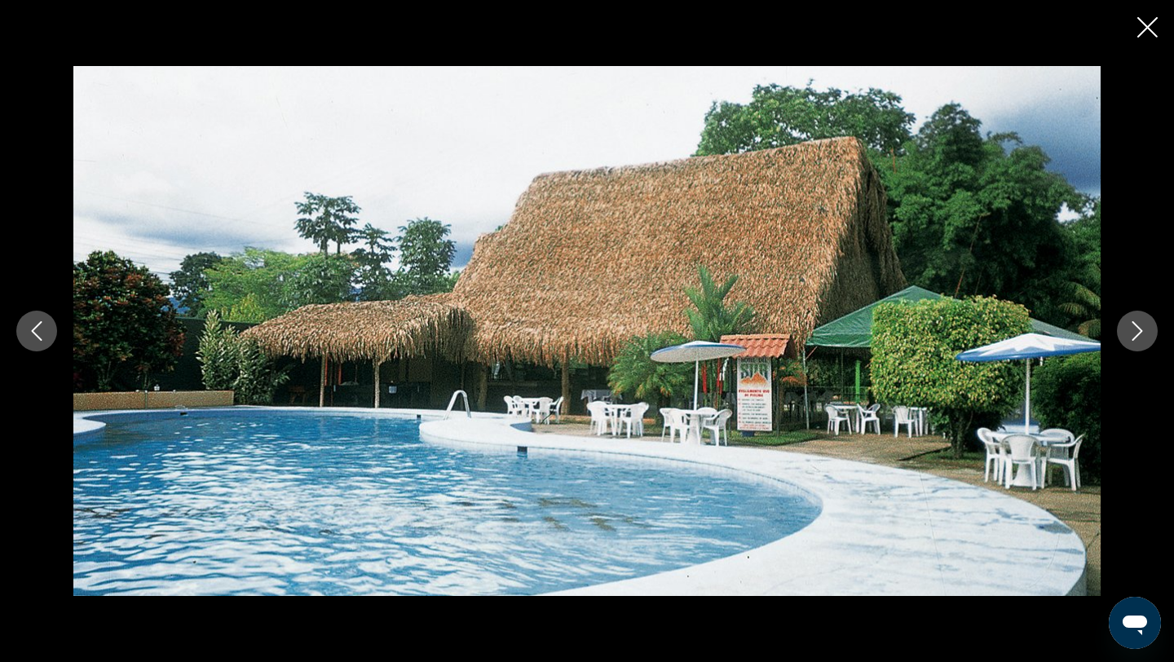
click at [1145, 324] on icon "Next image" at bounding box center [1137, 331] width 20 height 20
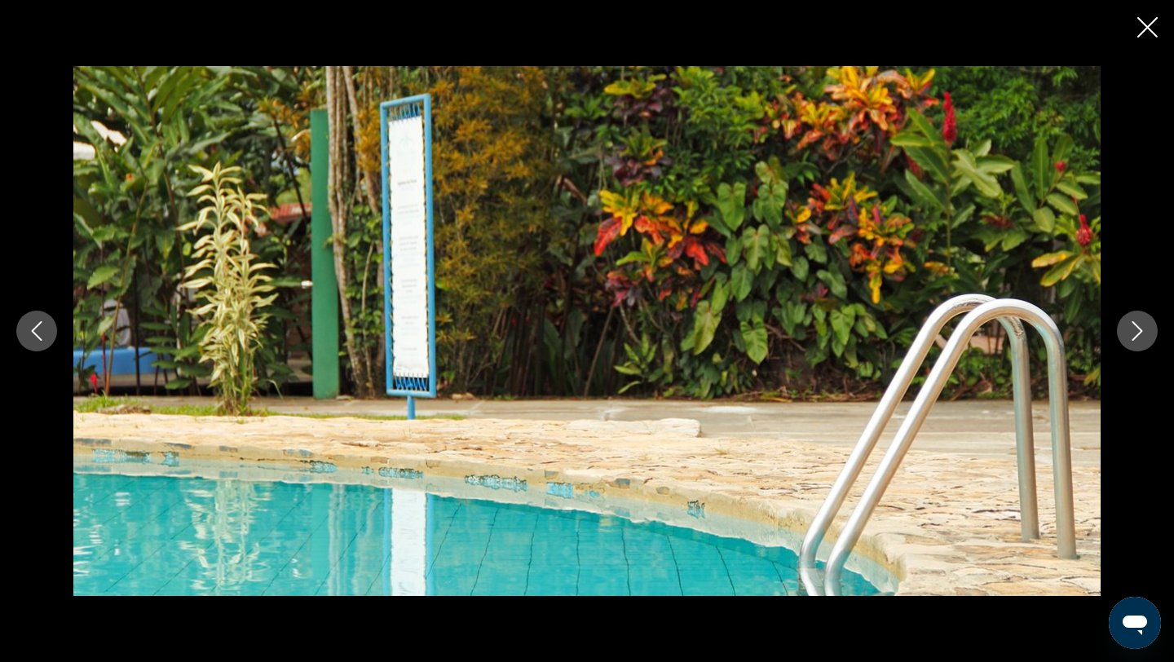
click at [1149, 29] on icon "Close slideshow" at bounding box center [1147, 27] width 20 height 20
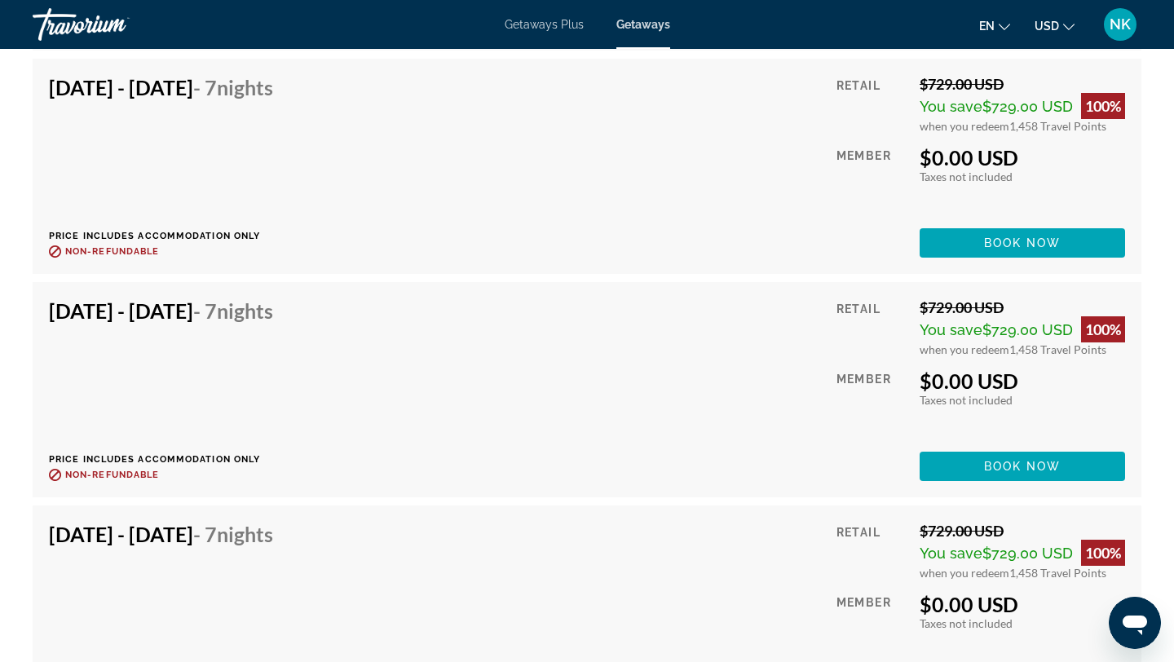
scroll to position [6596, 0]
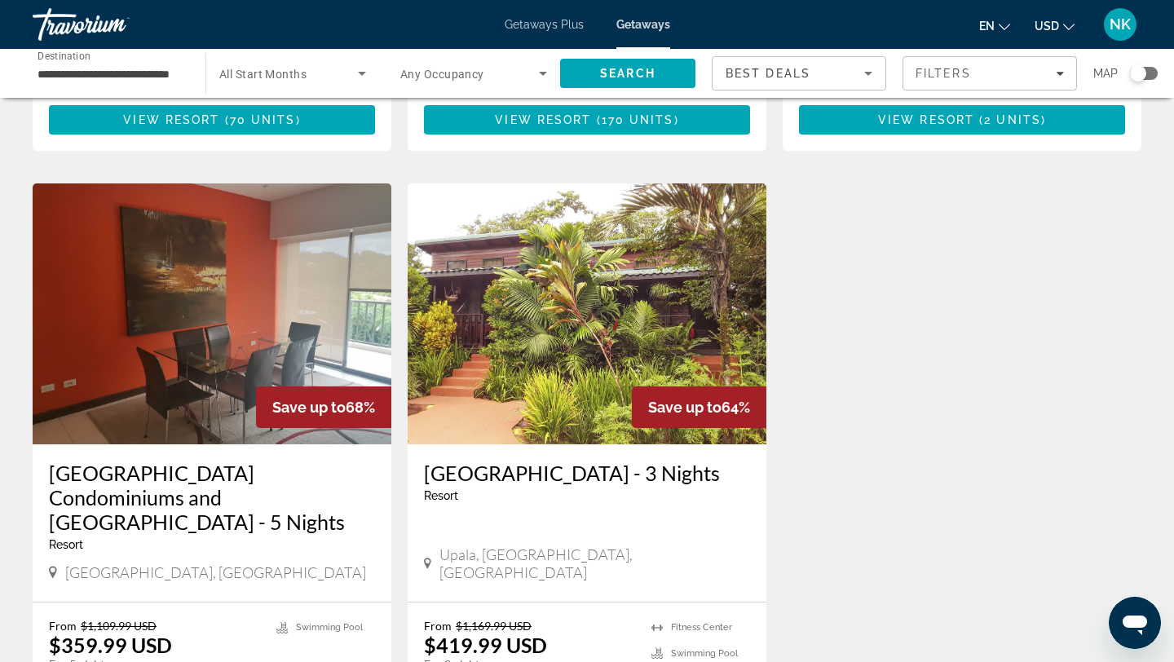
scroll to position [620, 0]
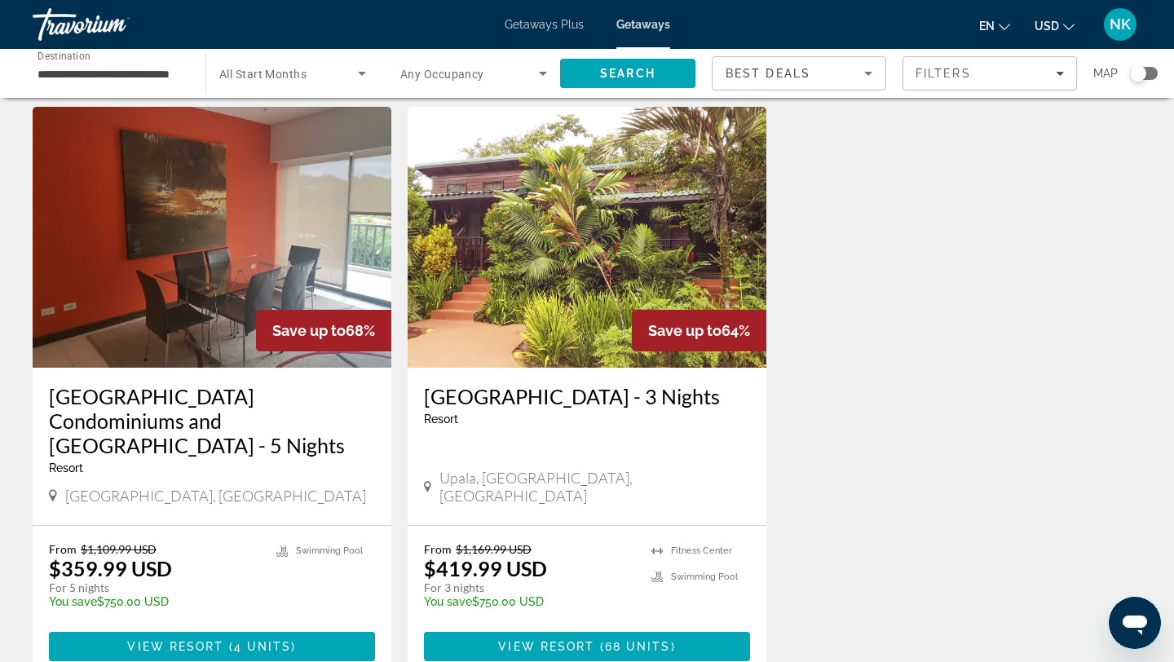
click at [245, 236] on img "Main content" at bounding box center [212, 237] width 359 height 261
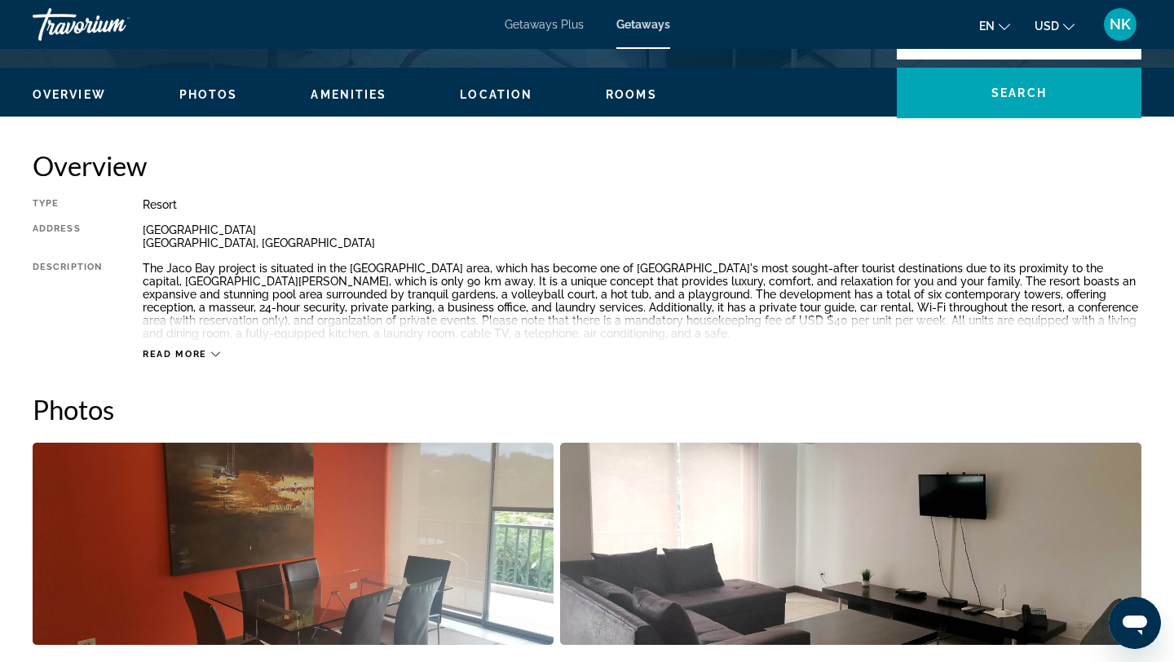
scroll to position [602, 0]
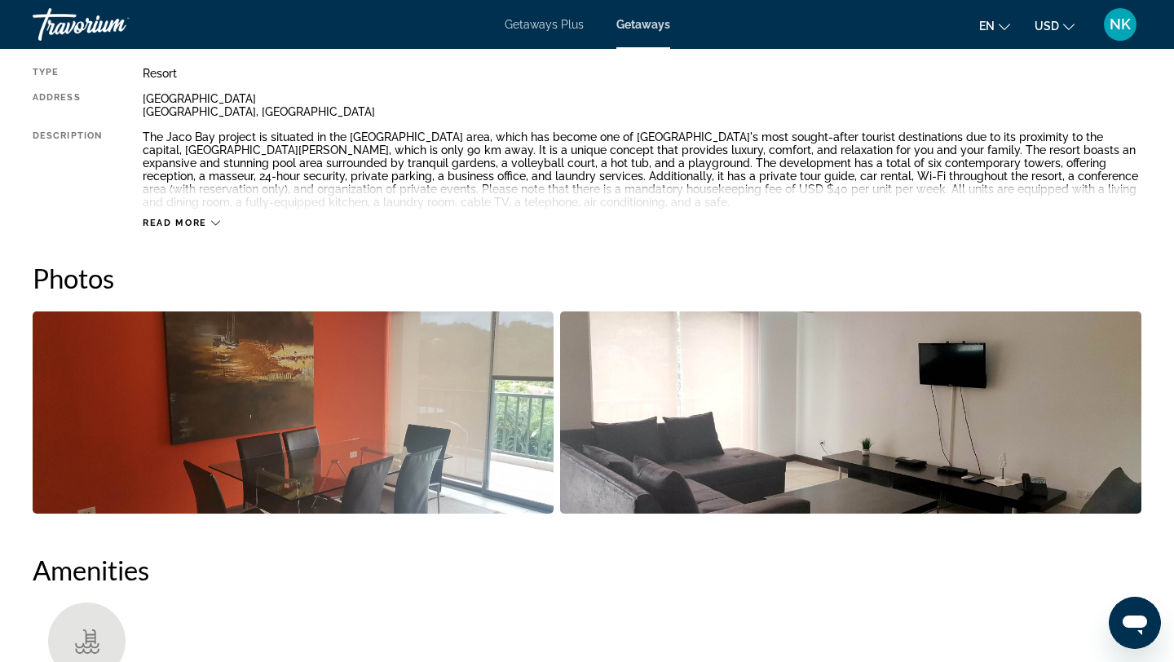
click at [321, 426] on img "Open full-screen image slider" at bounding box center [293, 412] width 521 height 202
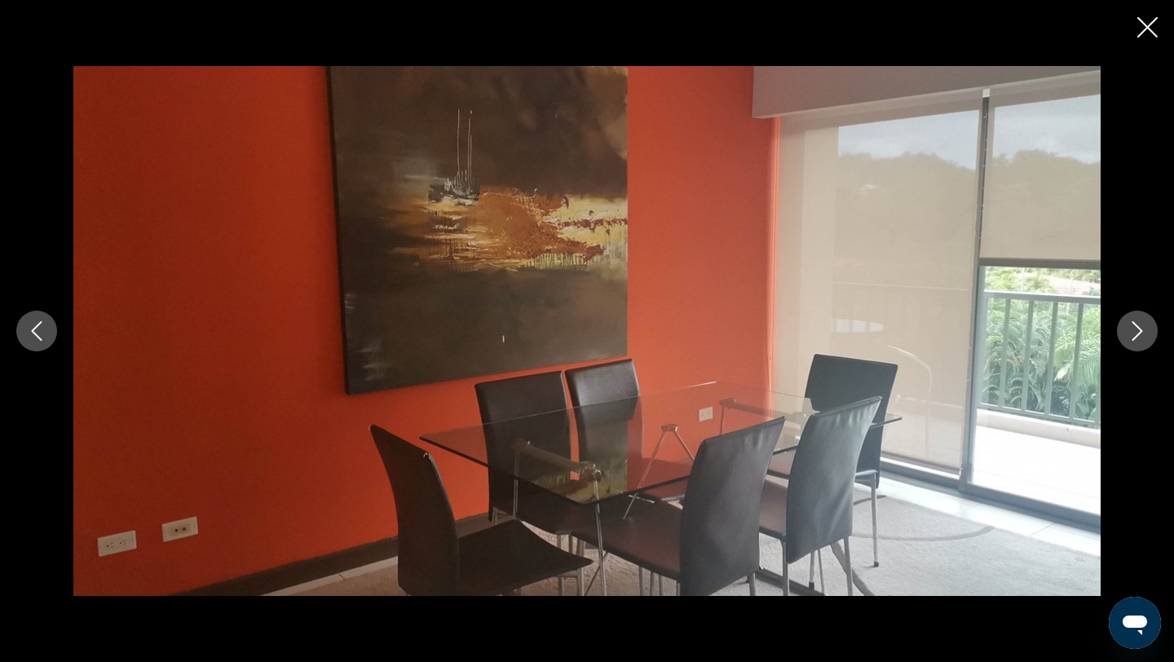
click at [1140, 332] on icon "Next image" at bounding box center [1137, 331] width 11 height 20
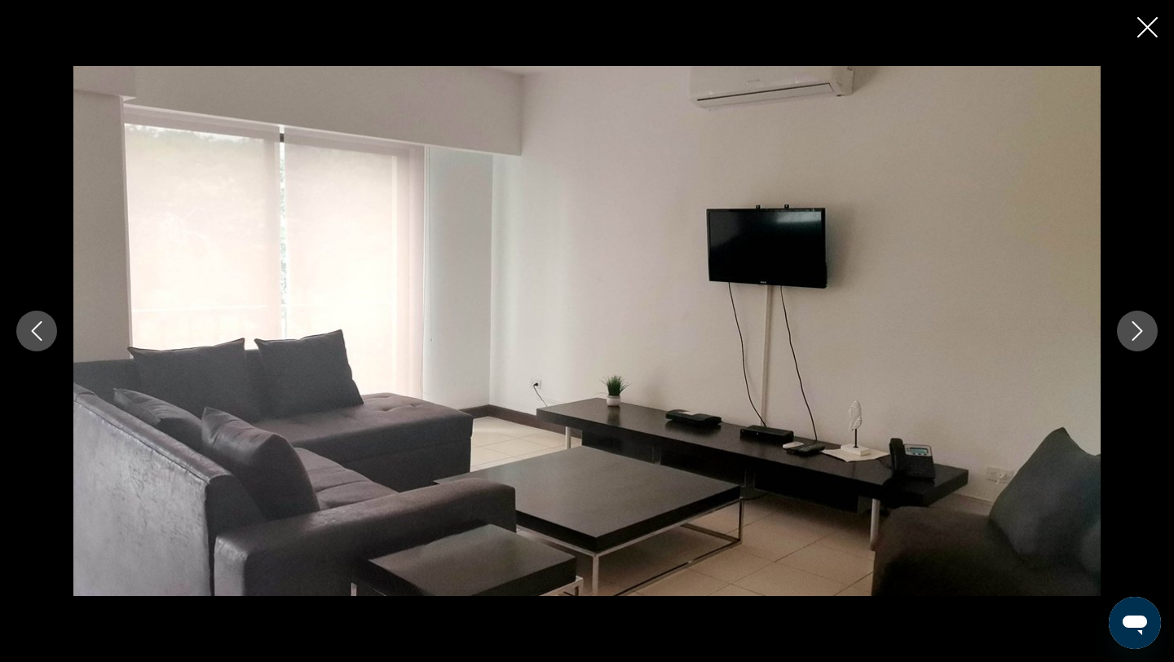
click at [1140, 333] on icon "Next image" at bounding box center [1137, 331] width 20 height 20
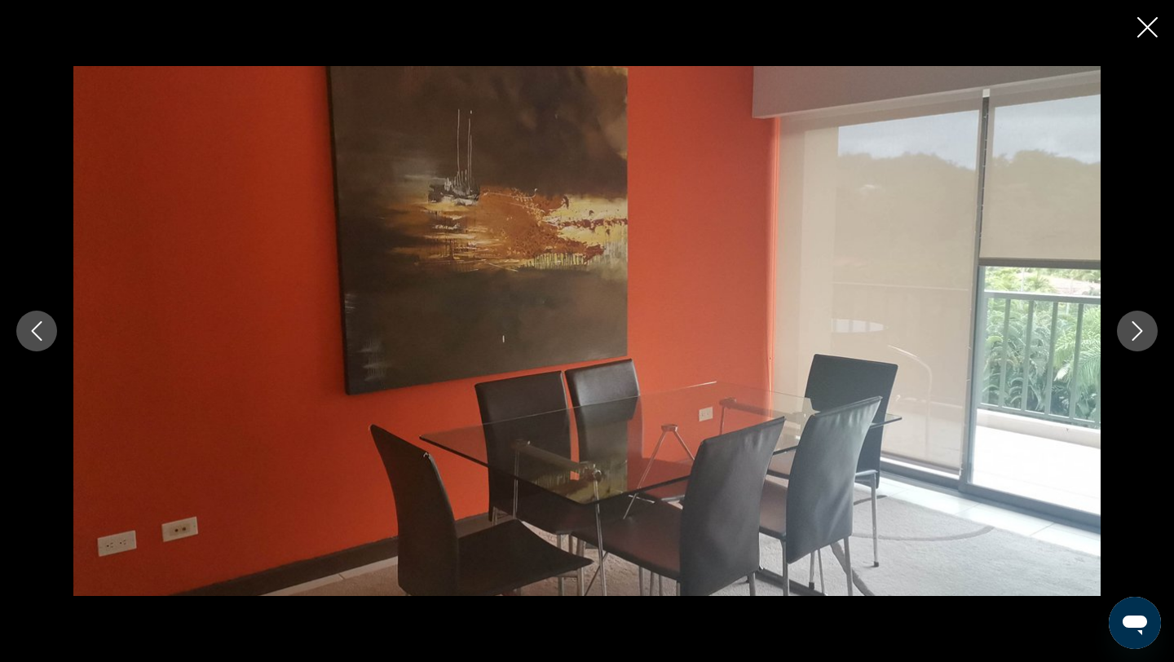
click at [1140, 337] on icon "Next image" at bounding box center [1137, 331] width 20 height 20
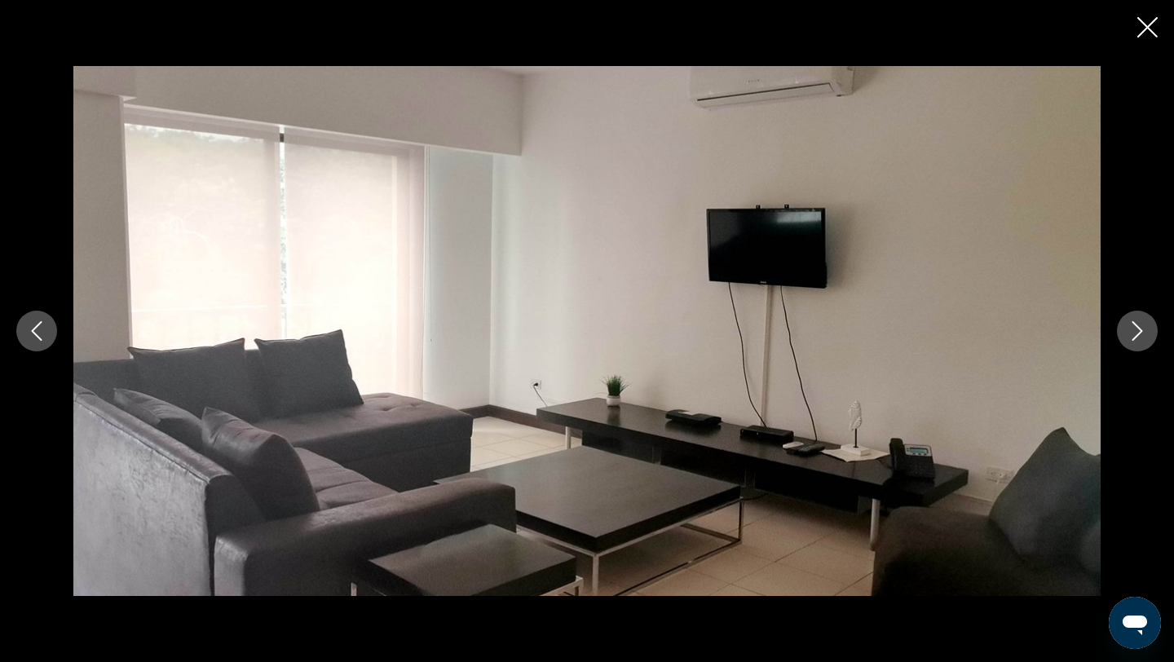
click at [1140, 337] on icon "Next image" at bounding box center [1137, 331] width 20 height 20
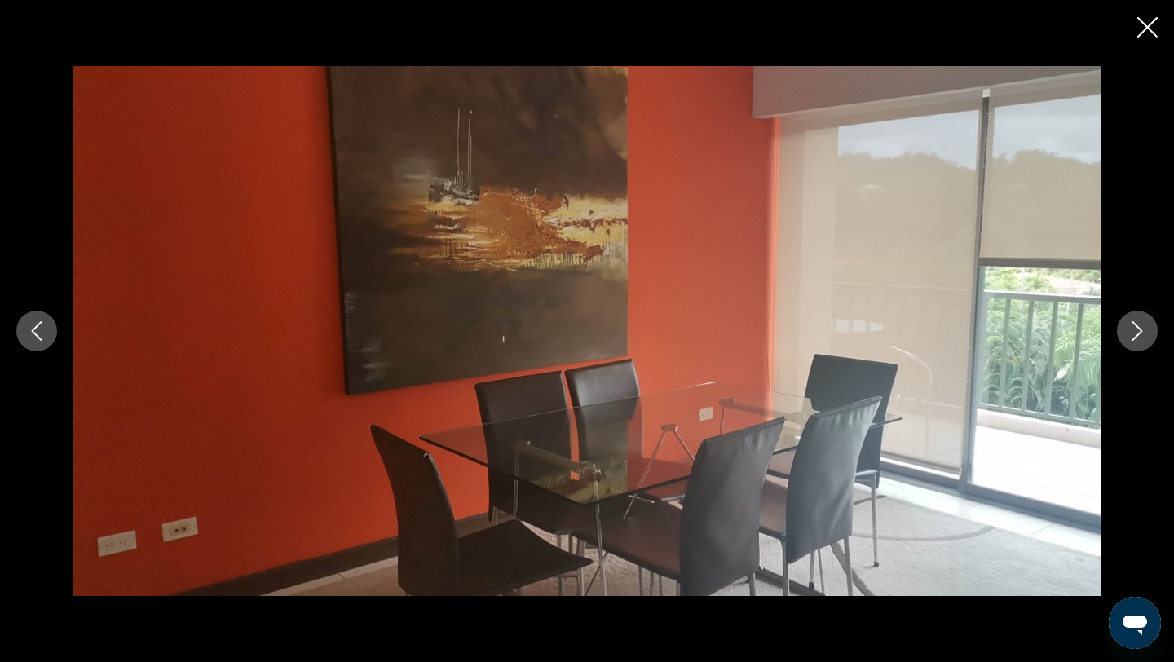
click at [1140, 337] on icon "Next image" at bounding box center [1137, 331] width 20 height 20
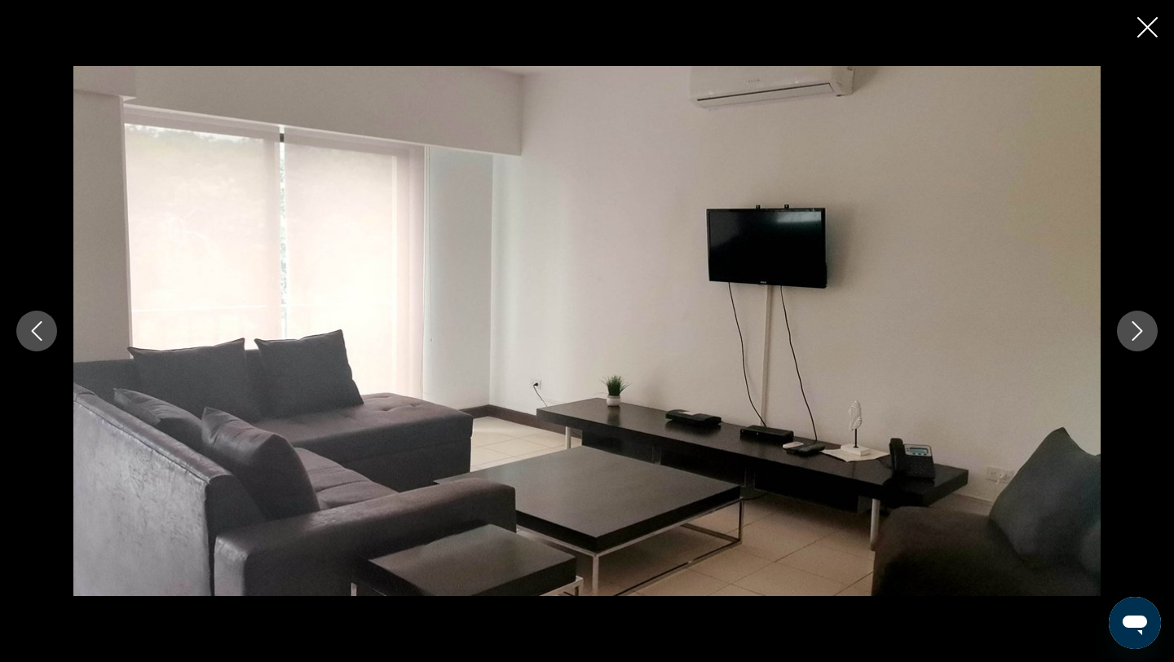
click at [1140, 337] on icon "Next image" at bounding box center [1137, 331] width 20 height 20
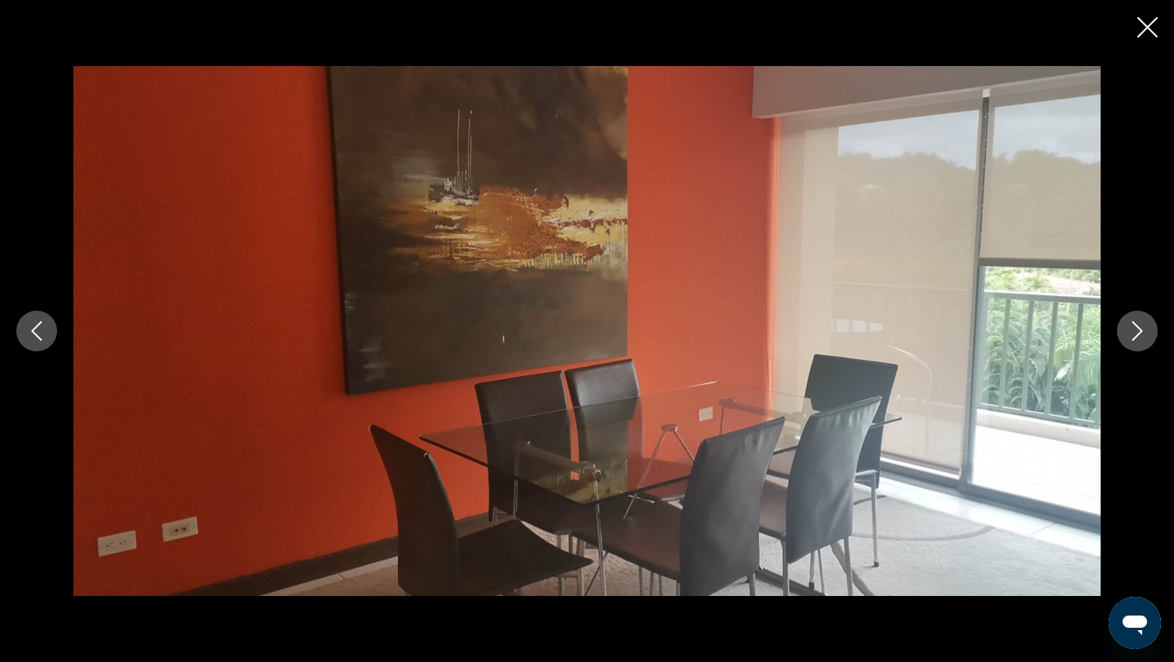
click at [1140, 338] on icon "Next image" at bounding box center [1137, 331] width 20 height 20
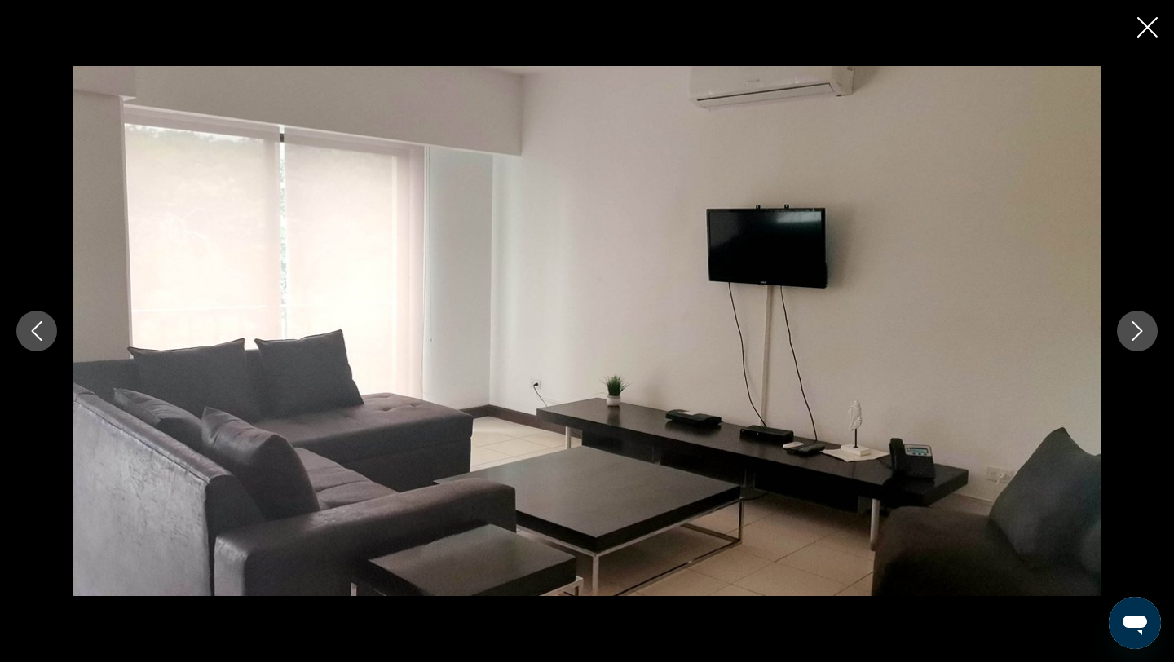
click at [1140, 338] on icon "Next image" at bounding box center [1137, 331] width 20 height 20
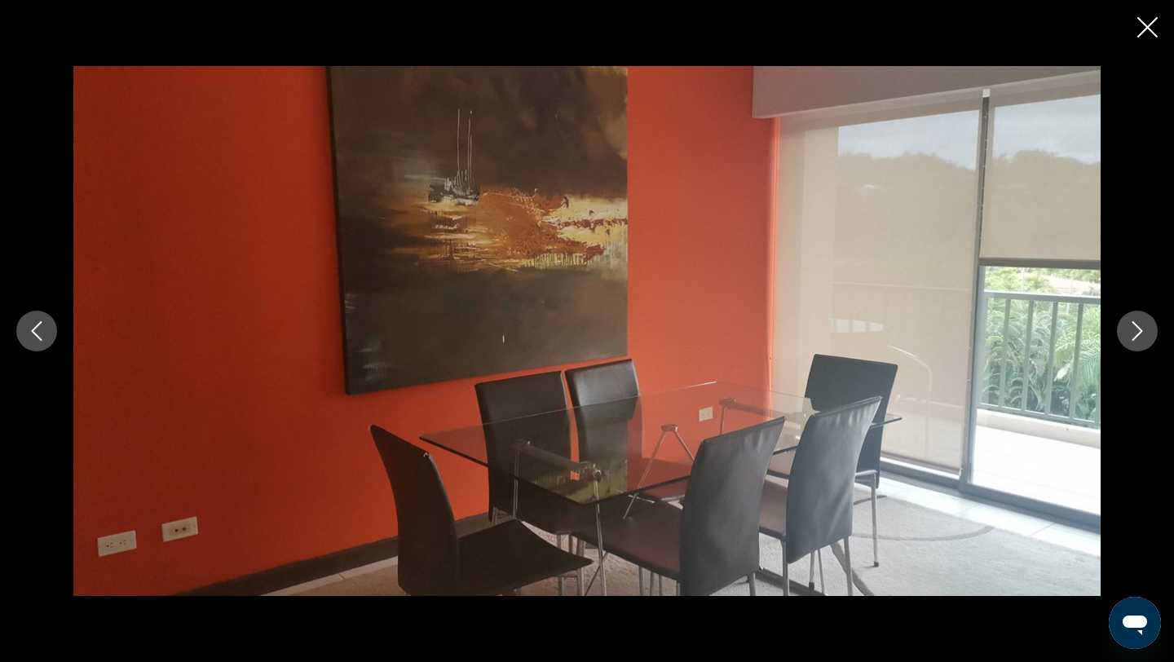
click at [1140, 338] on icon "Next image" at bounding box center [1137, 331] width 20 height 20
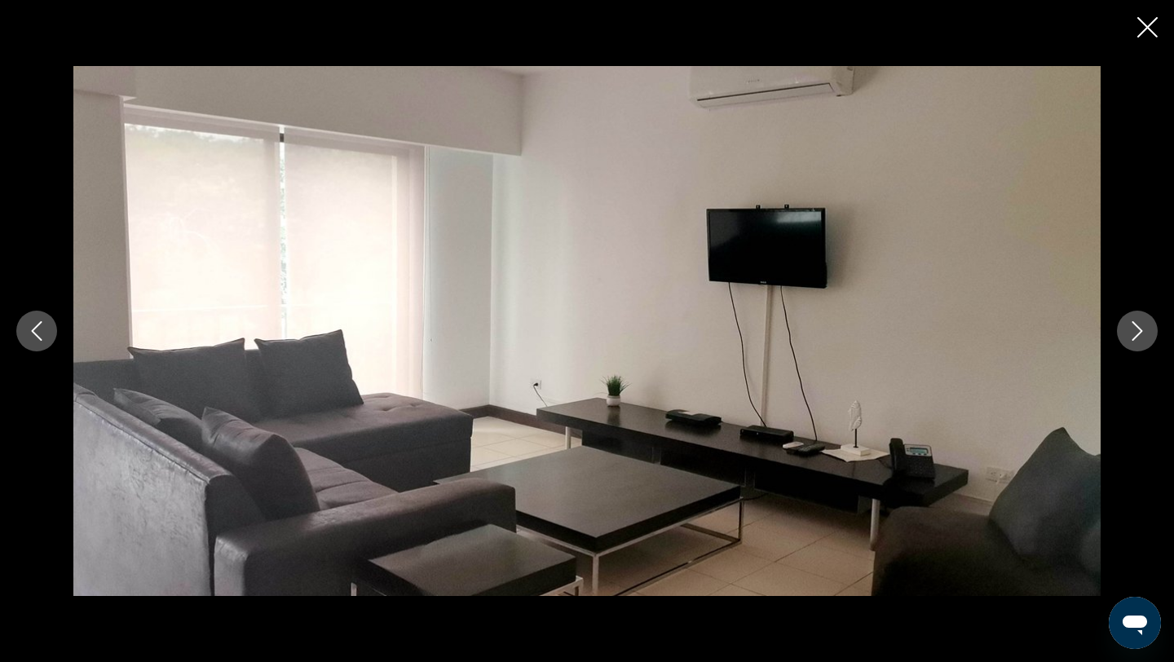
click at [1140, 338] on icon "Next image" at bounding box center [1137, 331] width 20 height 20
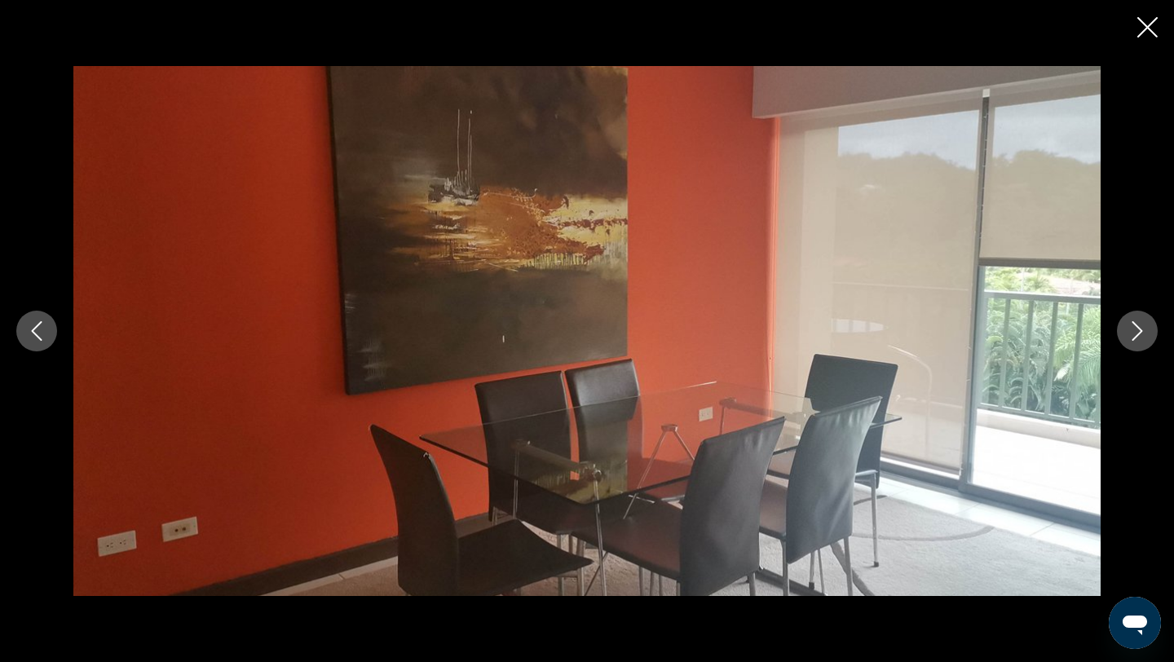
click at [1144, 24] on icon "Close slideshow" at bounding box center [1147, 27] width 20 height 20
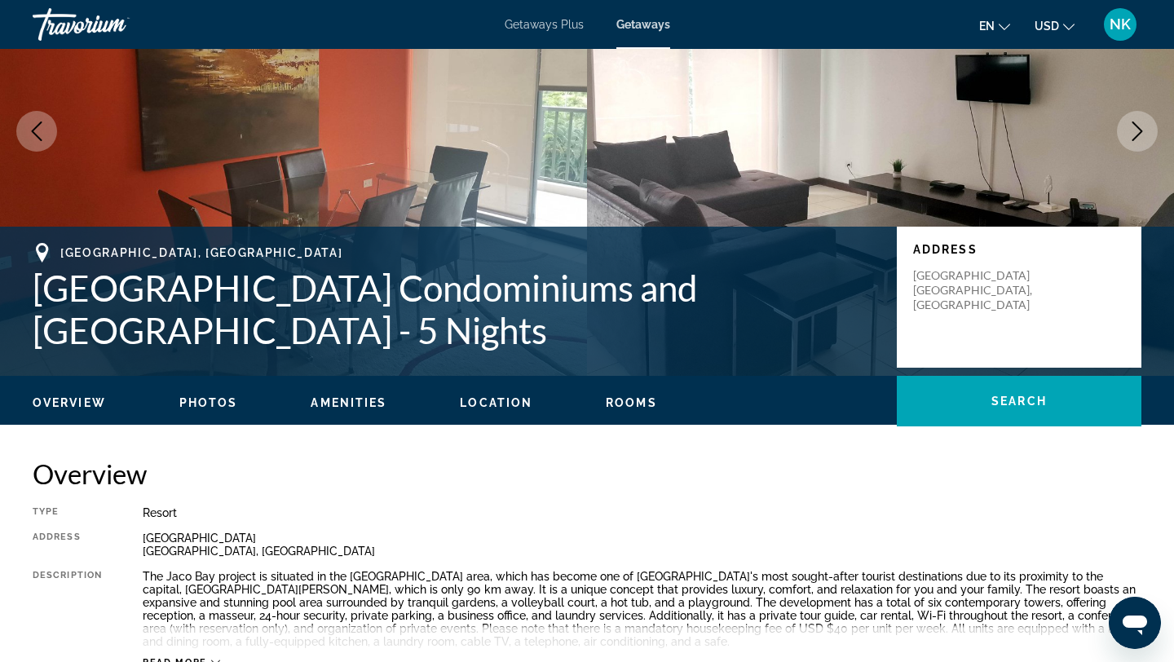
scroll to position [0, 0]
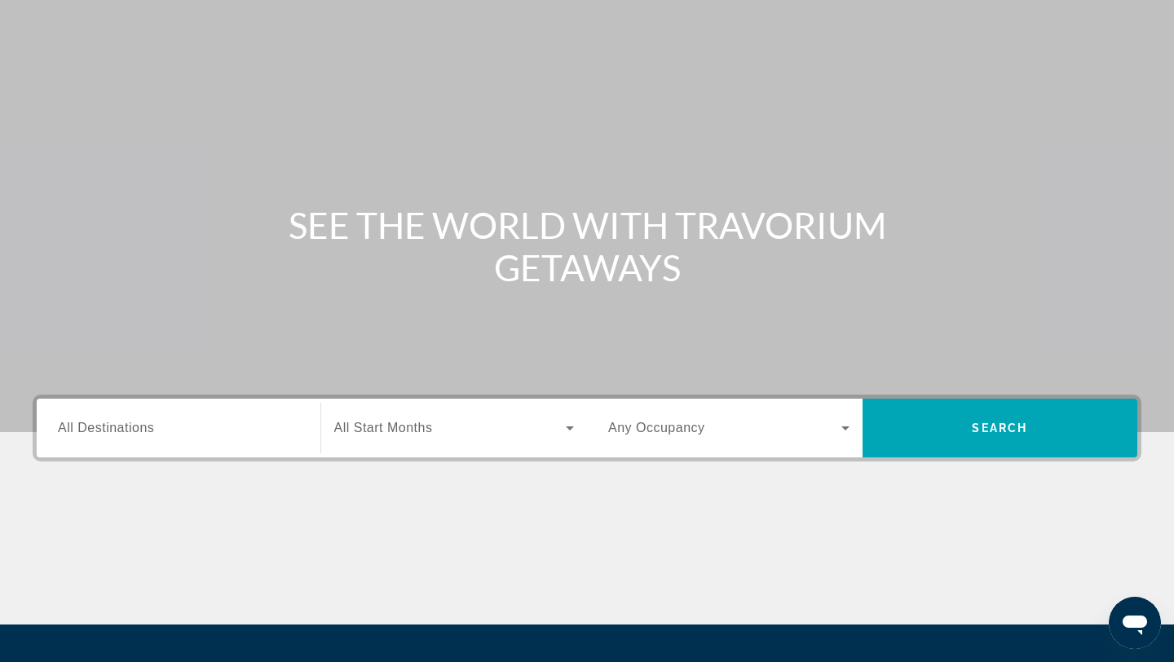
scroll to position [77, 0]
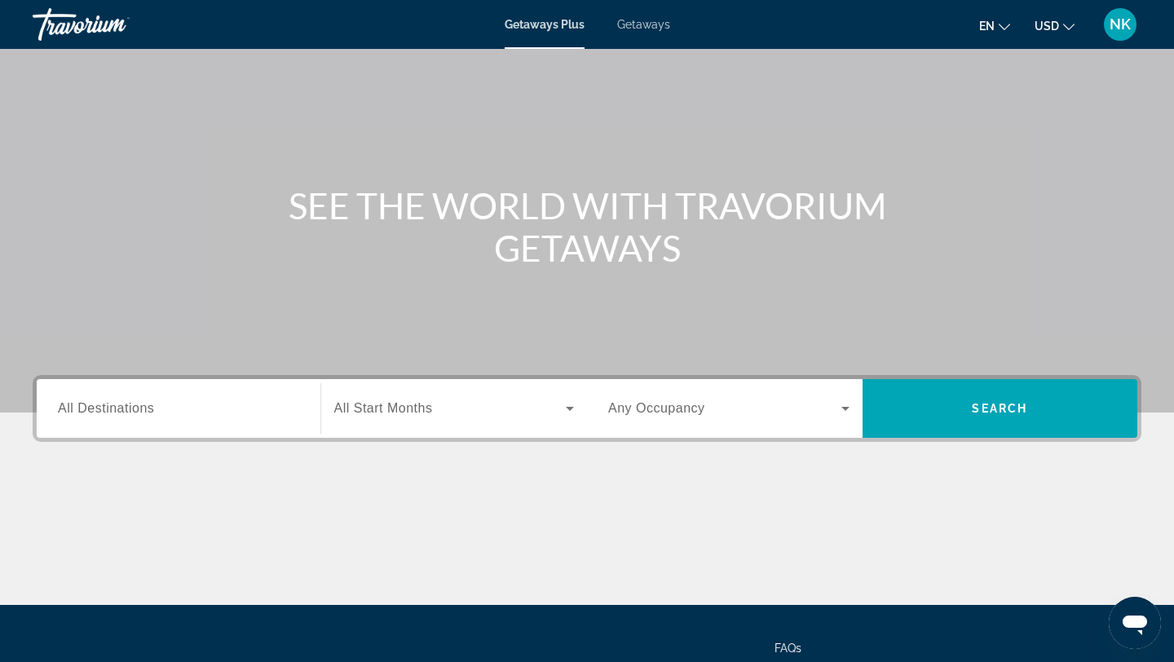
click at [630, 24] on span "Getaways" at bounding box center [643, 24] width 53 height 13
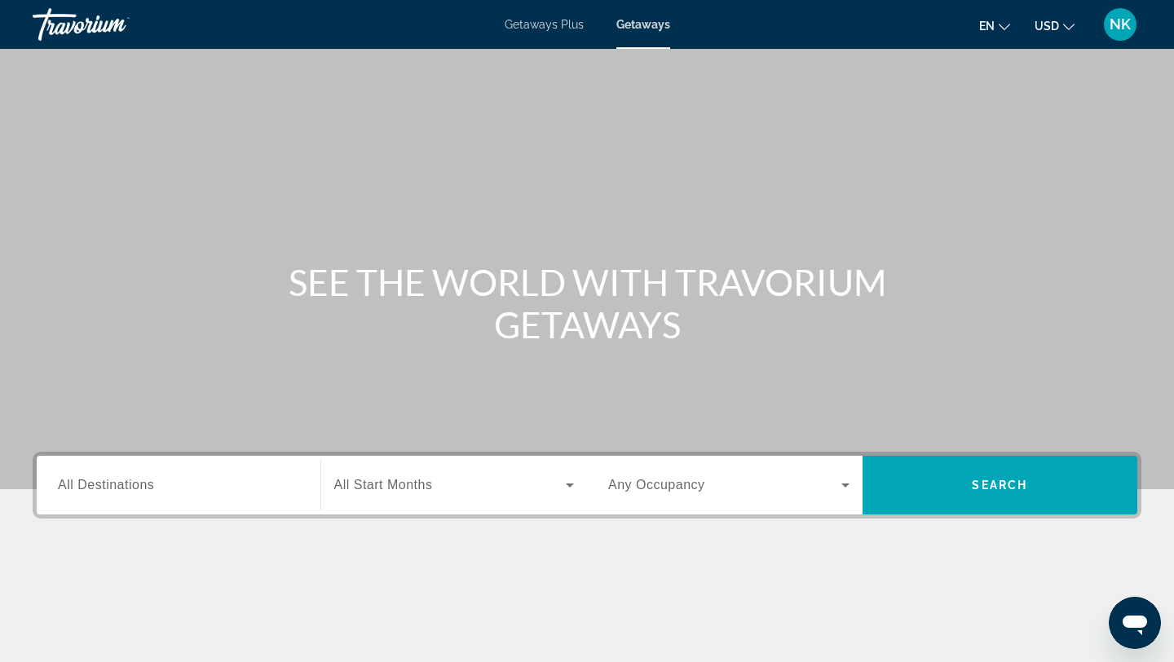
click at [133, 487] on span "All Destinations" at bounding box center [106, 485] width 96 height 14
click at [133, 487] on input "Destination All Destinations" at bounding box center [178, 486] width 241 height 20
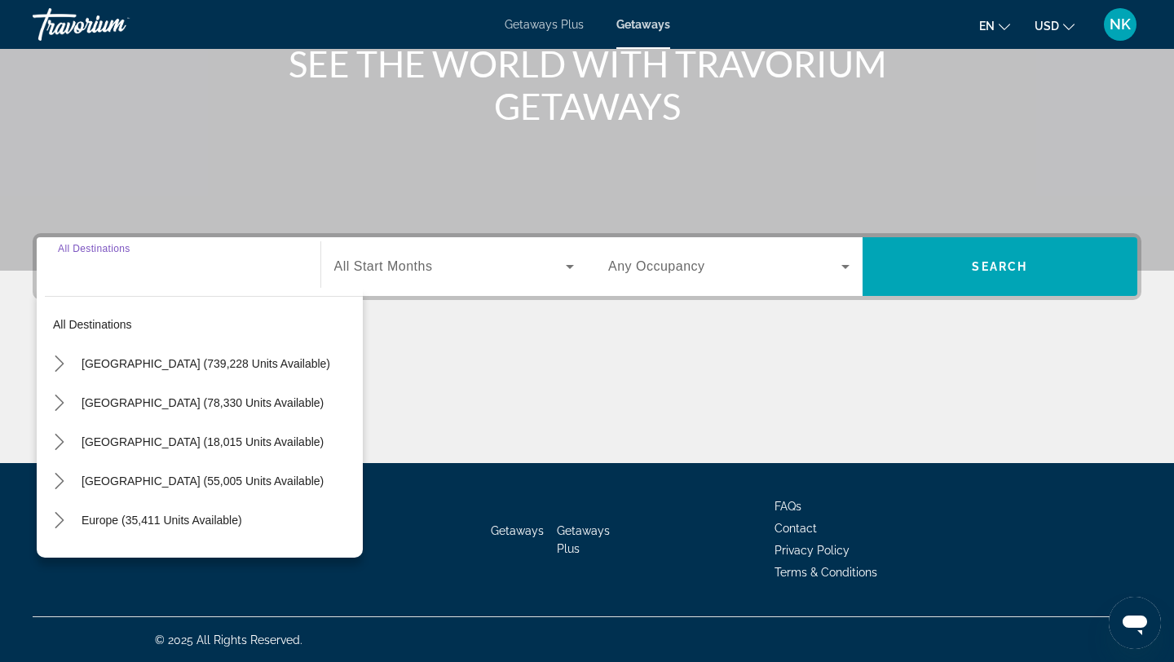
scroll to position [219, 0]
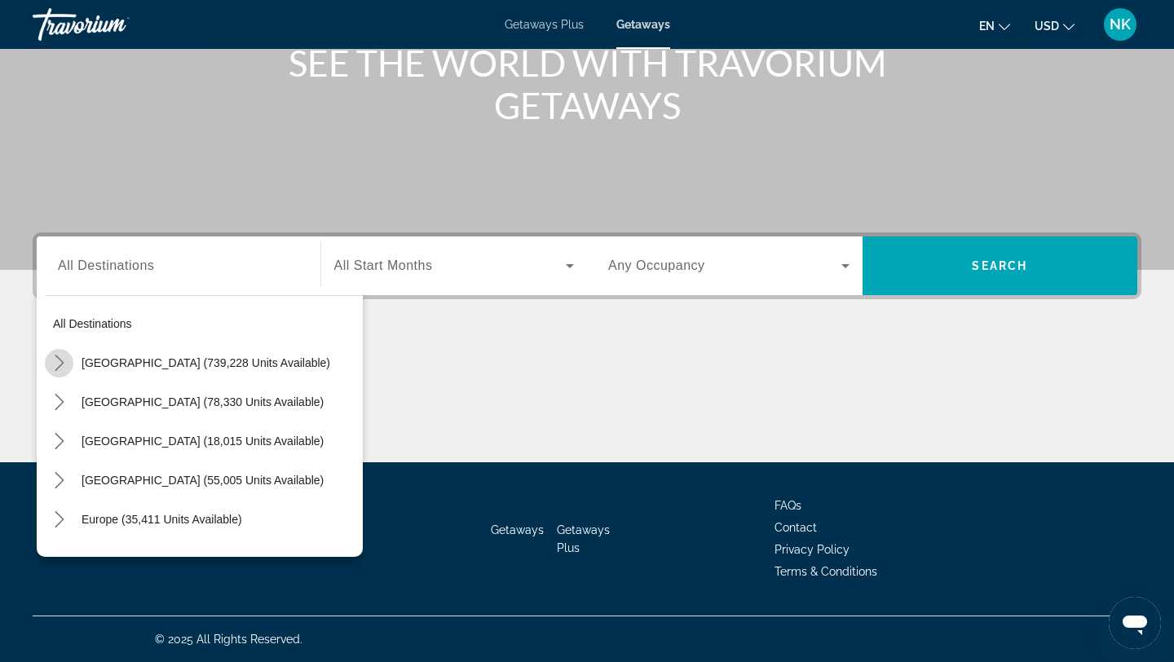
click at [61, 366] on icon "Toggle United States (739,228 units available) submenu" at bounding box center [59, 363] width 16 height 16
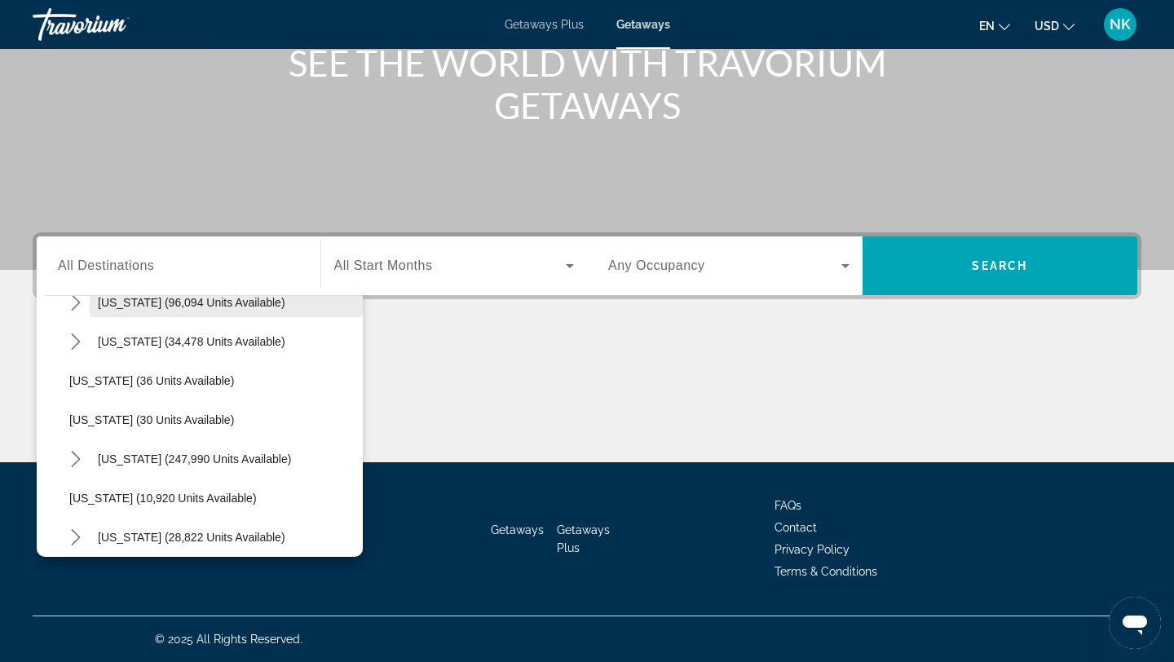
scroll to position [176, 0]
click at [77, 342] on icon "Toggle Colorado (34,478 units available) submenu" at bounding box center [75, 343] width 9 height 16
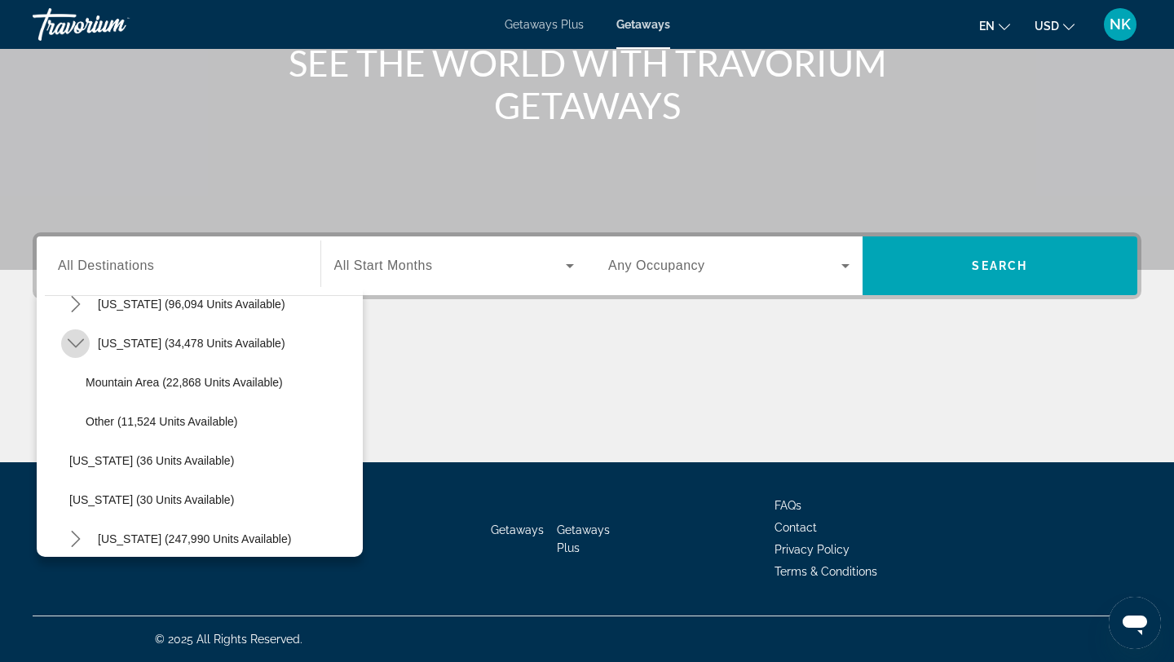
click at [80, 342] on icon "Toggle Colorado (34,478 units available) submenu" at bounding box center [75, 343] width 16 height 9
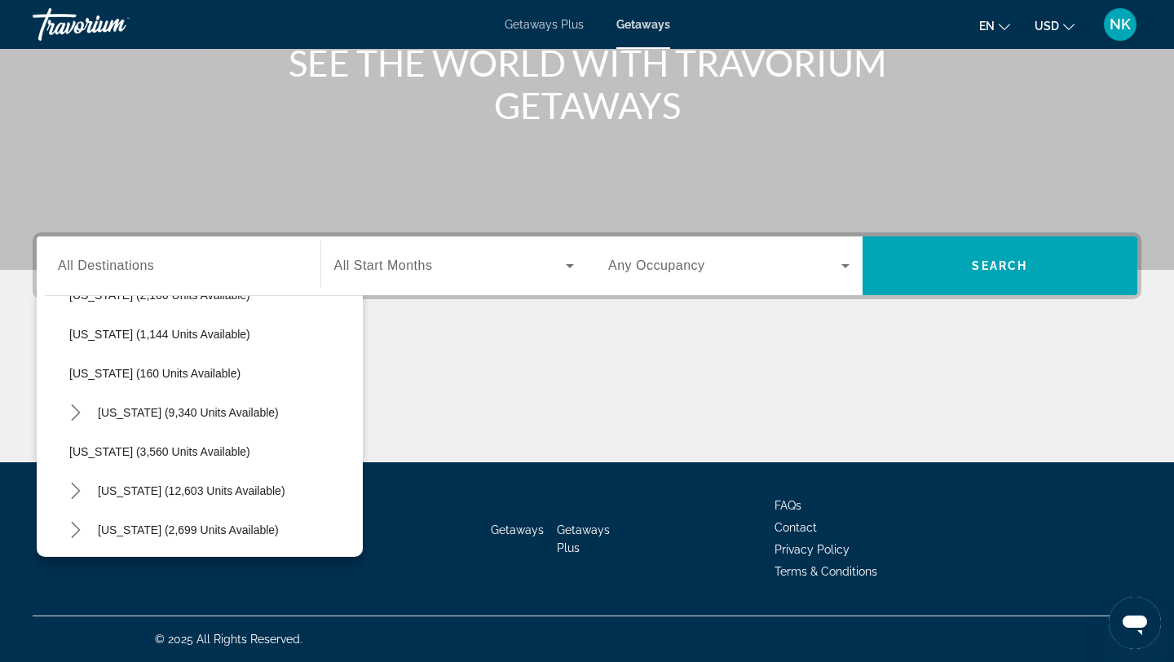
scroll to position [845, 0]
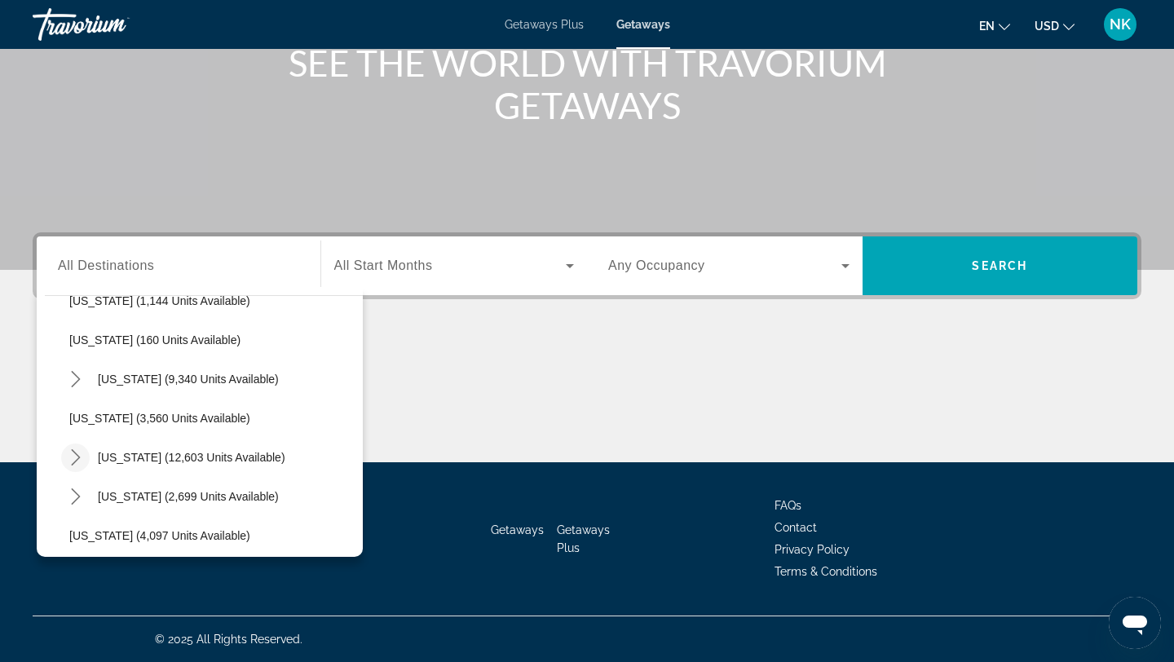
click at [76, 454] on icon "Toggle Nevada (12,603 units available) submenu" at bounding box center [75, 457] width 9 height 16
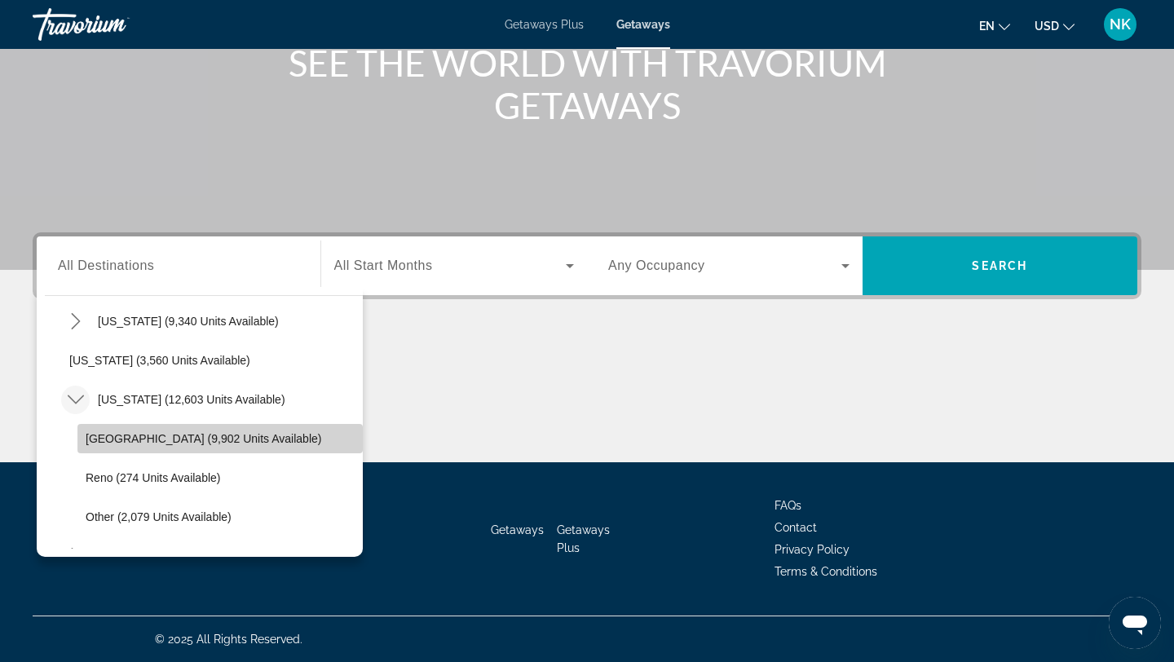
click at [101, 435] on span "[GEOGRAPHIC_DATA] (9,902 units available)" at bounding box center [204, 438] width 236 height 13
type input "**********"
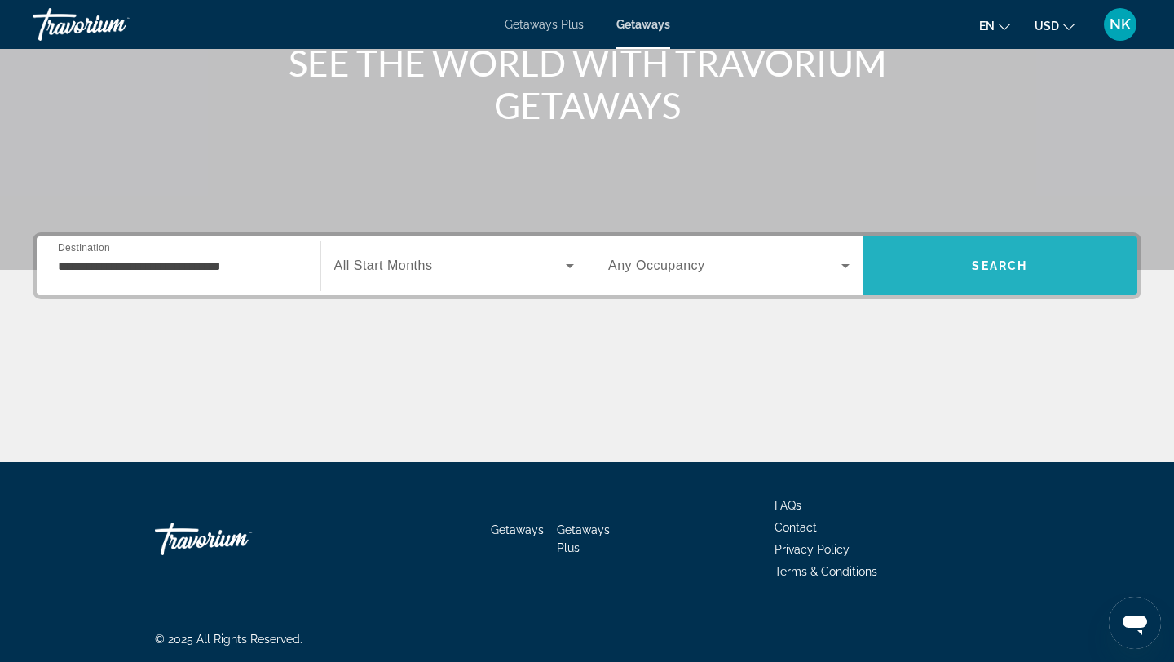
click at [973, 259] on span "Search" at bounding box center [999, 265] width 55 height 13
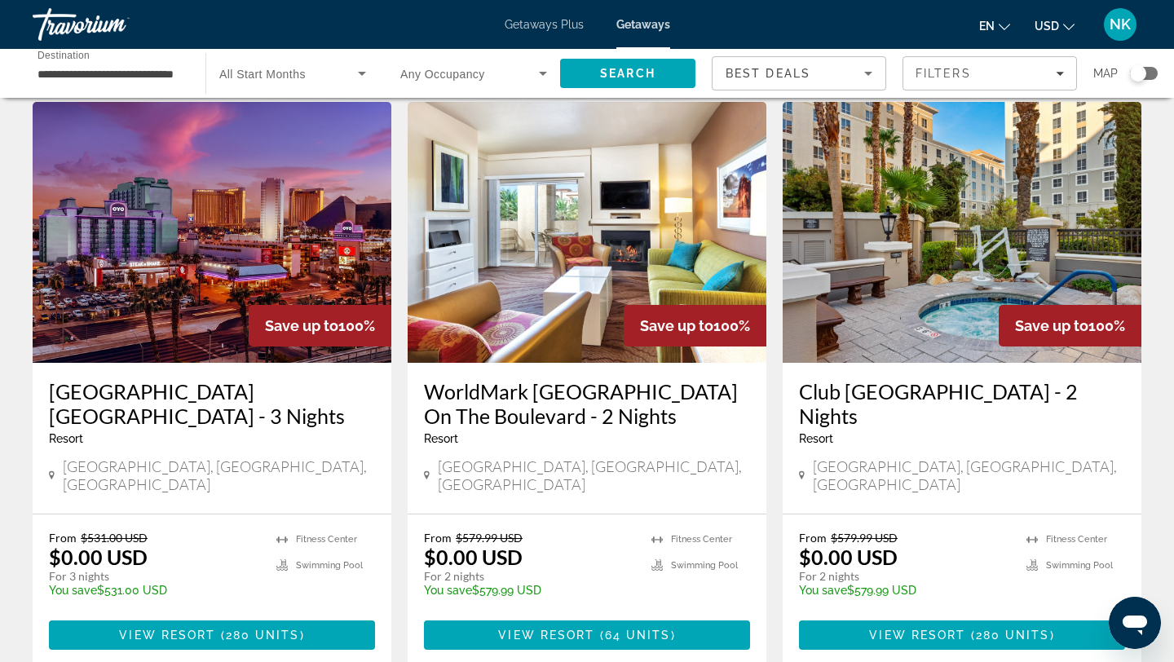
scroll to position [90, 0]
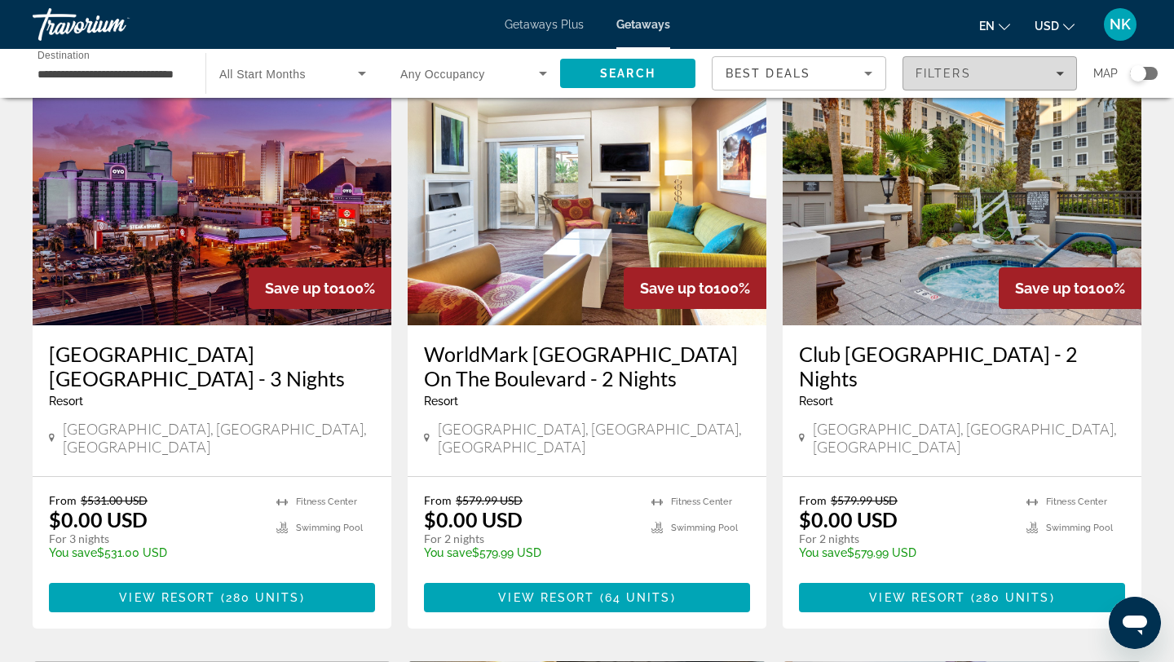
click at [968, 68] on span "Filters" at bounding box center [942, 73] width 55 height 13
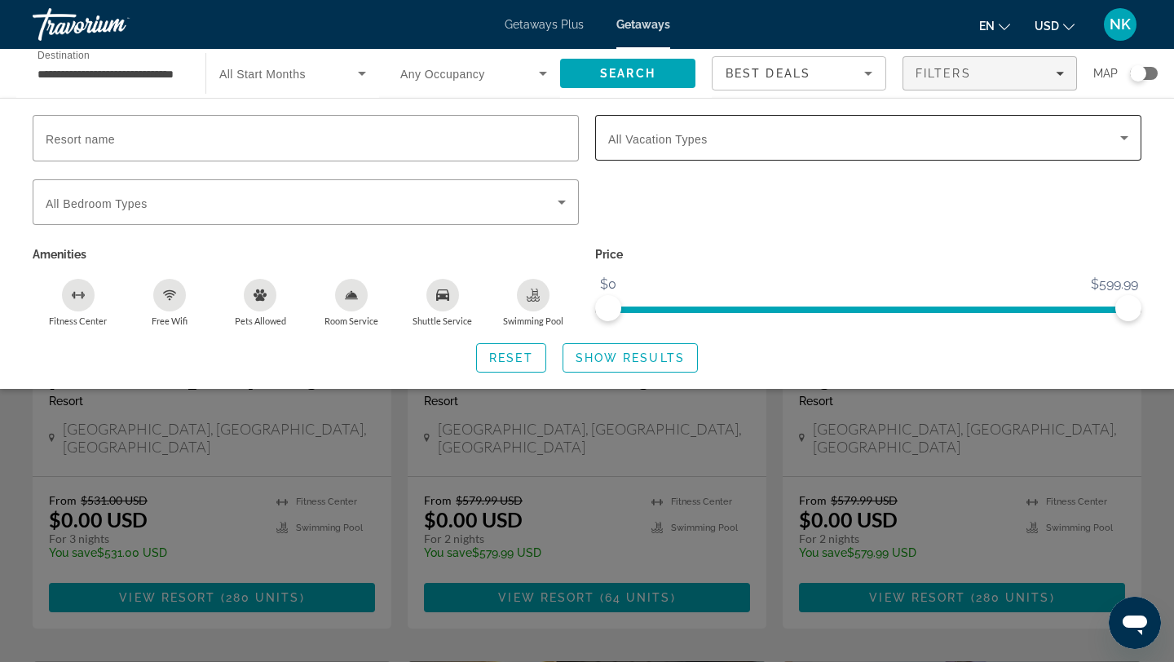
click at [670, 138] on span "All Vacation Types" at bounding box center [657, 139] width 99 height 13
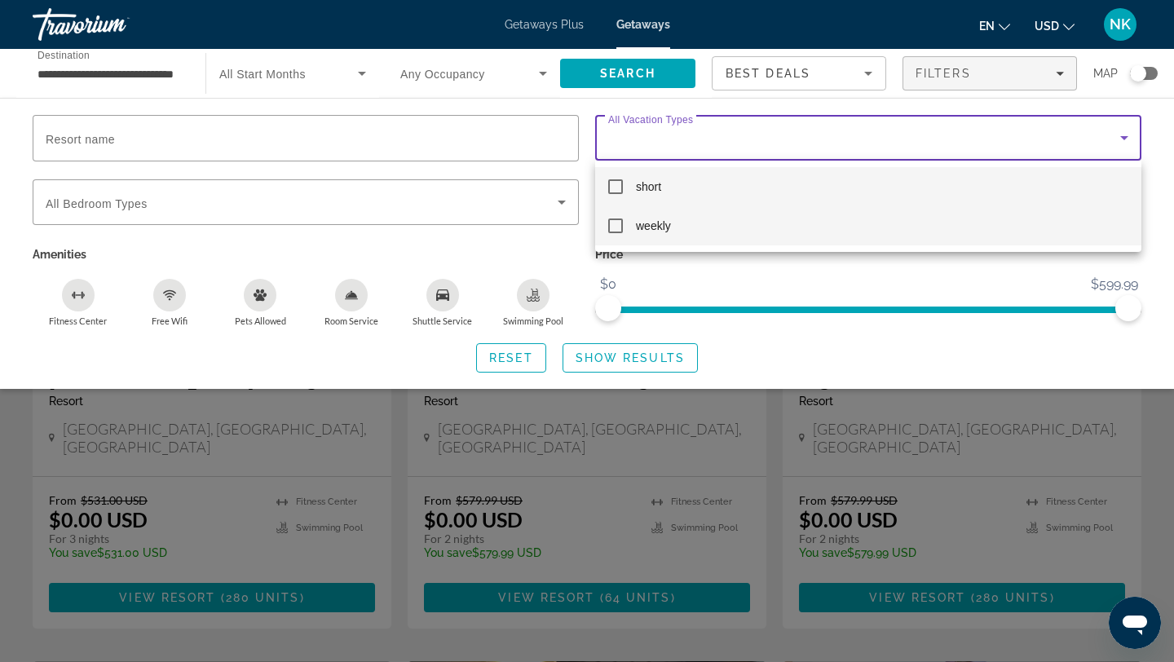
click at [618, 223] on mat-pseudo-checkbox at bounding box center [615, 225] width 15 height 15
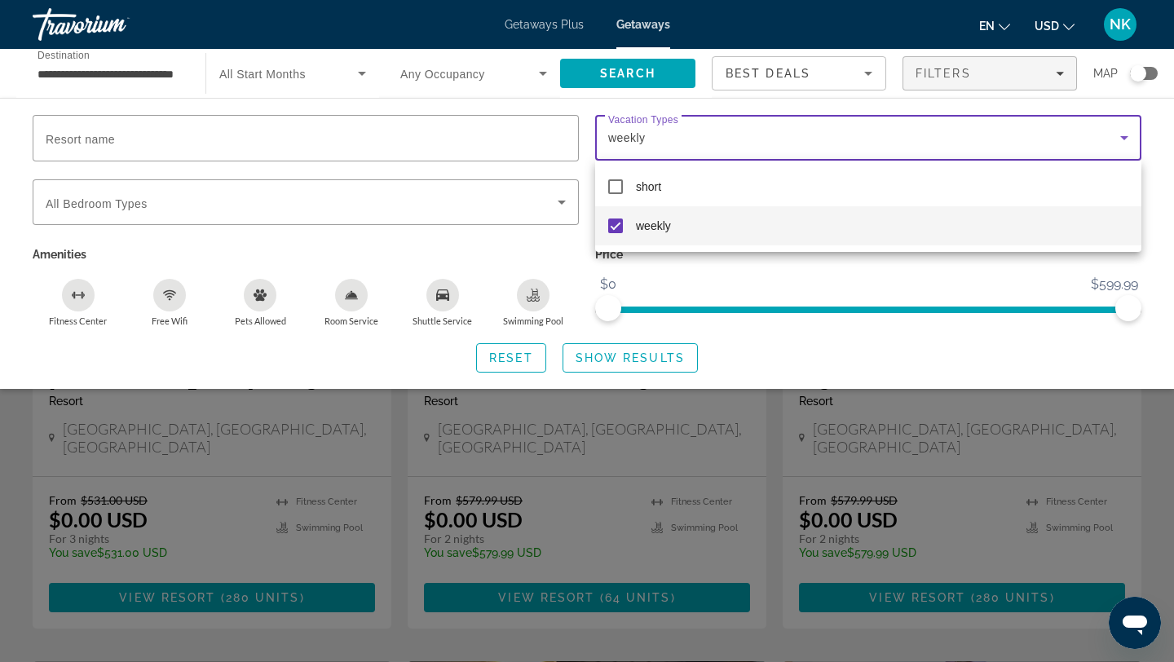
click at [612, 346] on div at bounding box center [587, 331] width 1174 height 662
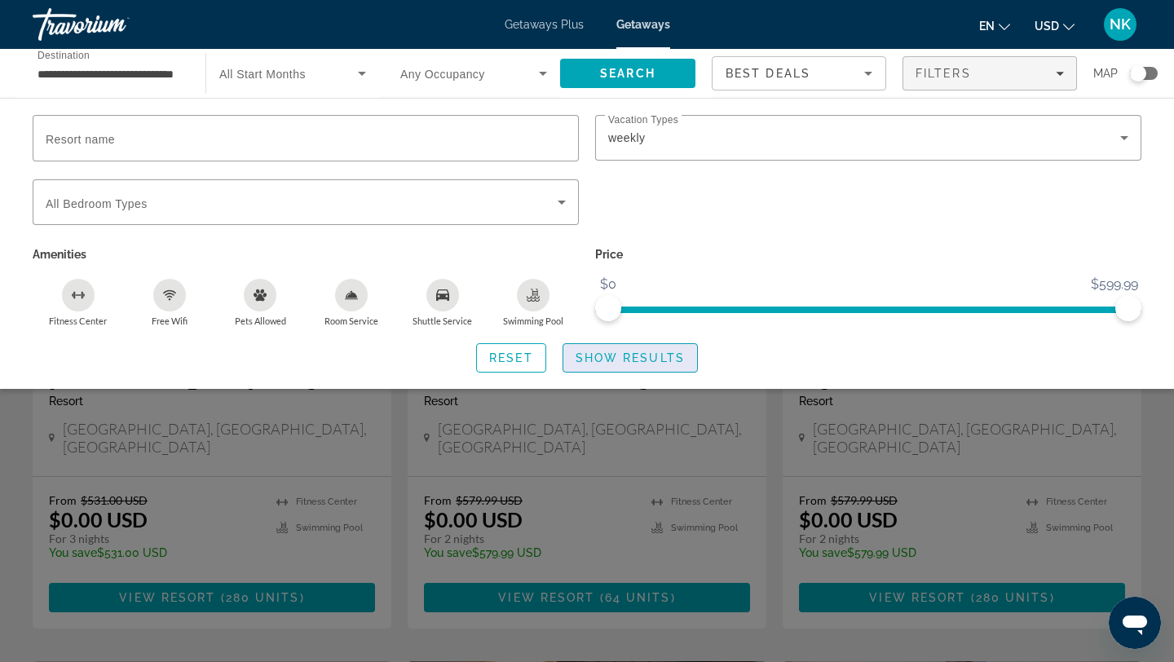
click at [613, 345] on span "Search widget" at bounding box center [630, 357] width 134 height 39
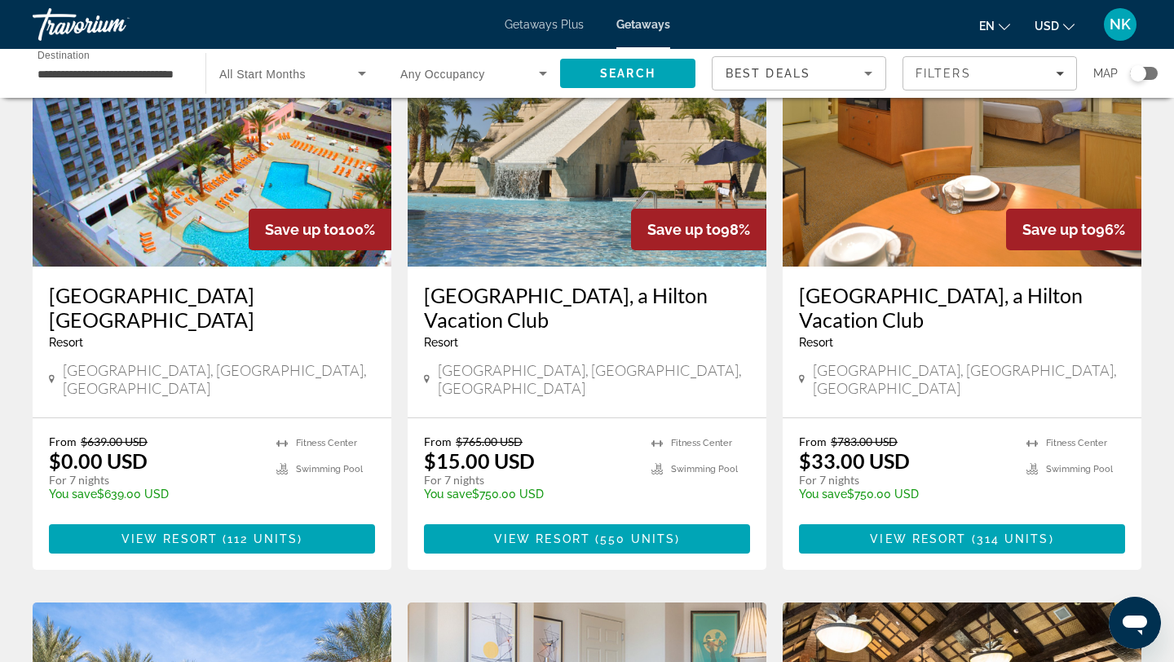
scroll to position [155, 0]
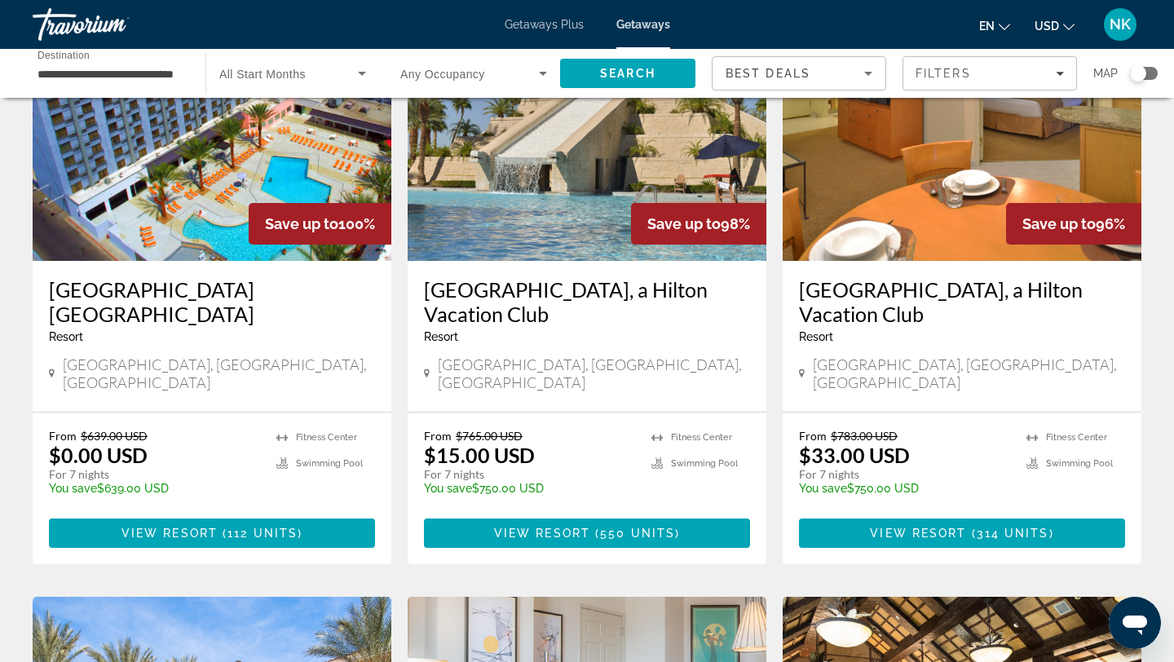
click at [178, 198] on img "Main content" at bounding box center [212, 130] width 359 height 261
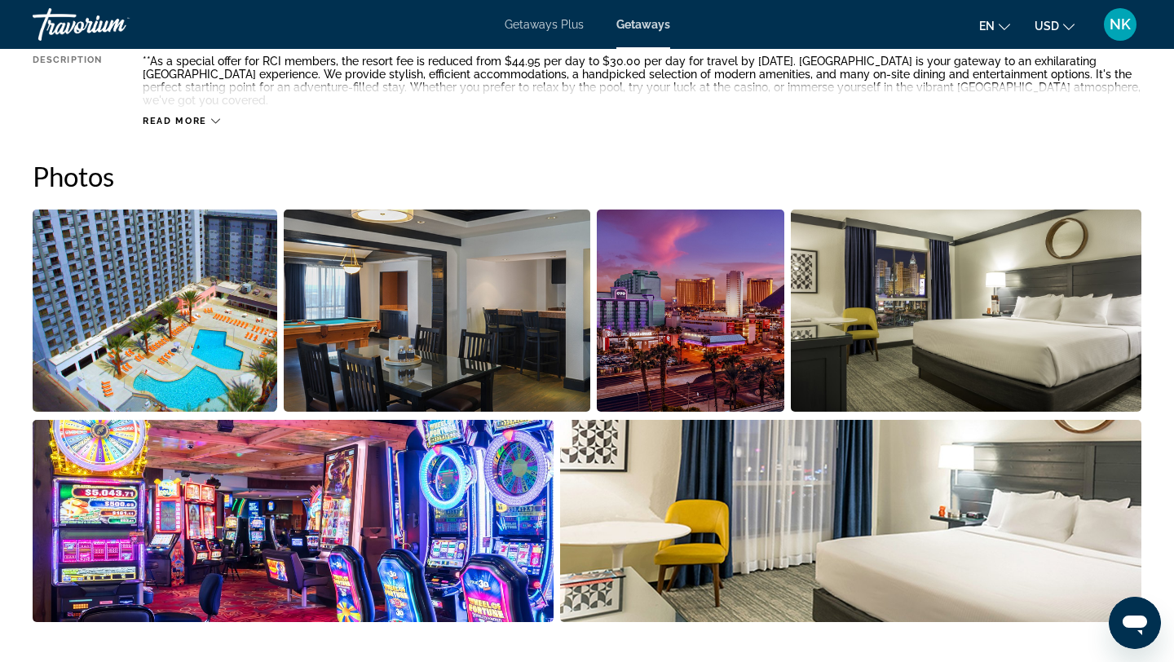
scroll to position [704, 0]
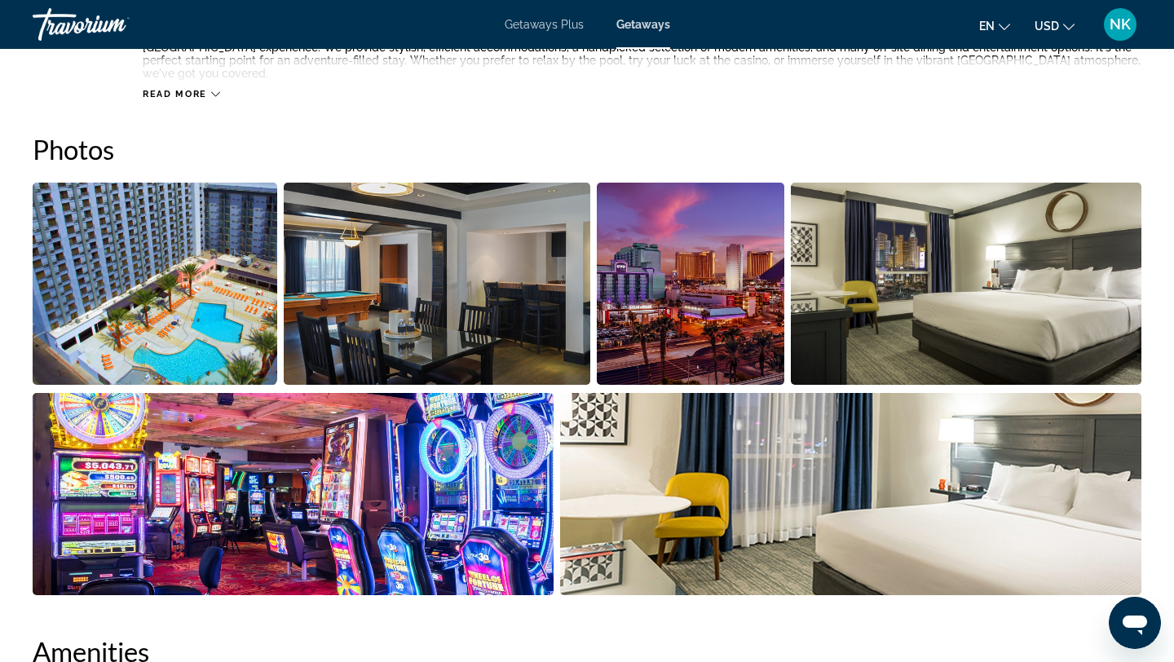
click at [188, 301] on img "Open full-screen image slider" at bounding box center [155, 284] width 245 height 202
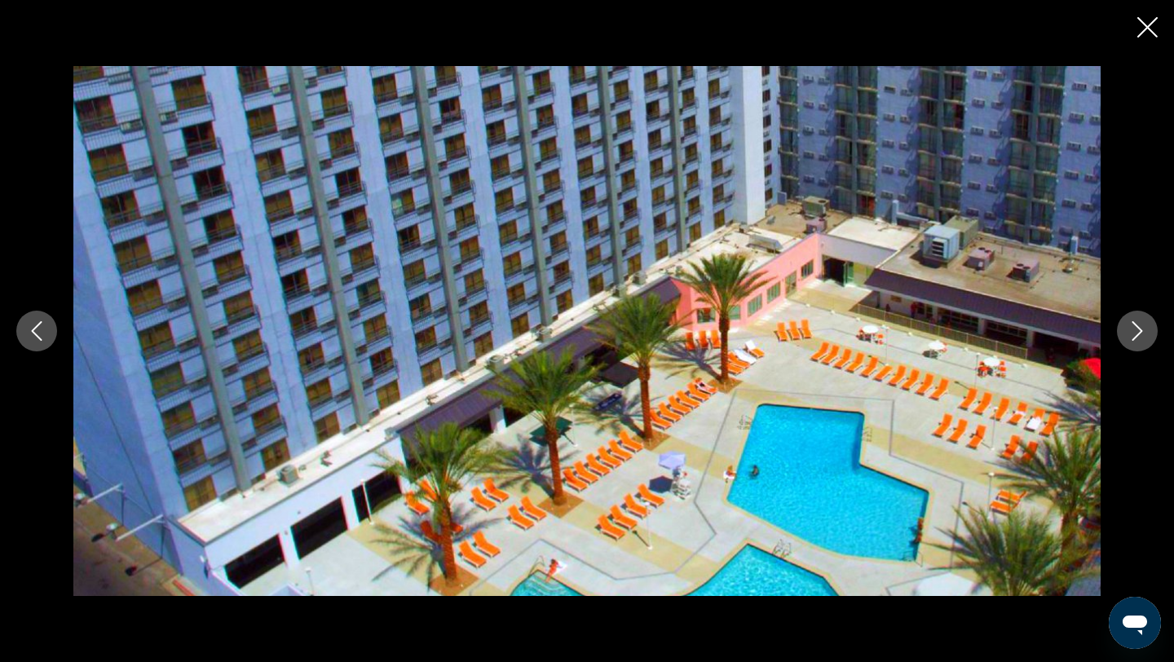
click at [1141, 333] on icon "Next image" at bounding box center [1137, 331] width 20 height 20
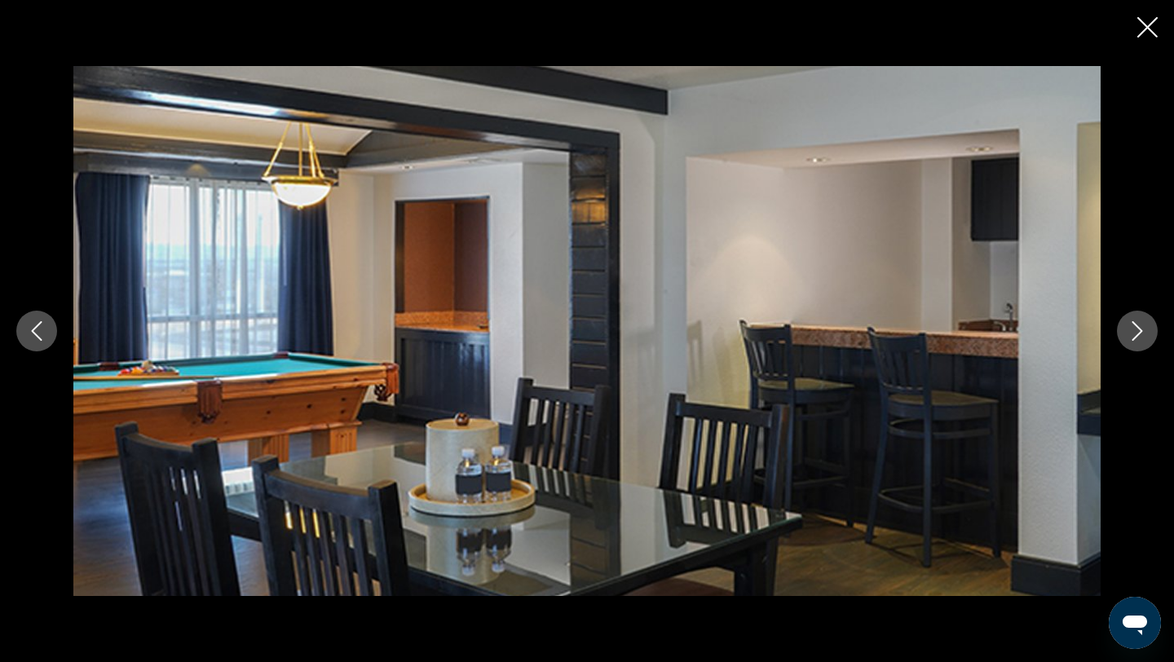
click at [1141, 333] on icon "Next image" at bounding box center [1137, 331] width 20 height 20
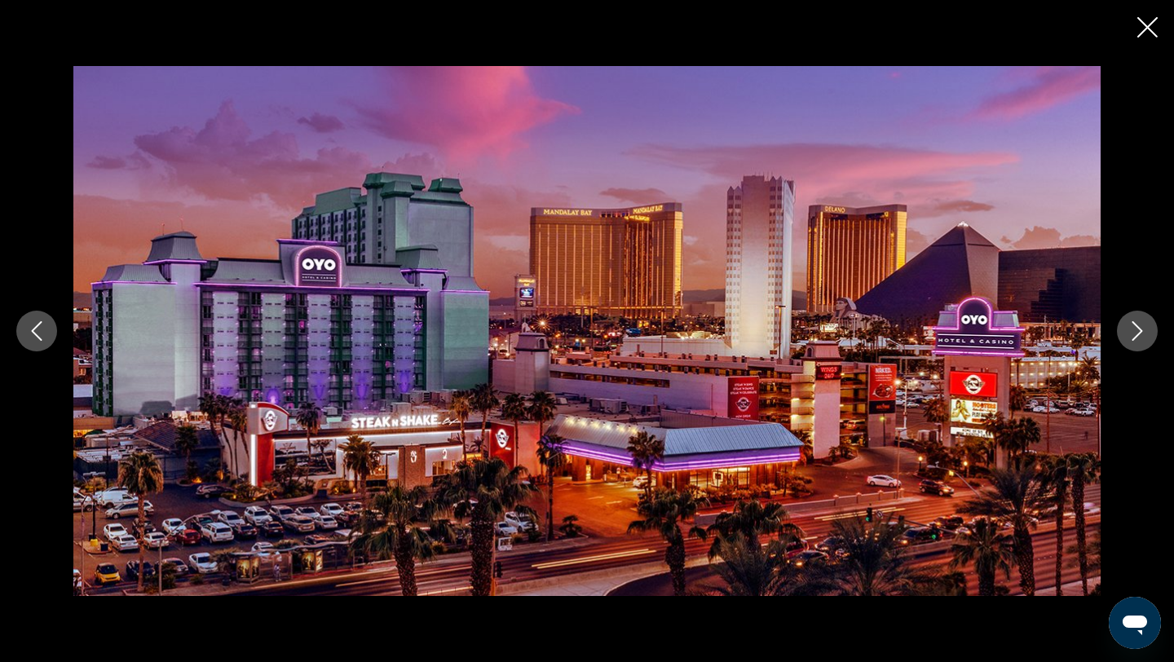
click at [1141, 333] on icon "Next image" at bounding box center [1137, 331] width 20 height 20
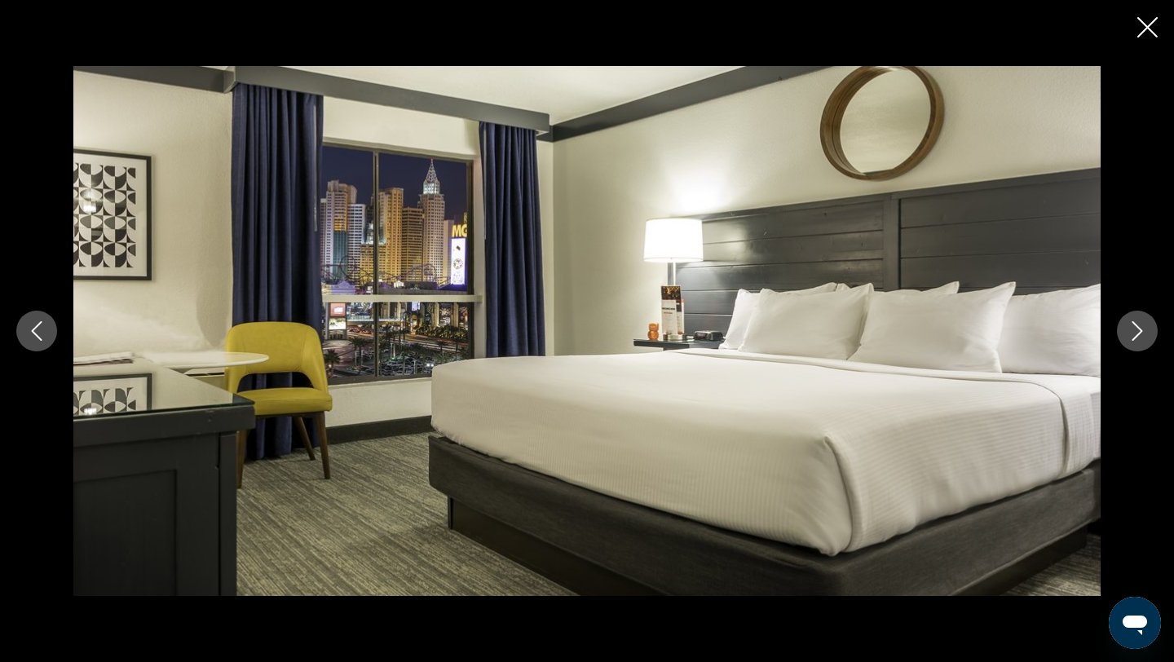
click at [1141, 333] on icon "Next image" at bounding box center [1137, 331] width 20 height 20
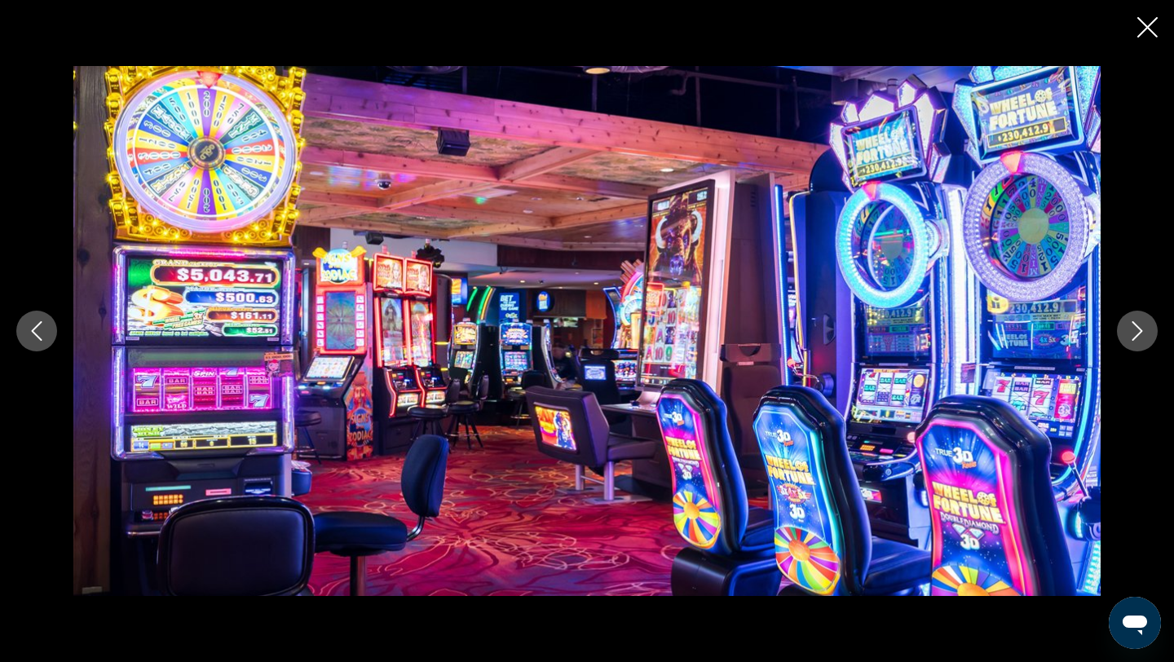
click at [1141, 333] on icon "Next image" at bounding box center [1137, 331] width 20 height 20
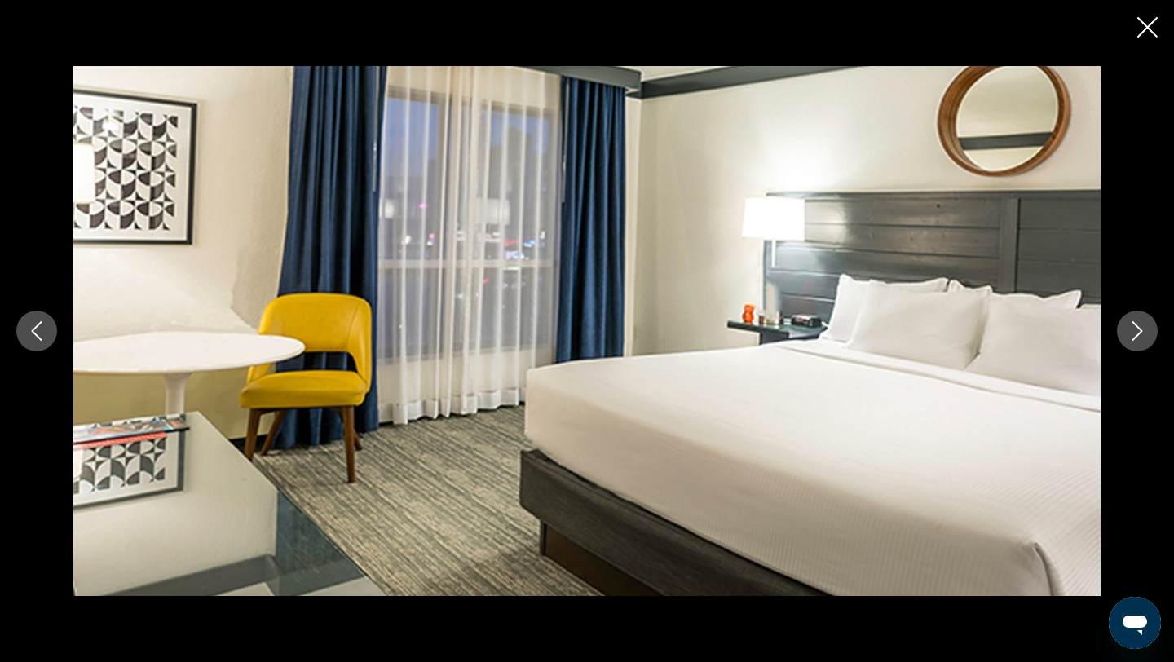
click at [1141, 333] on icon "Next image" at bounding box center [1137, 331] width 20 height 20
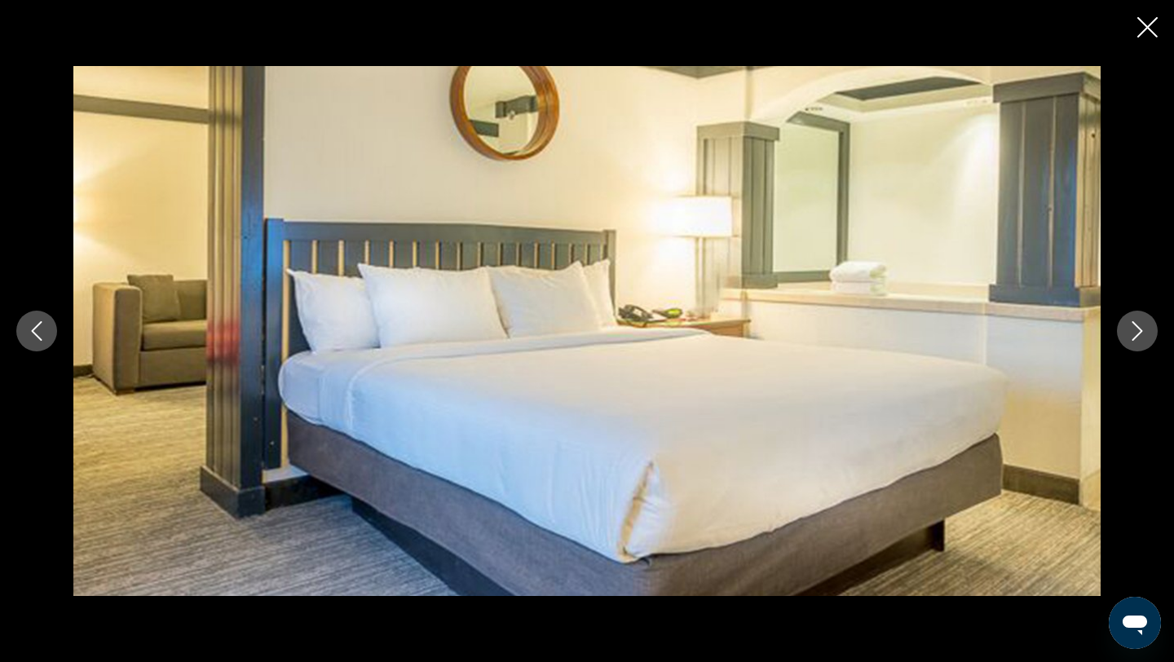
click at [1141, 333] on icon "Next image" at bounding box center [1137, 331] width 20 height 20
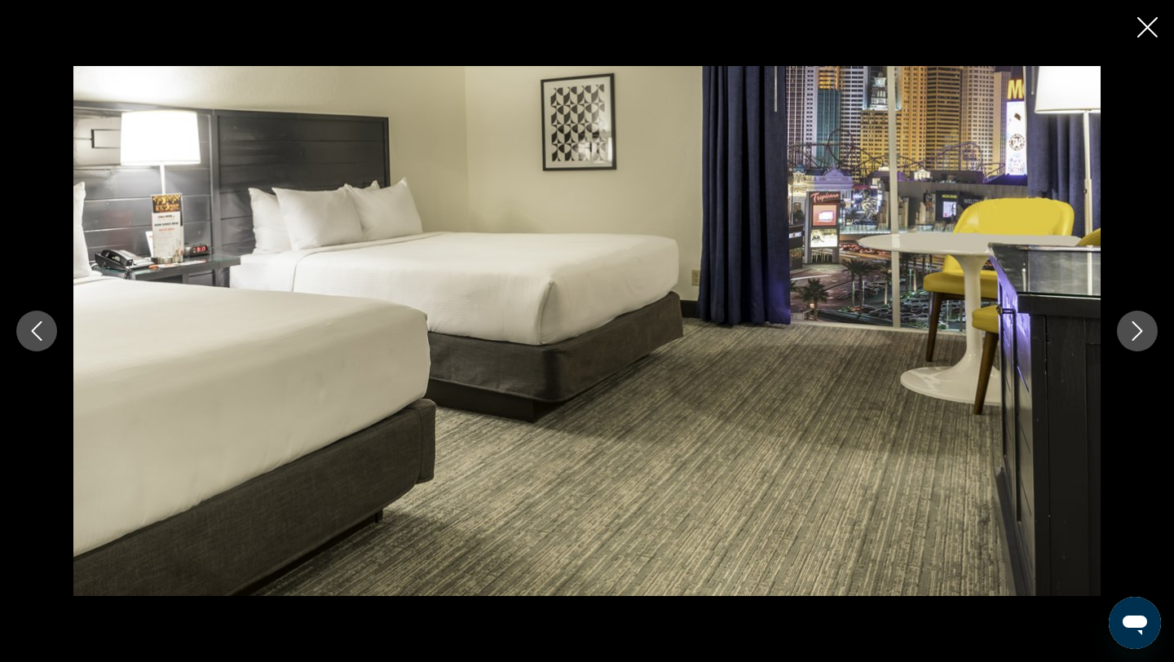
click at [1141, 333] on icon "Next image" at bounding box center [1137, 331] width 20 height 20
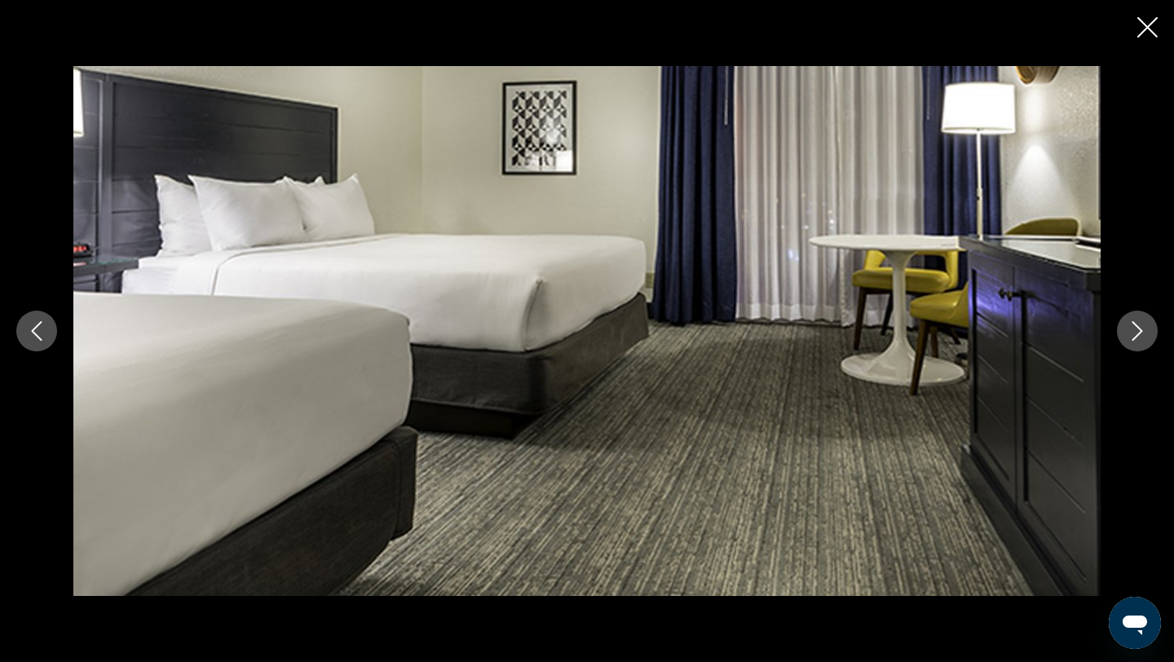
click at [1141, 333] on icon "Next image" at bounding box center [1137, 331] width 20 height 20
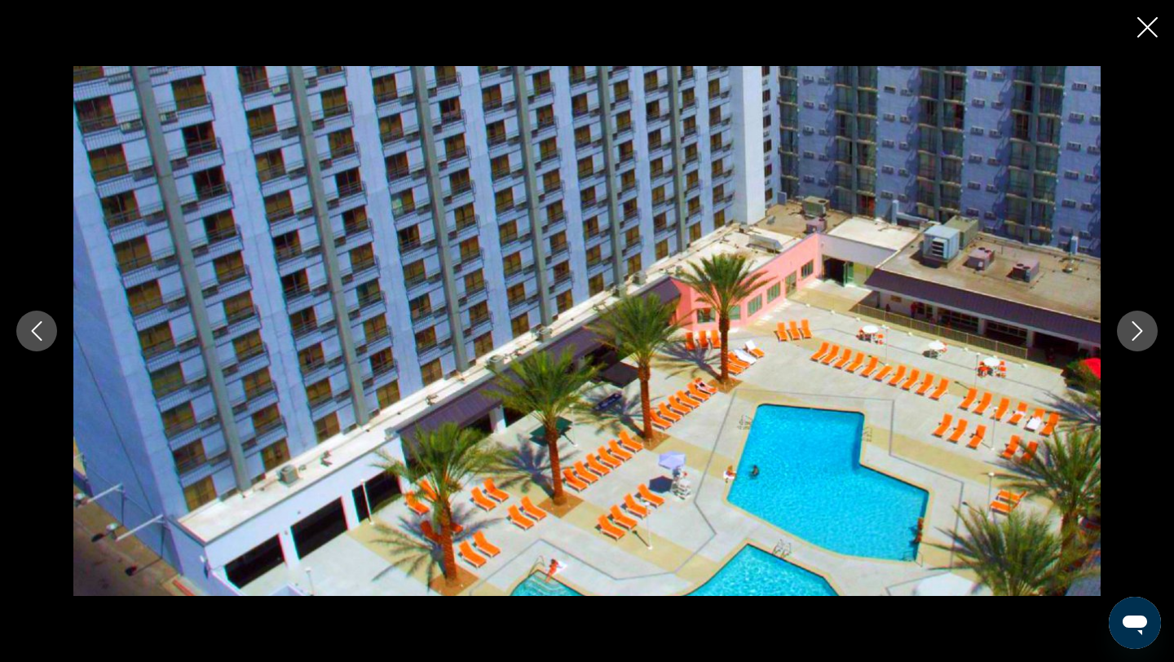
click at [1141, 333] on icon "Next image" at bounding box center [1137, 331] width 20 height 20
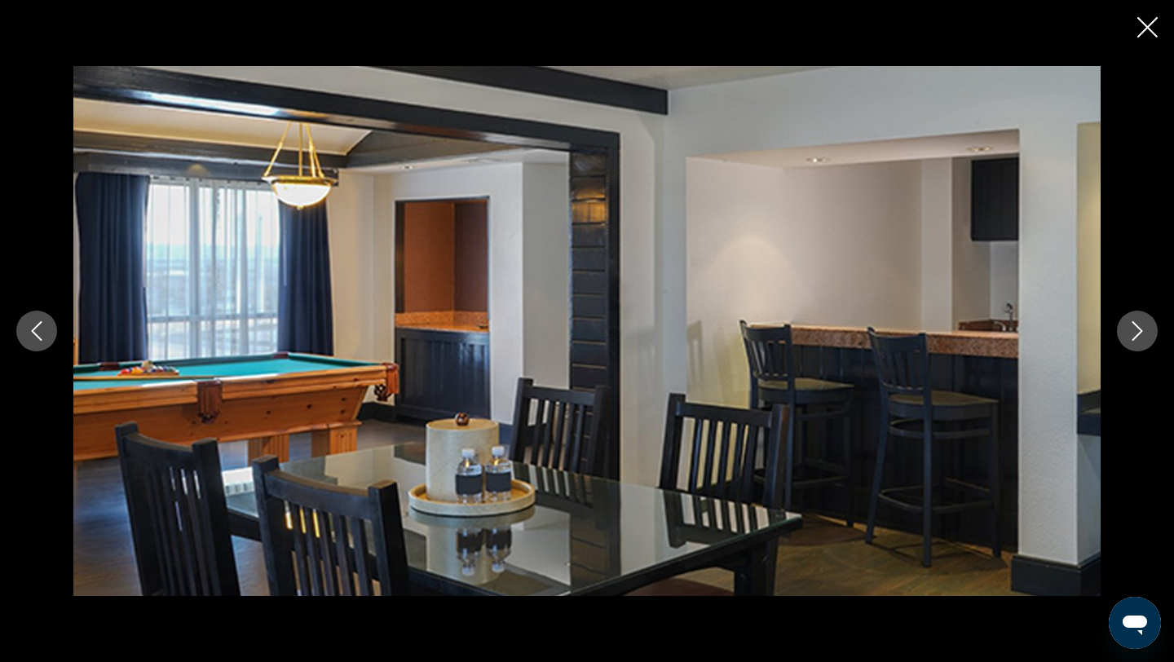
click at [1147, 25] on icon "Close slideshow" at bounding box center [1147, 27] width 20 height 20
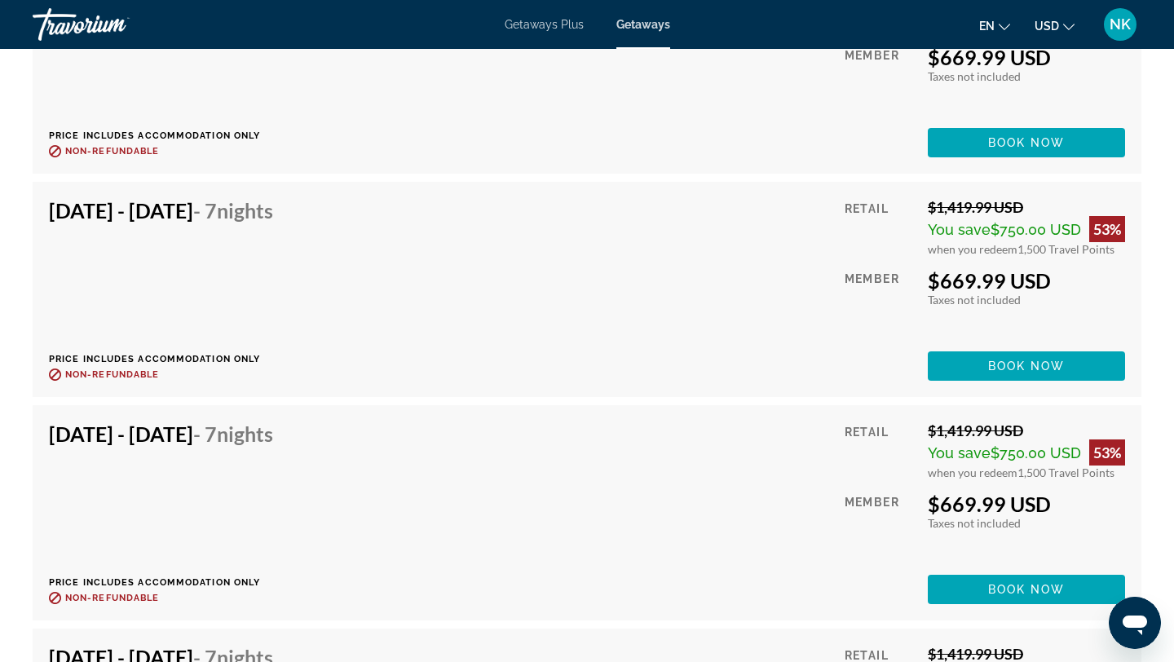
scroll to position [7935, 0]
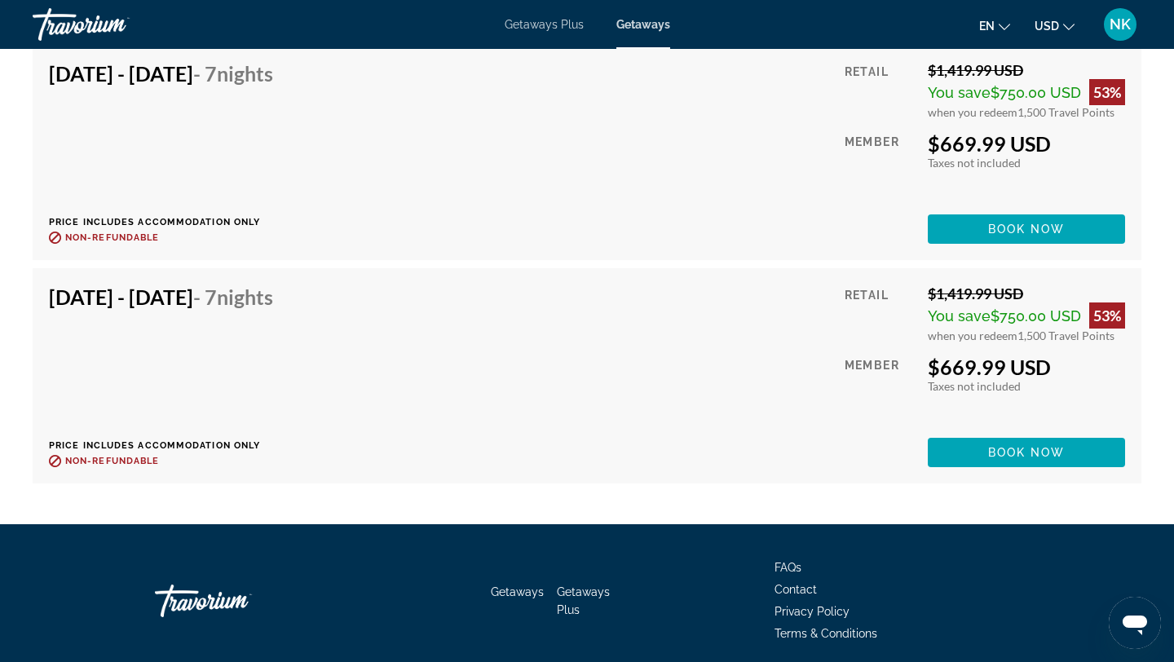
click at [796, 5] on div "Getaways Plus Getaways en English Español Français Italiano Português русский U…" at bounding box center [587, 24] width 1174 height 42
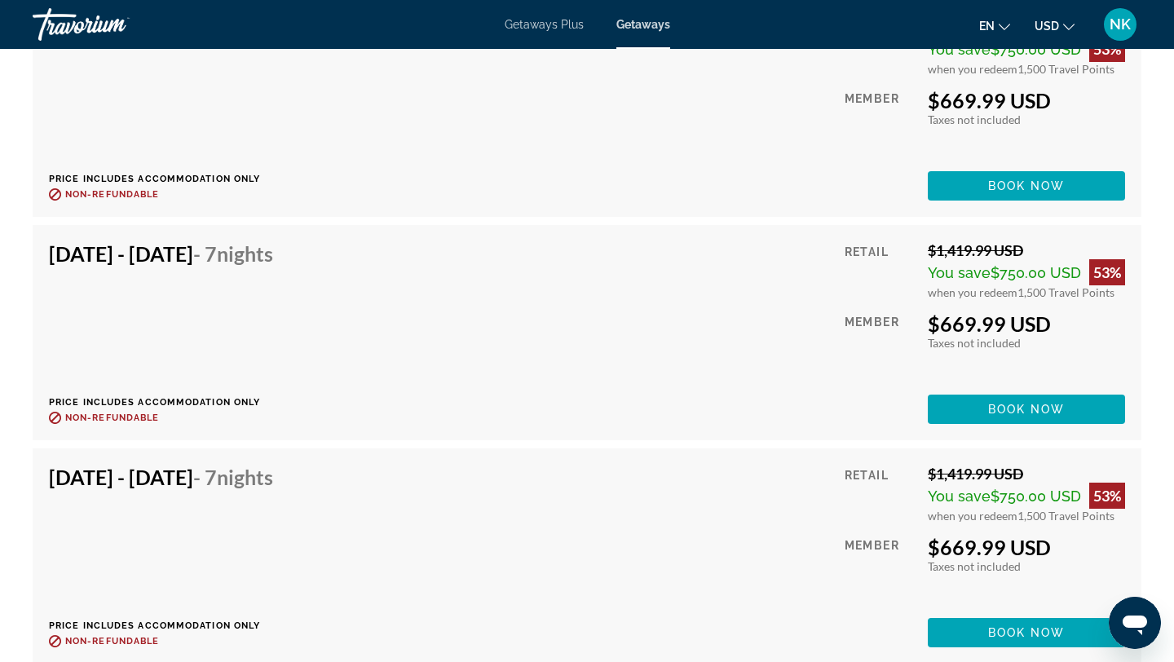
scroll to position [7538, 0]
